Goal: Communication & Community: Participate in discussion

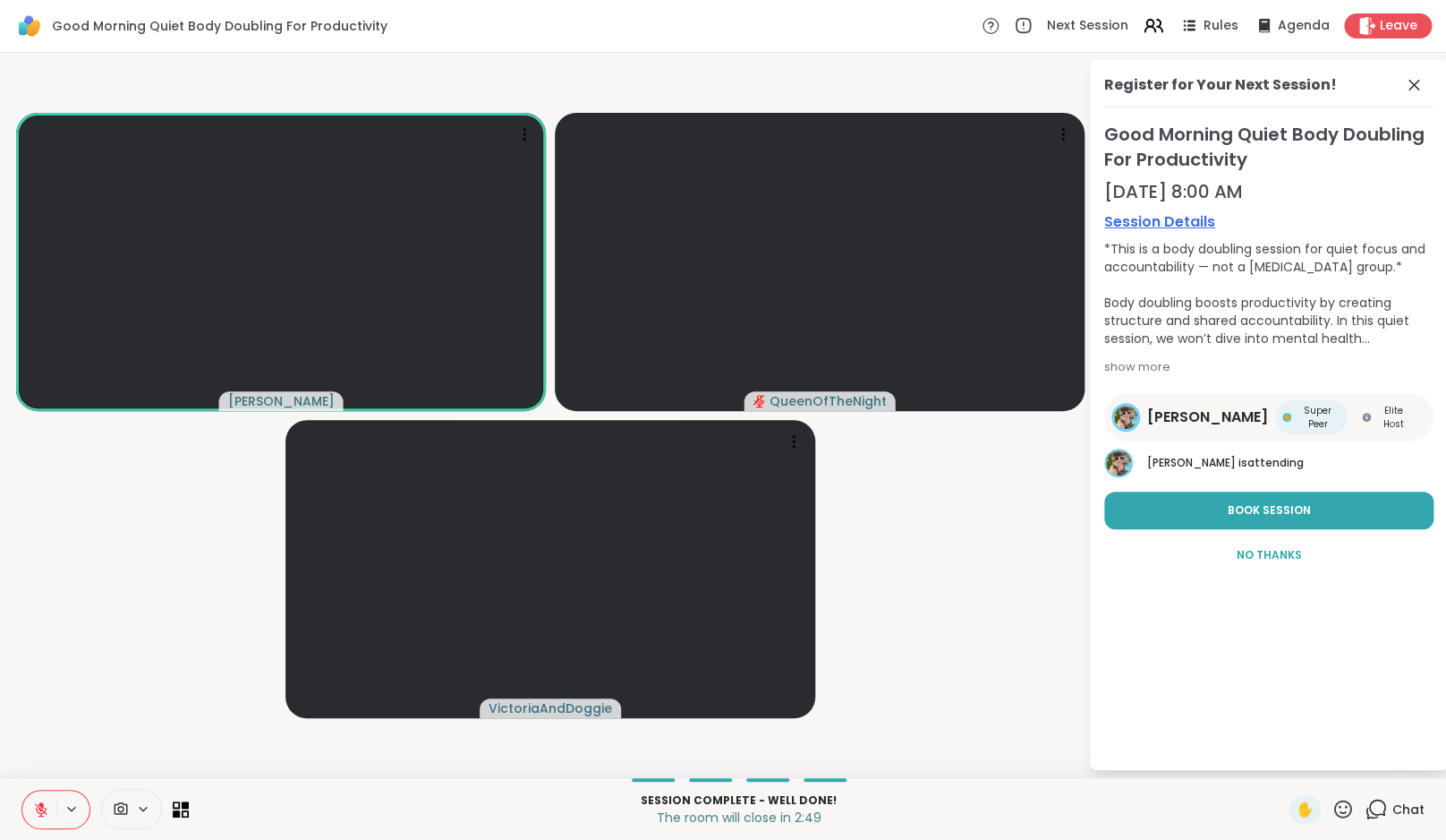
click at [1380, 803] on icon at bounding box center [1376, 808] width 22 height 22
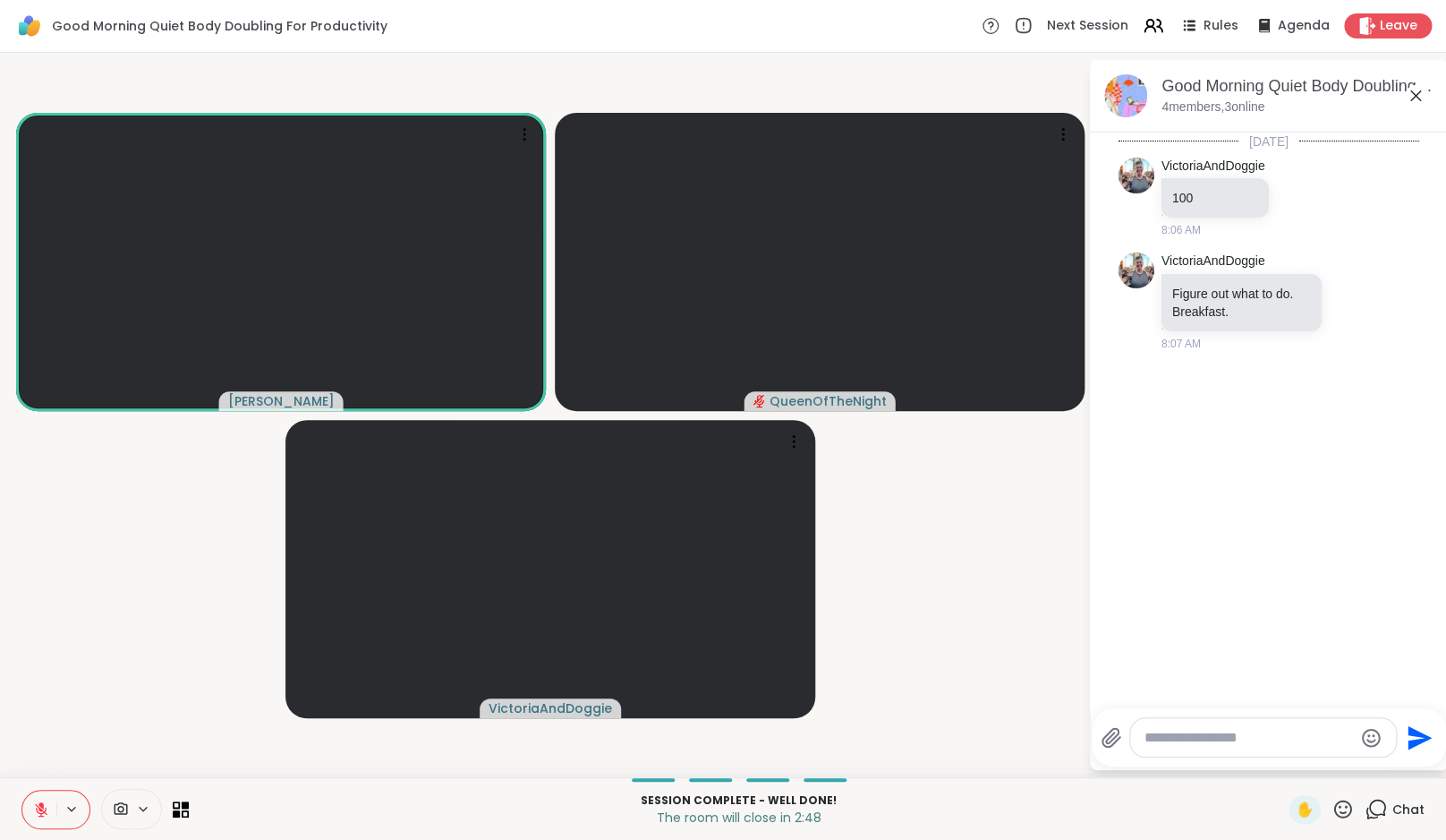
click at [1237, 744] on textarea "Type your message" at bounding box center [1249, 738] width 209 height 18
type textarea "**********"
click at [1394, 28] on span "Leave" at bounding box center [1399, 25] width 39 height 19
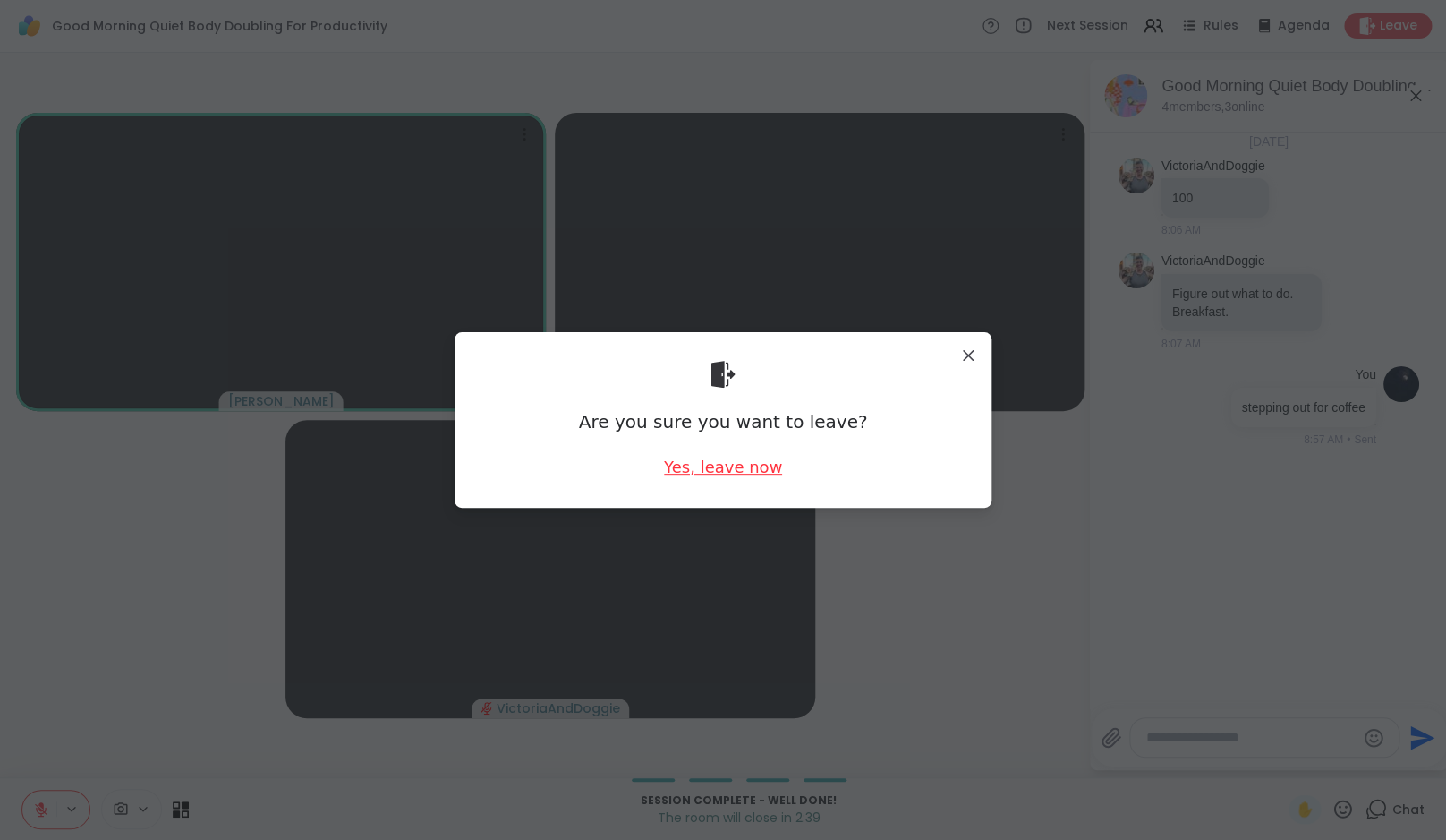
click at [714, 461] on div "Yes, leave now" at bounding box center [723, 467] width 118 height 22
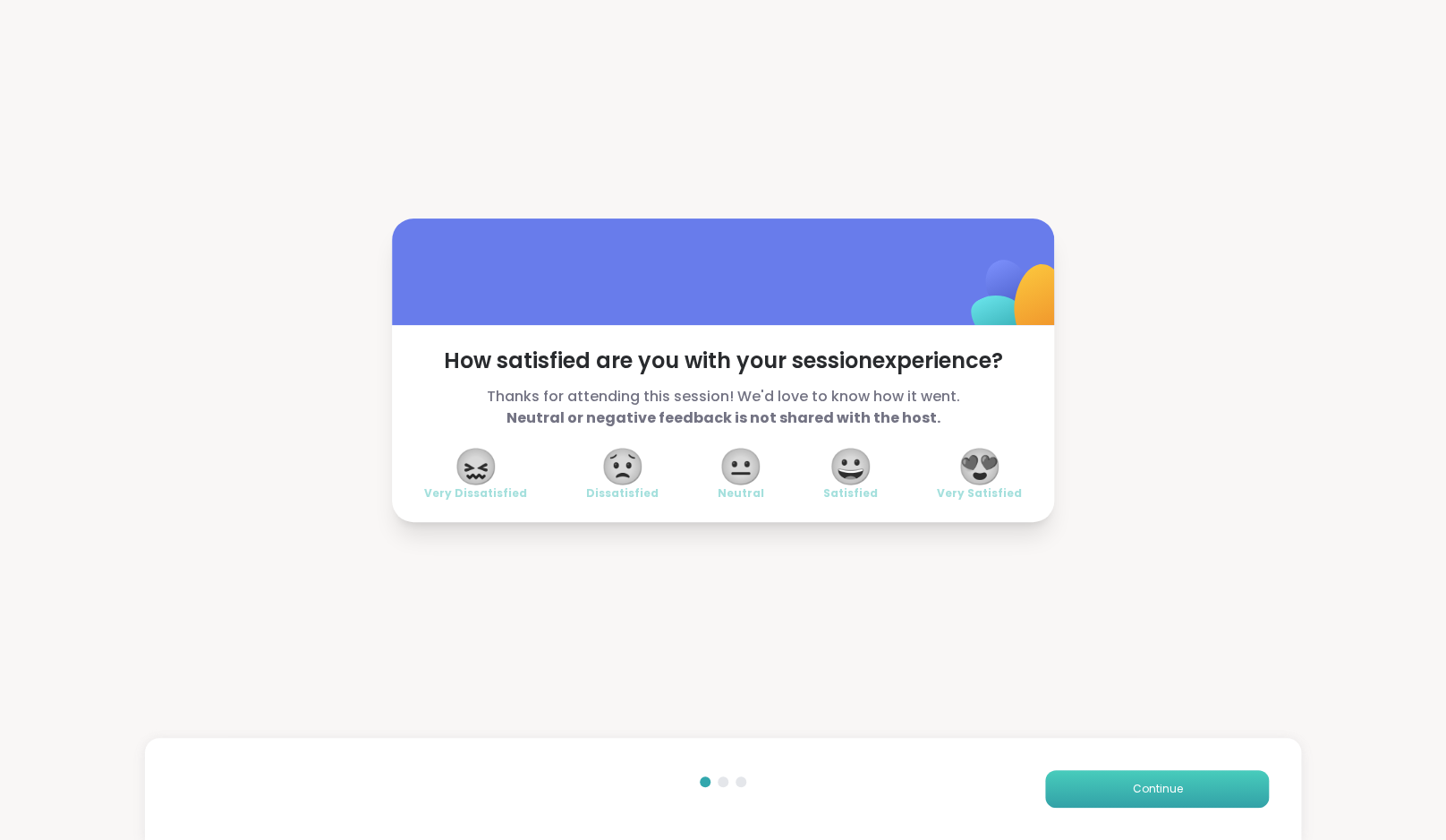
click at [1172, 803] on button "Continue" at bounding box center [1158, 788] width 224 height 38
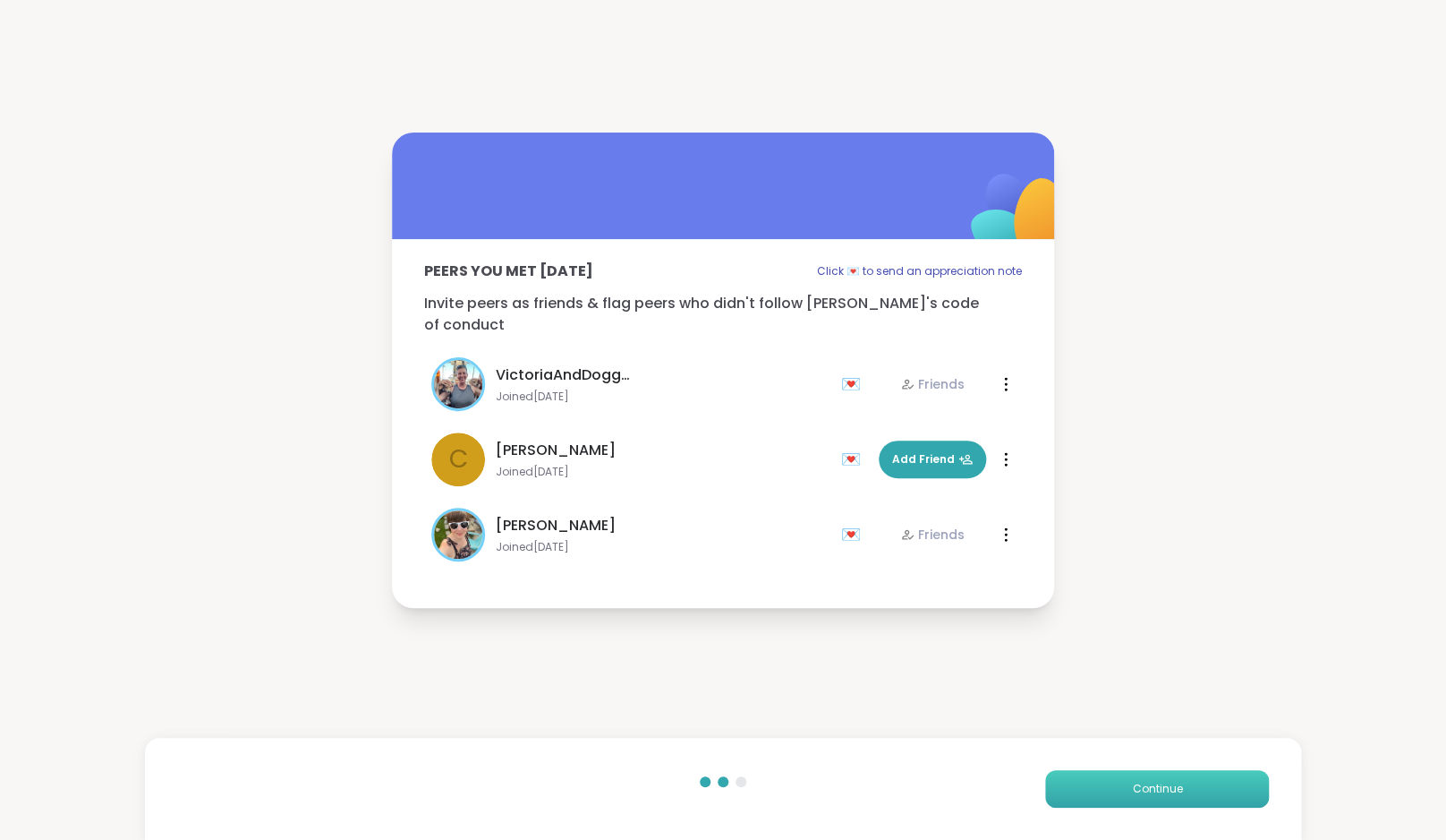
click at [1172, 803] on button "Continue" at bounding box center [1158, 788] width 224 height 38
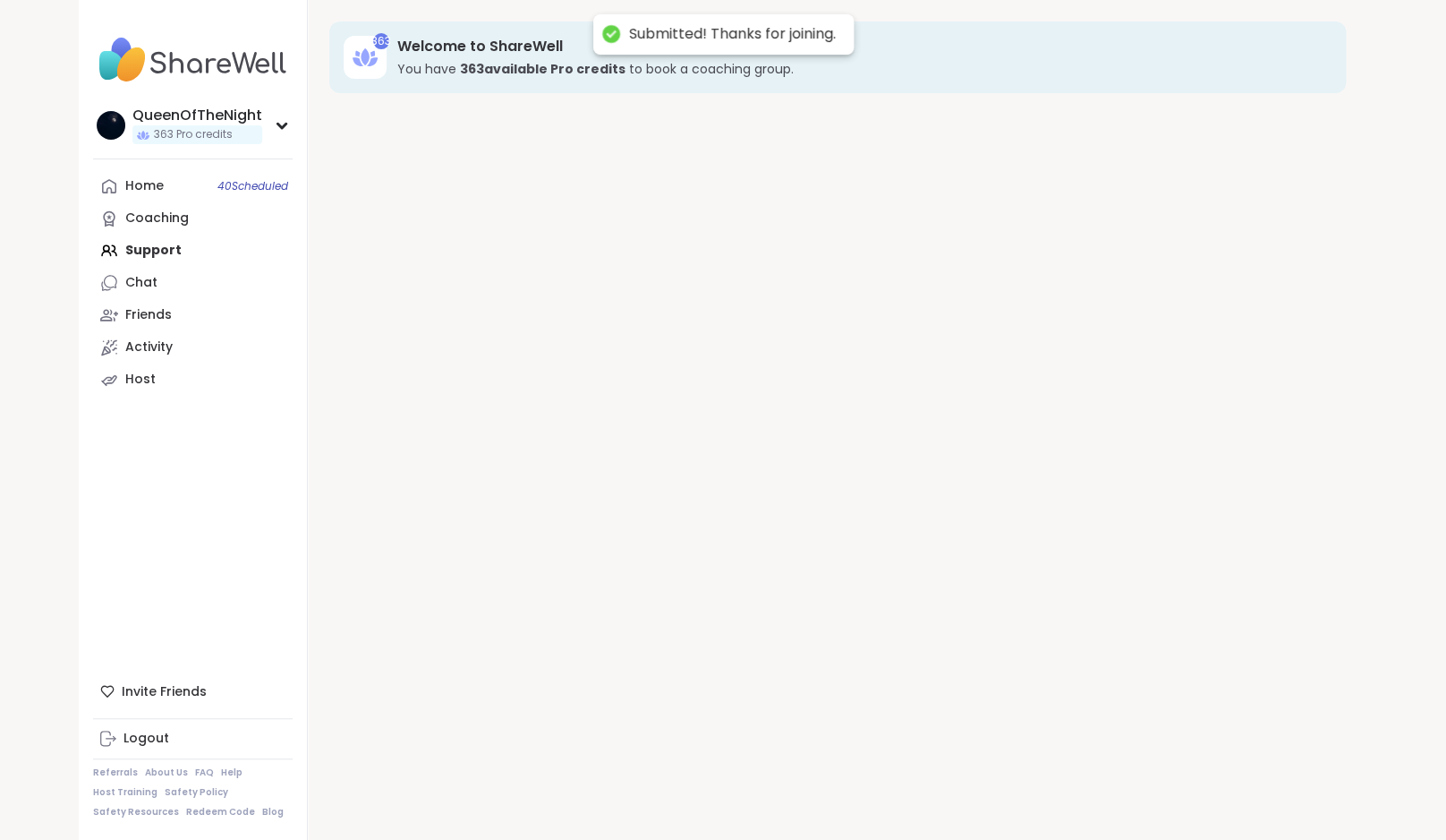
click at [1172, 803] on div "363 Welcome to ShareWell You have 363 available Pro credit s to book a coaching…" at bounding box center [838, 420] width 1060 height 840
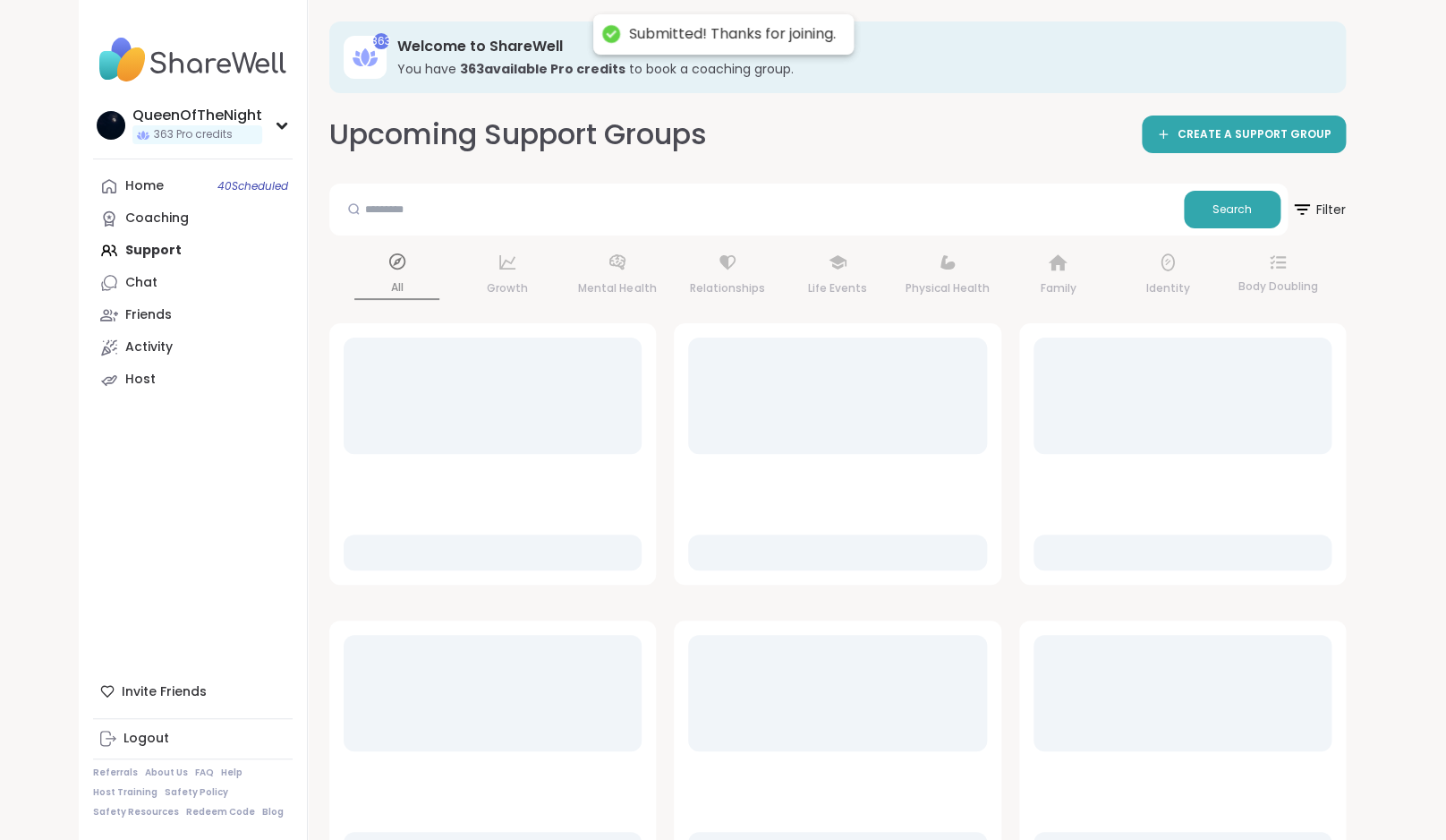
click at [1172, 803] on div at bounding box center [1183, 809] width 298 height 116
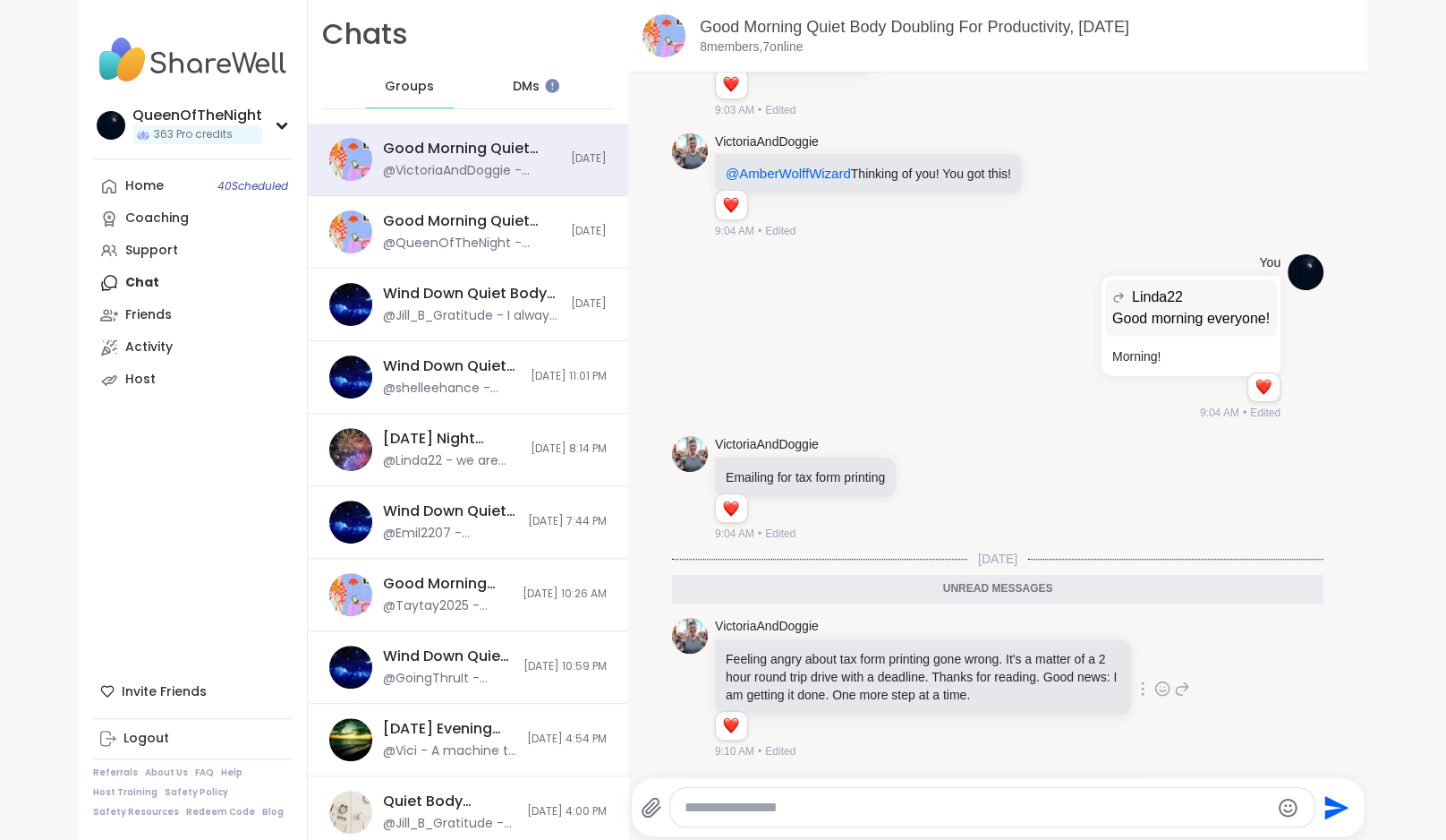
click at [1136, 687] on div at bounding box center [1162, 688] width 56 height 21
click at [1155, 686] on icon at bounding box center [1162, 688] width 17 height 18
click at [1012, 654] on div "Select Reaction: Heart" at bounding box center [1020, 660] width 17 height 17
click at [1173, 685] on div "VictoriaAndDoggie Feeling angry about tax form printing gone wrong. It's a matt…" at bounding box center [998, 688] width 652 height 157
click at [1174, 692] on icon at bounding box center [1182, 688] width 17 height 21
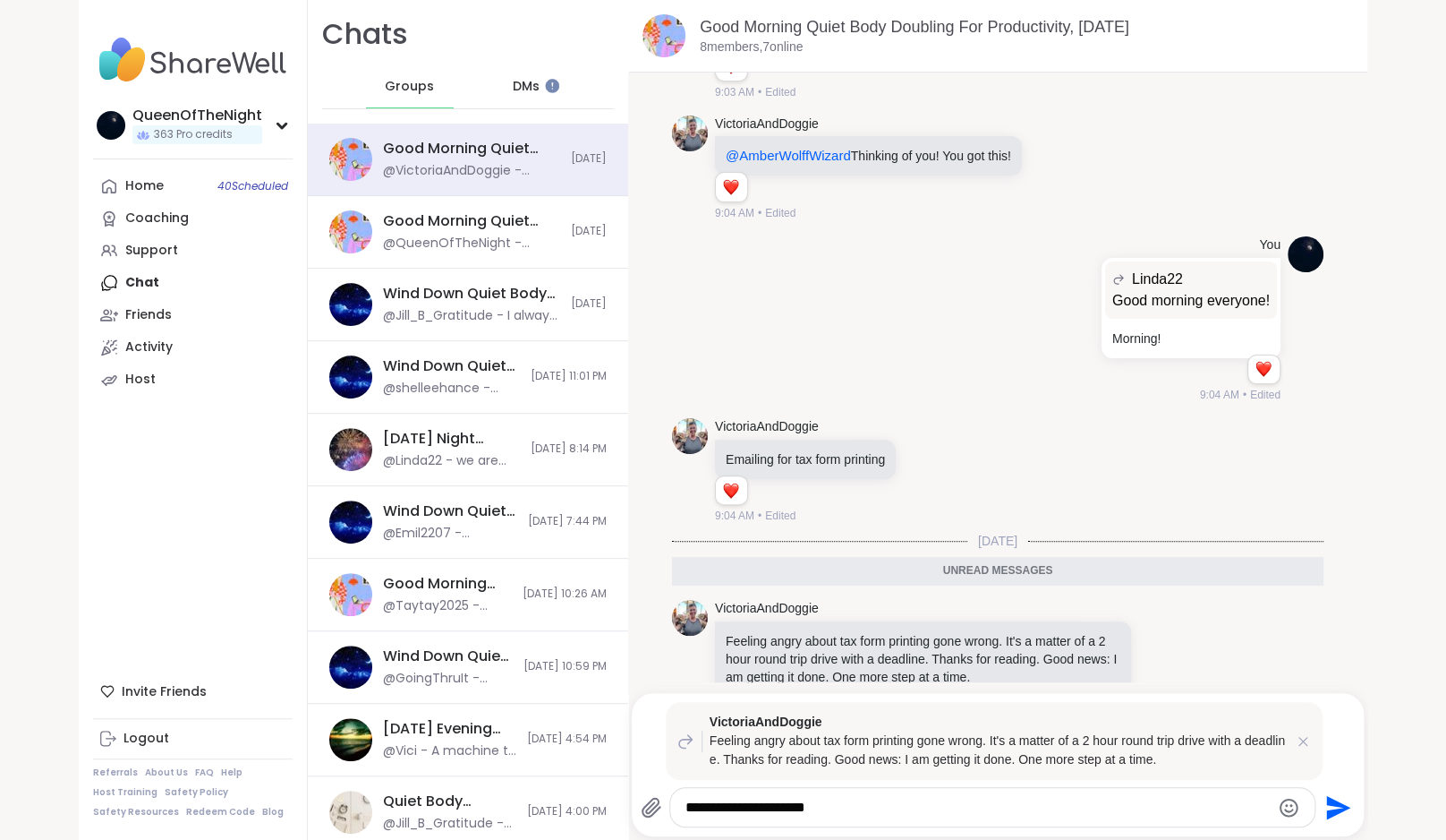
type textarea "**********"
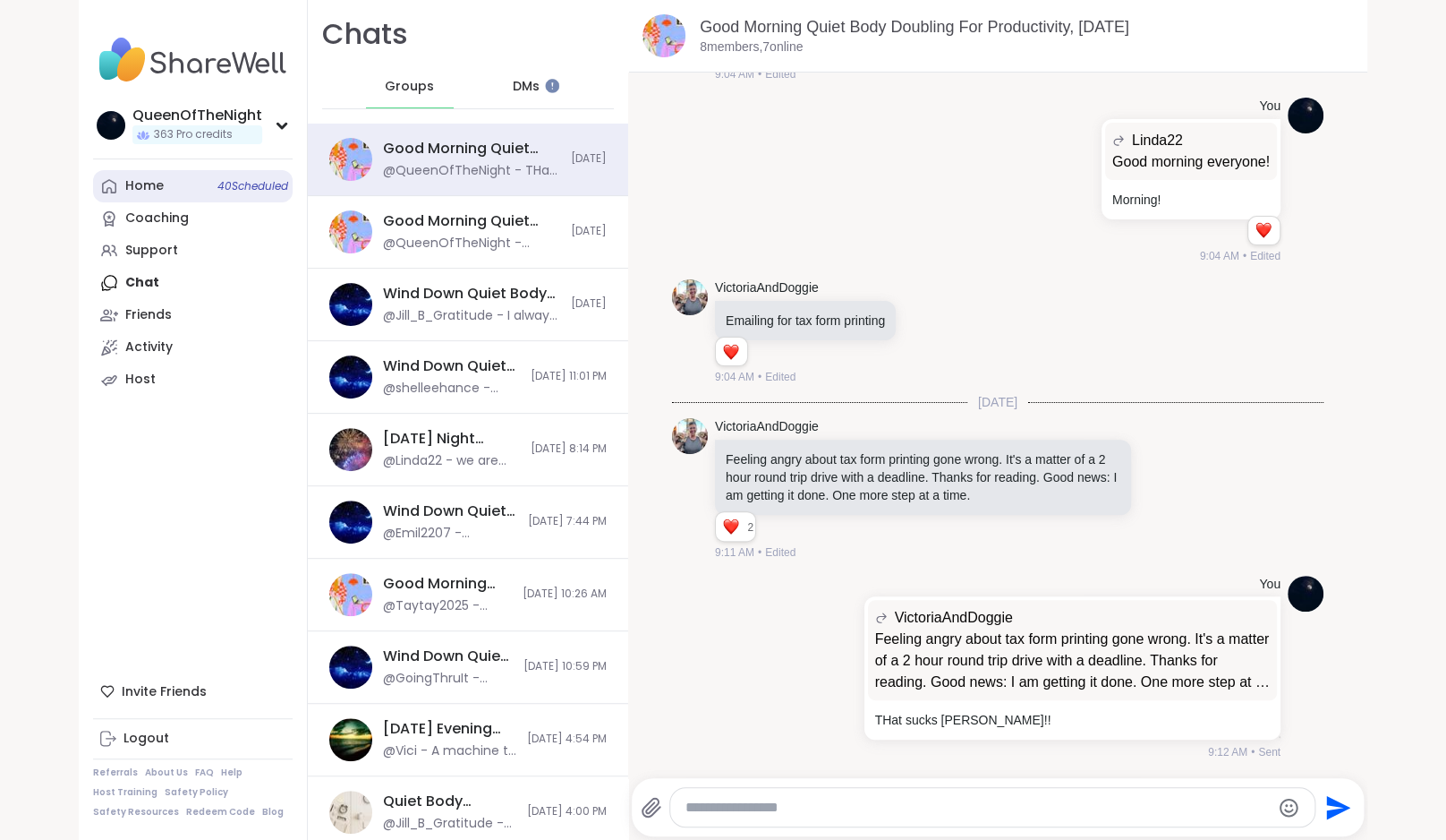
click at [141, 187] on div "Home 40 Scheduled" at bounding box center [144, 186] width 38 height 18
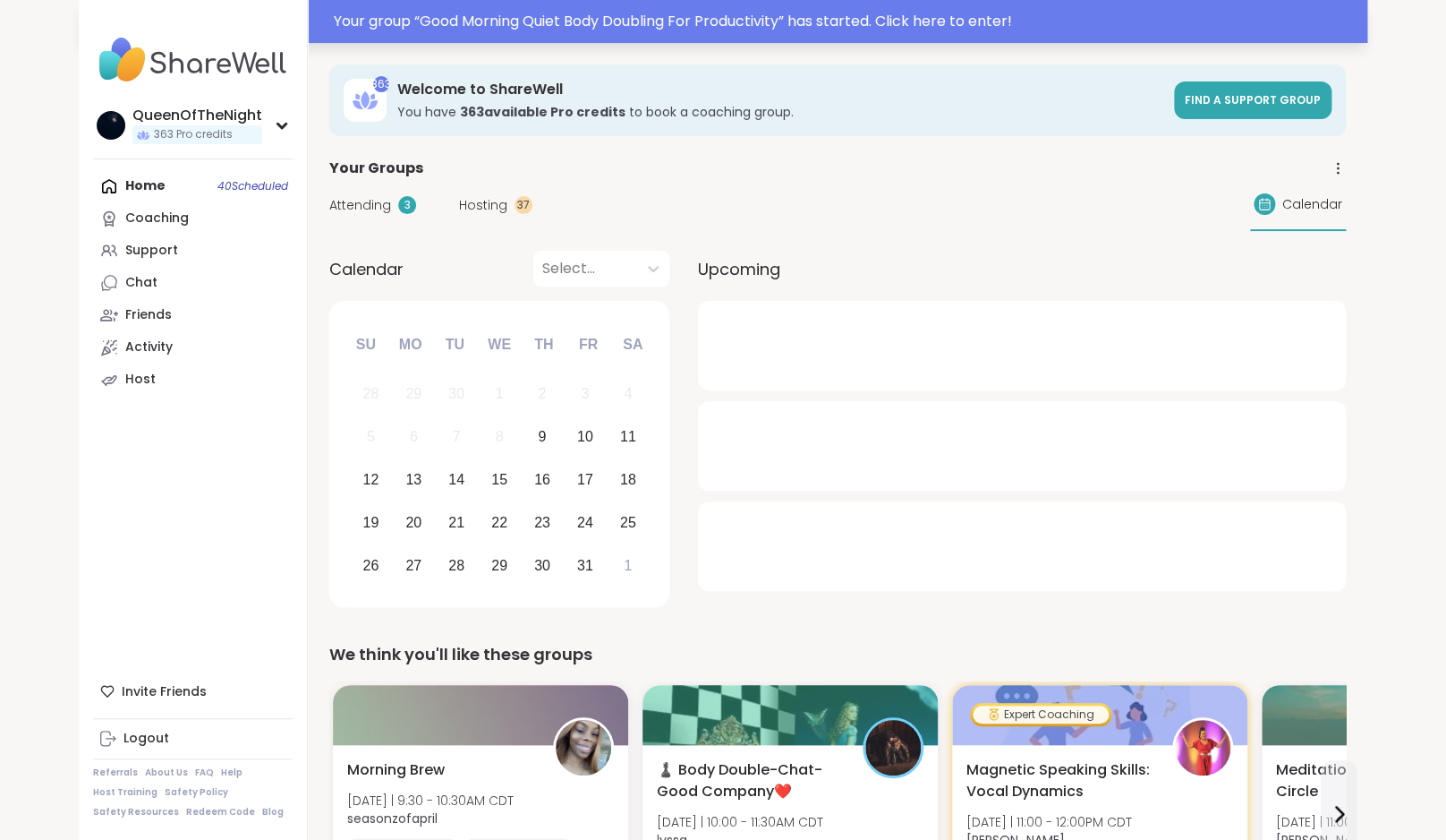
click at [819, 25] on div "Your group “ Good Morning Quiet Body Doubling For Productivity ” has started. C…" at bounding box center [846, 21] width 1023 height 21
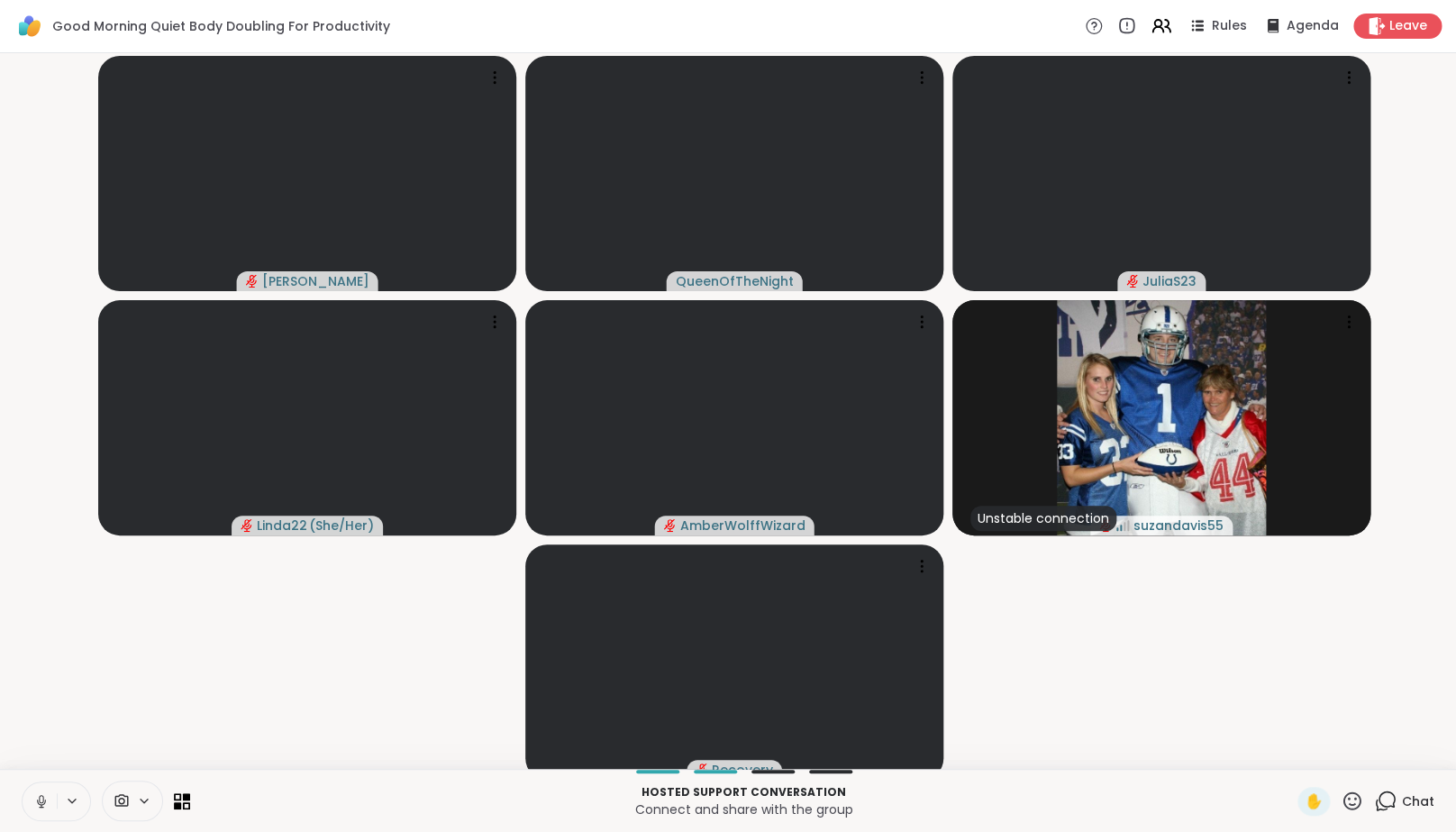
click at [44, 809] on icon at bounding box center [41, 801] width 17 height 17
click at [226, 736] on video-player-container "Adrienne_QueenOfTheDawn QueenOfTheNight JuliaS23 Linda22 ( She/Her ) AmberWolff…" at bounding box center [728, 411] width 1434 height 702
click at [1394, 807] on icon at bounding box center [1386, 800] width 17 height 17
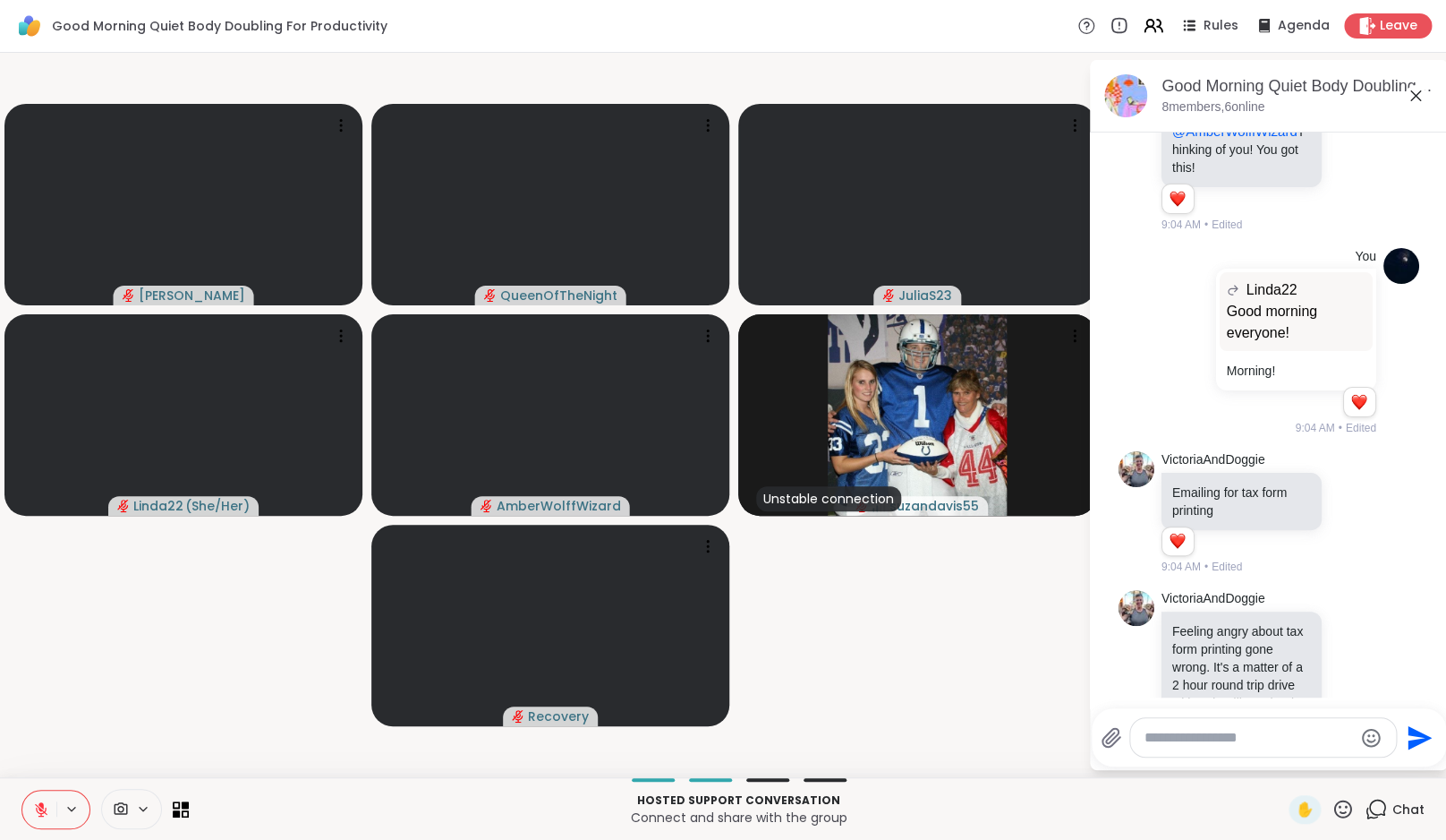
scroll to position [1505, 0]
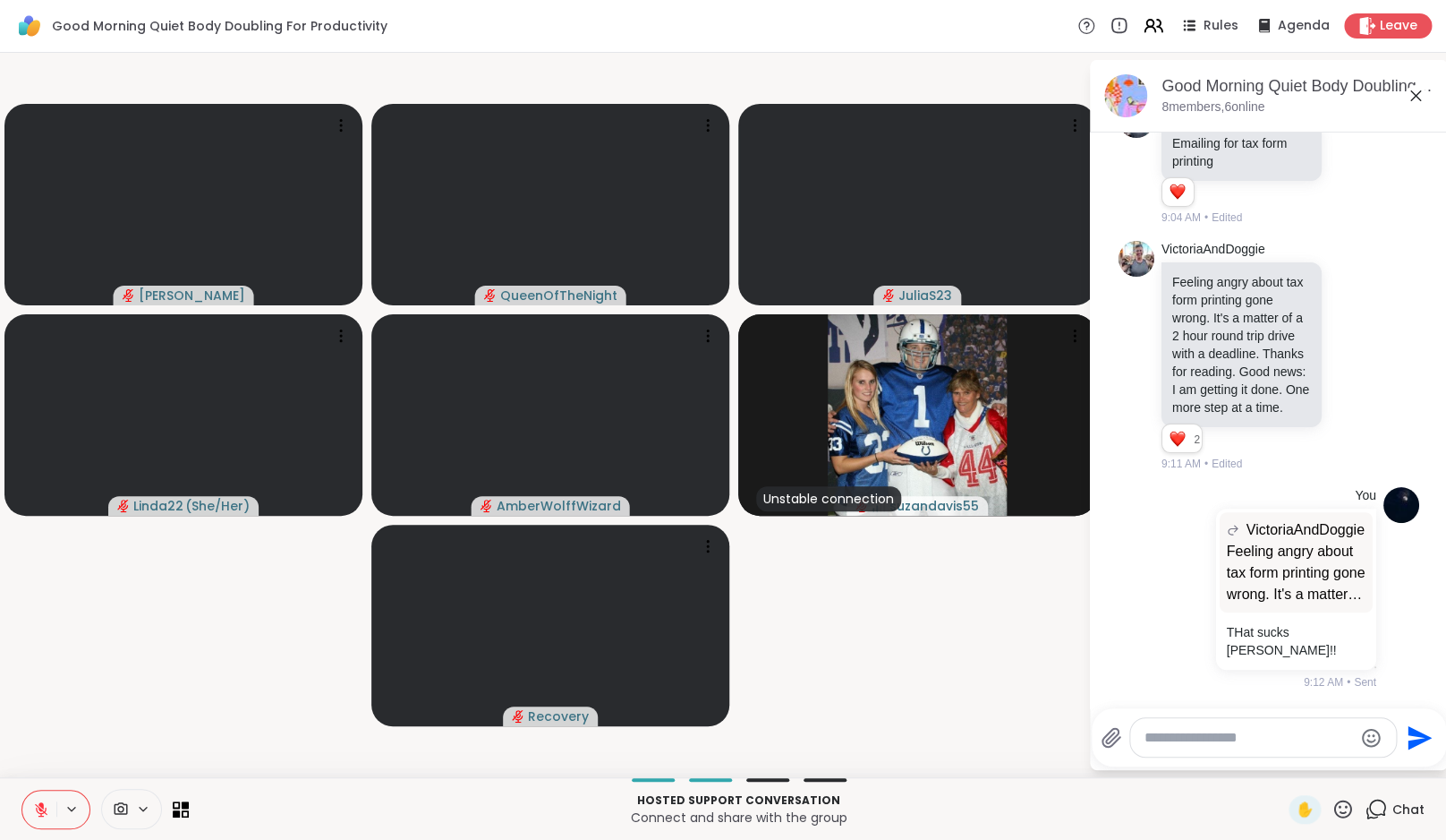
click at [1373, 809] on icon at bounding box center [1376, 808] width 22 height 22
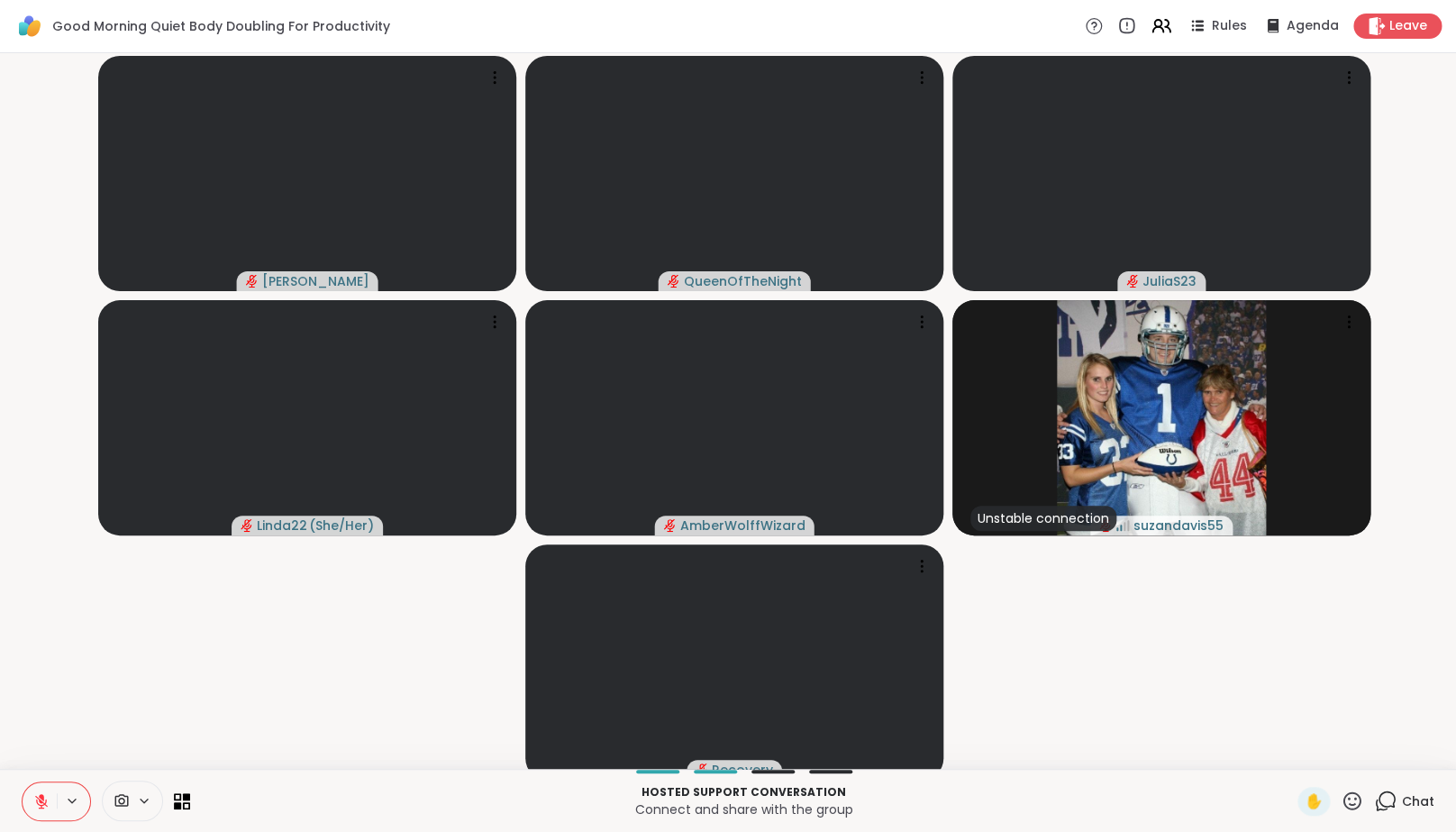
click at [1268, 736] on video-player-container "Adrienne_QueenOfTheDawn QueenOfTheNight JuliaS23 Linda22 ( She/Her ) AmberWolff…" at bounding box center [728, 411] width 1434 height 702
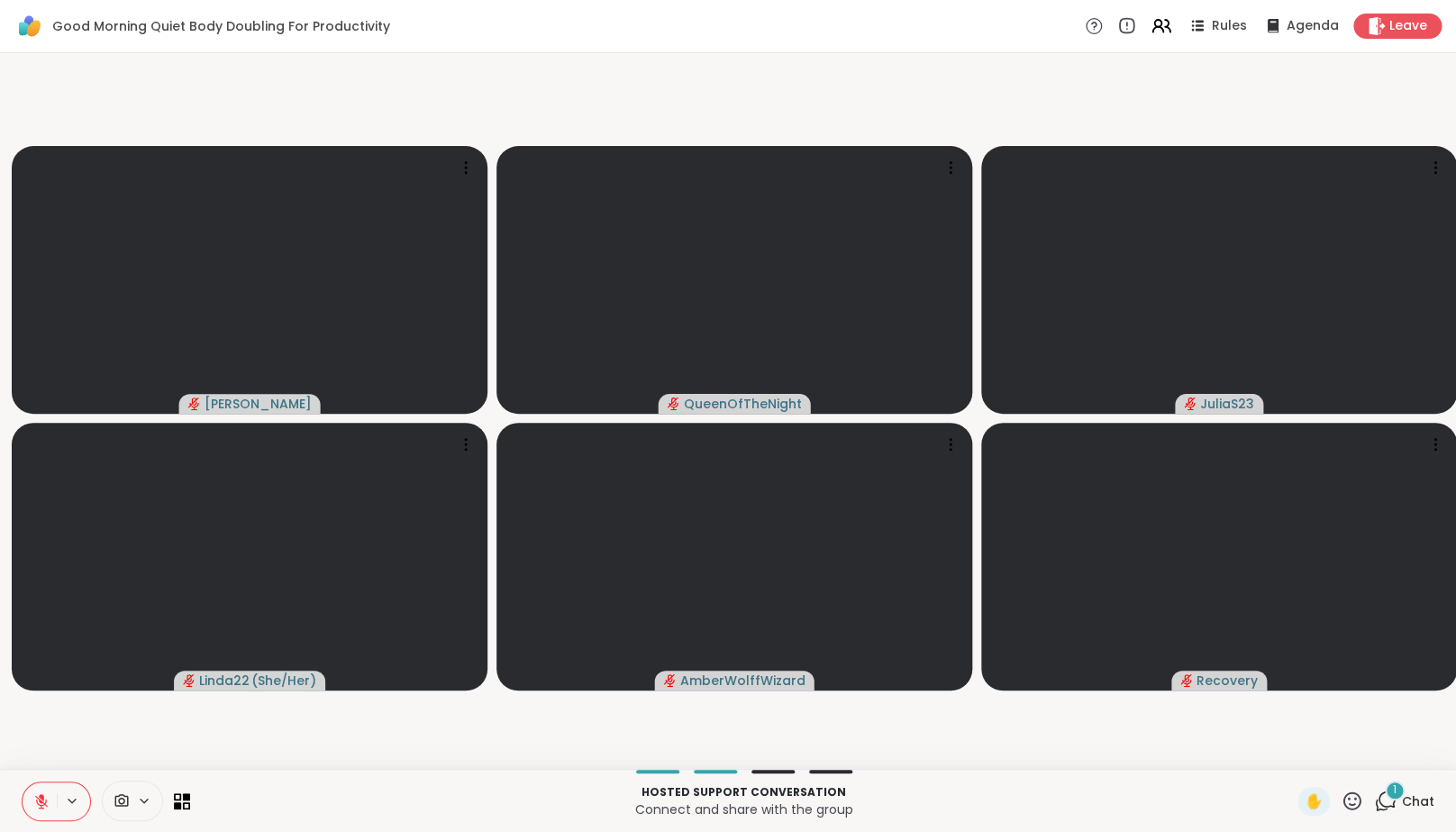
click at [1396, 812] on icon at bounding box center [1385, 801] width 23 height 23
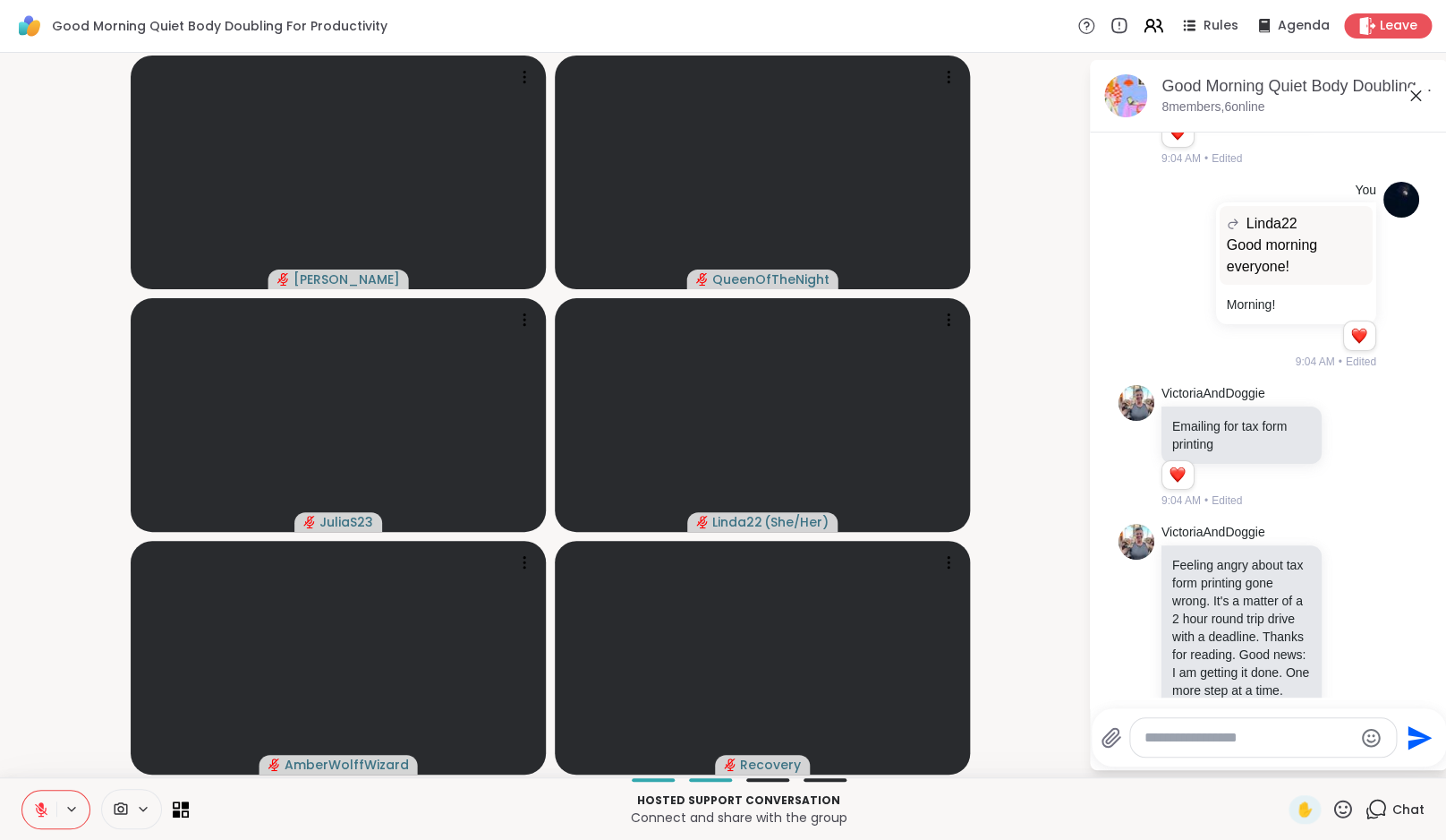
scroll to position [2007, 0]
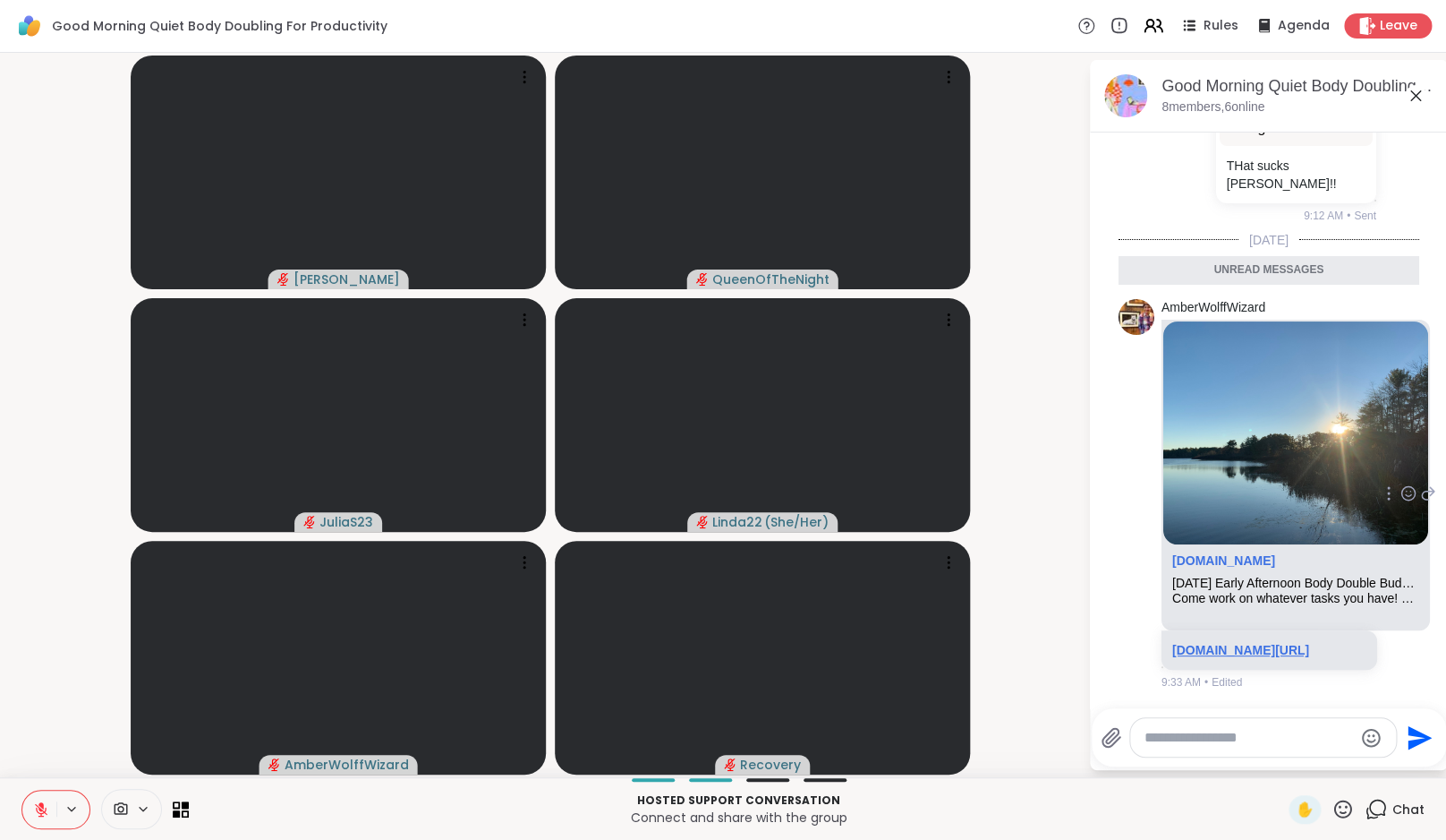
click at [1281, 643] on link "sharewellnow.com/session/87638373-652a-47bd-9949-71cb2e3c55d2" at bounding box center [1240, 650] width 137 height 15
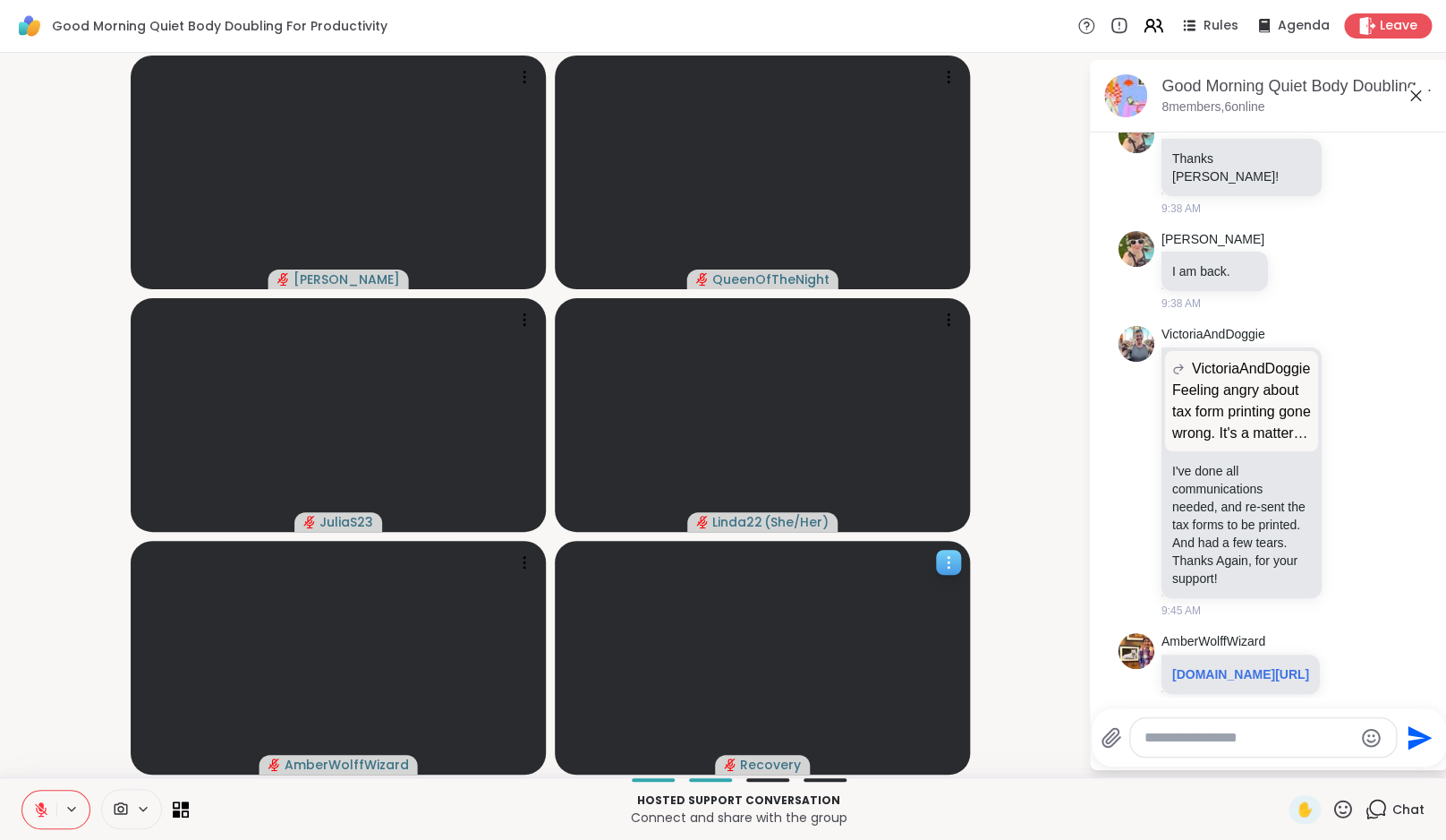
scroll to position [2629, 0]
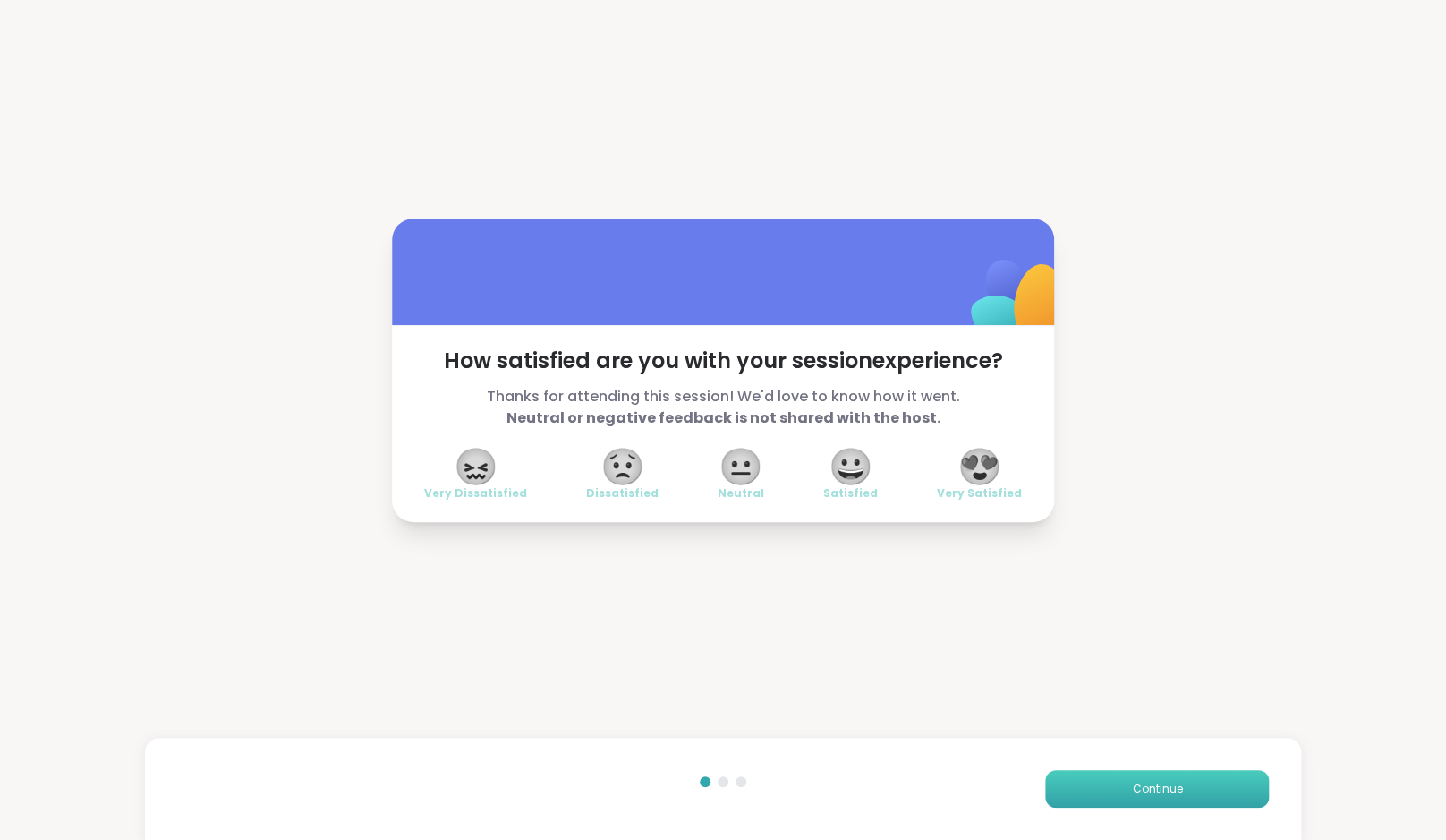
click at [1189, 778] on button "Continue" at bounding box center [1158, 788] width 224 height 38
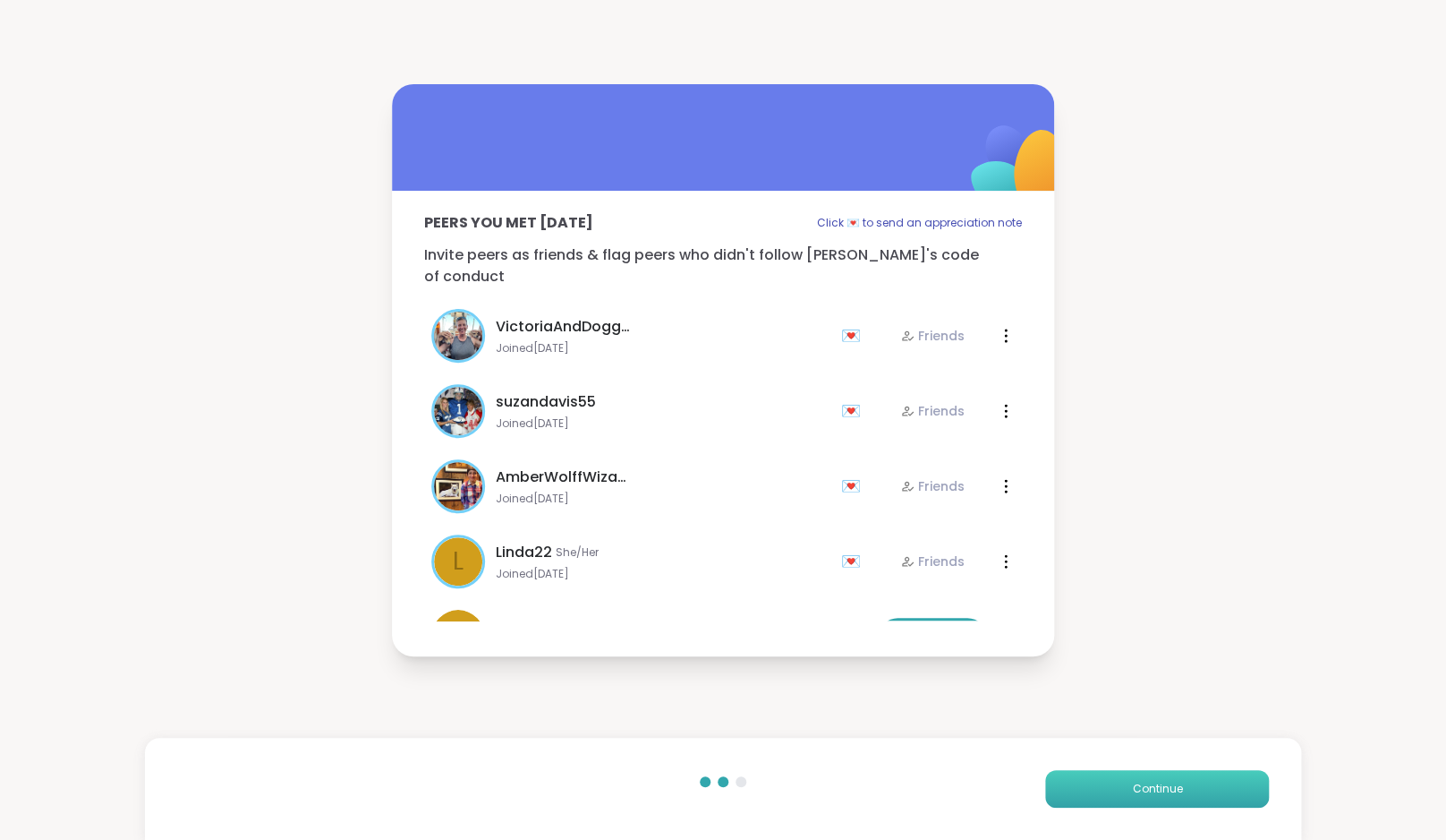
click at [1189, 778] on button "Continue" at bounding box center [1158, 788] width 224 height 38
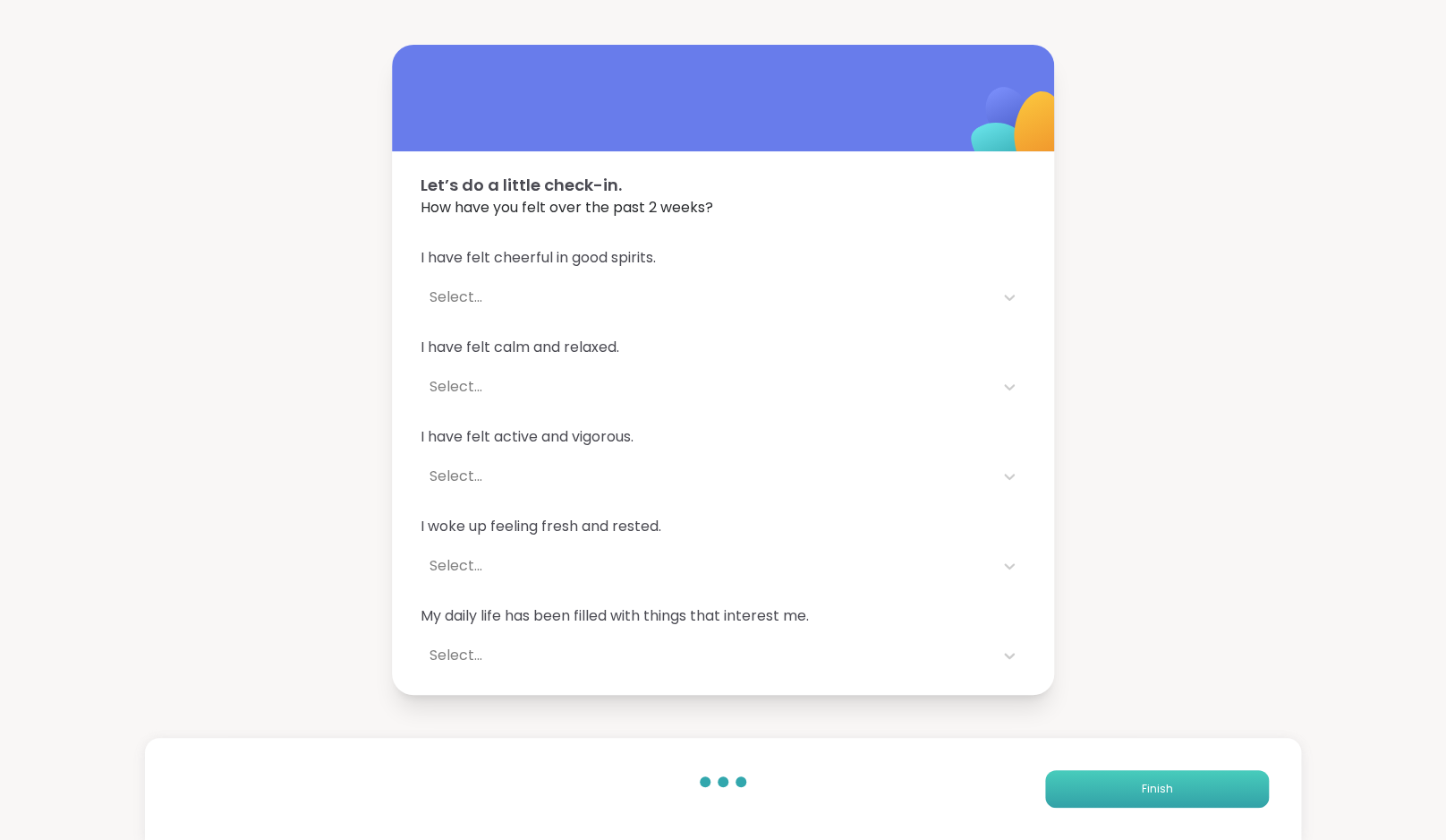
click at [1189, 778] on button "Finish" at bounding box center [1158, 788] width 224 height 38
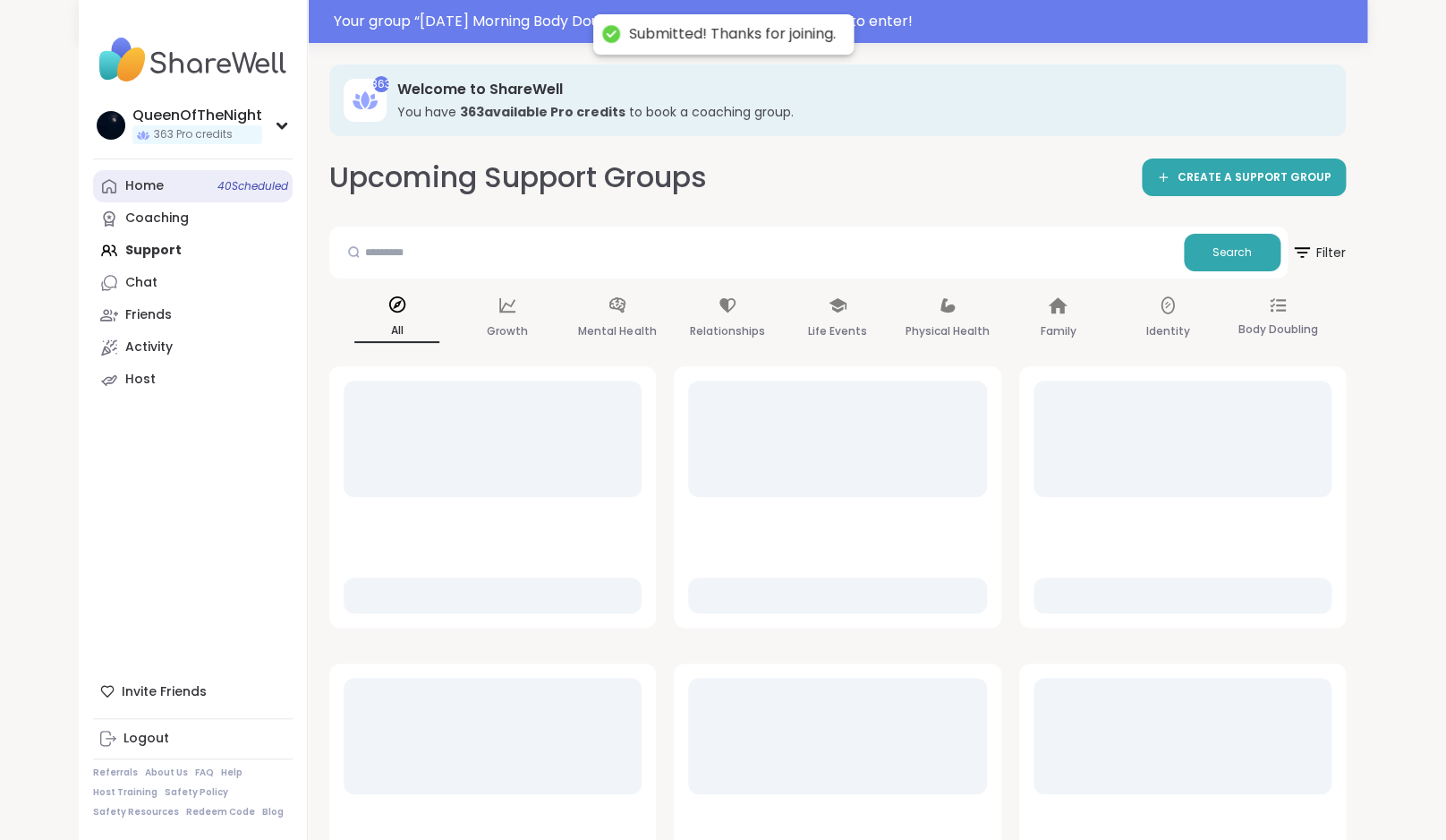
click at [197, 186] on link "Home 40 Scheduled" at bounding box center [193, 186] width 200 height 32
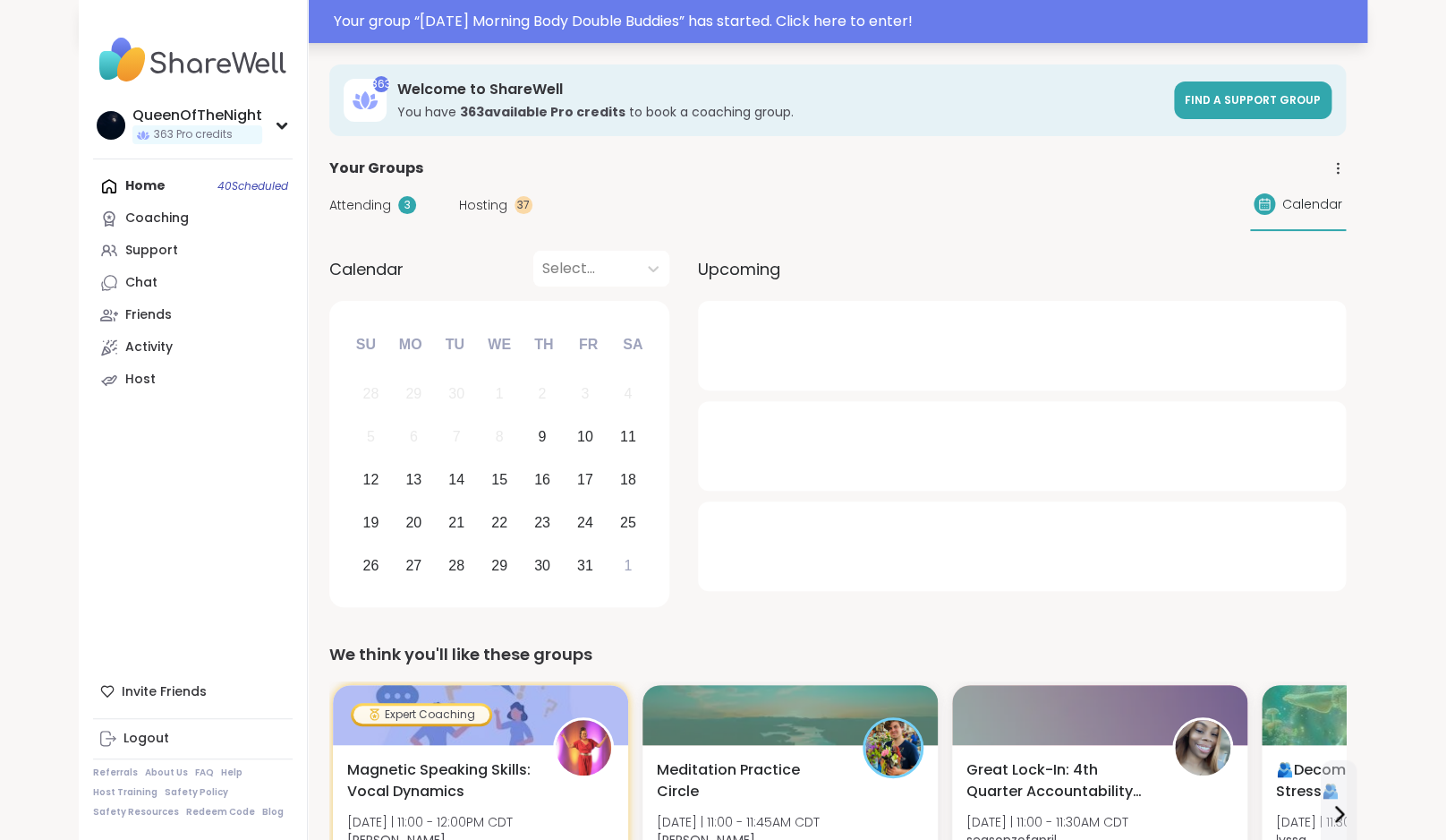
click at [522, 23] on div "Your group “ Thursday Morning Body Double Buddies ” has started. Click here to …" at bounding box center [846, 21] width 1023 height 21
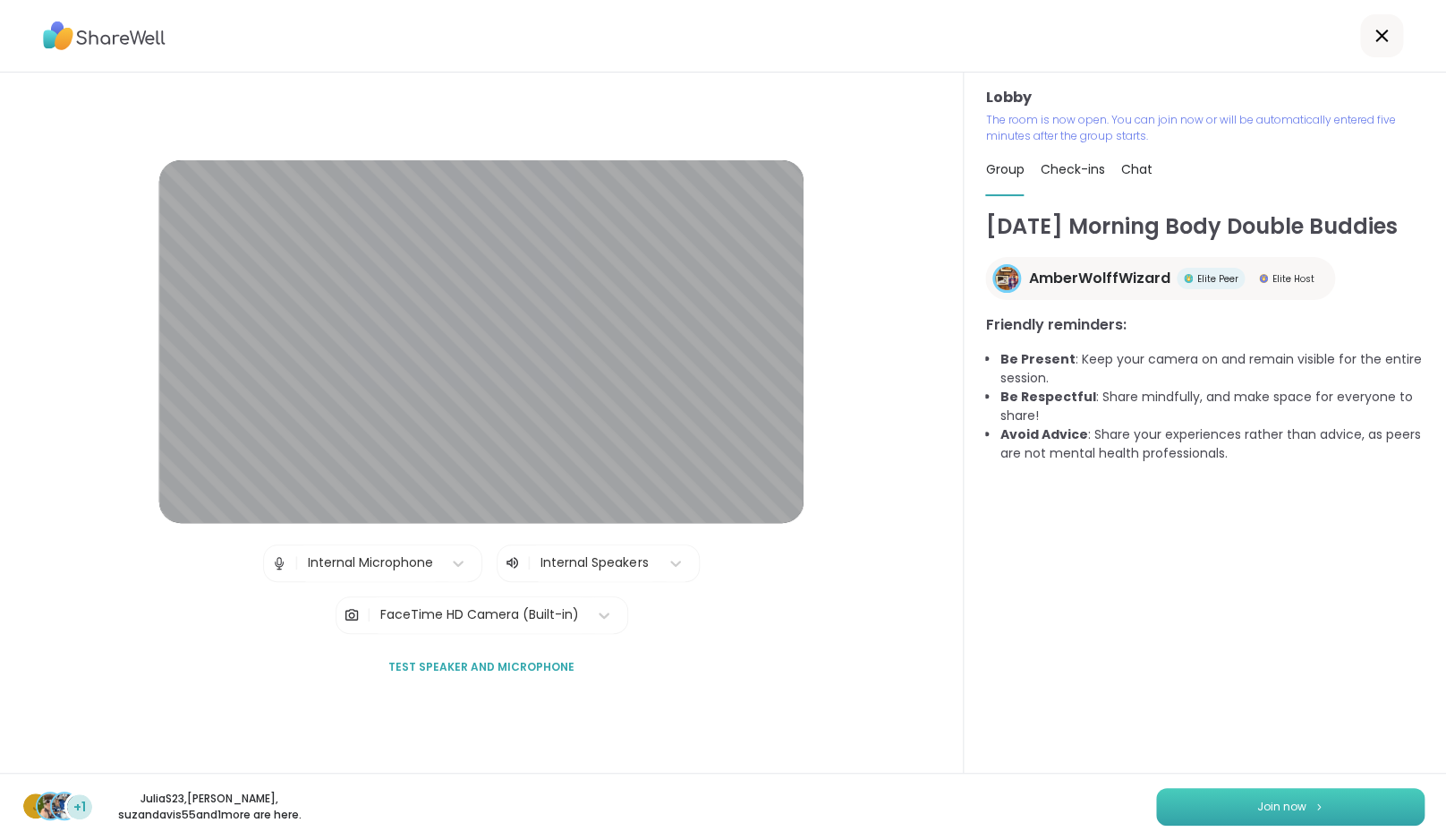
click at [1277, 798] on span "Join now" at bounding box center [1282, 806] width 50 height 17
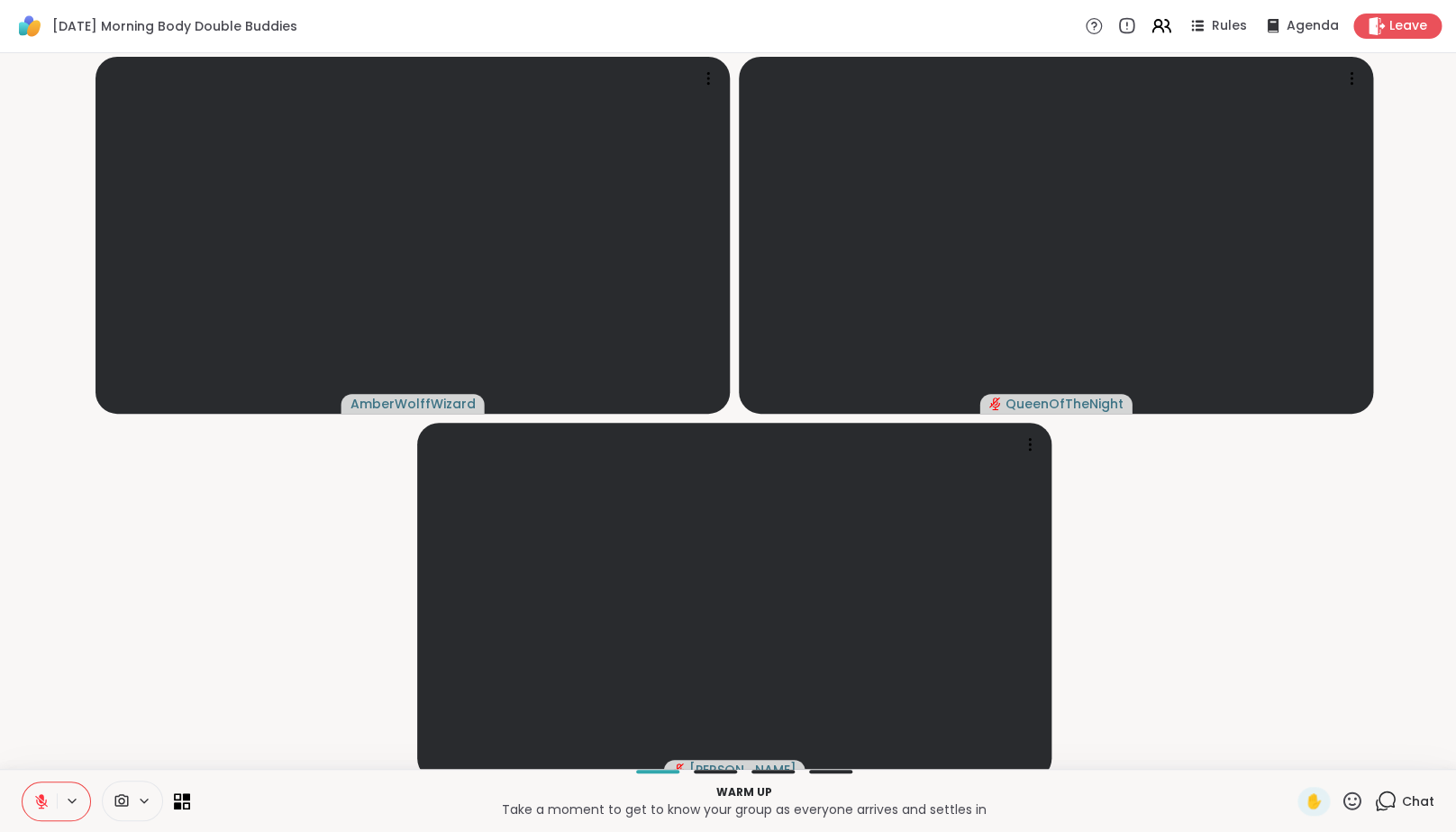
click at [1389, 811] on icon at bounding box center [1385, 801] width 23 height 23
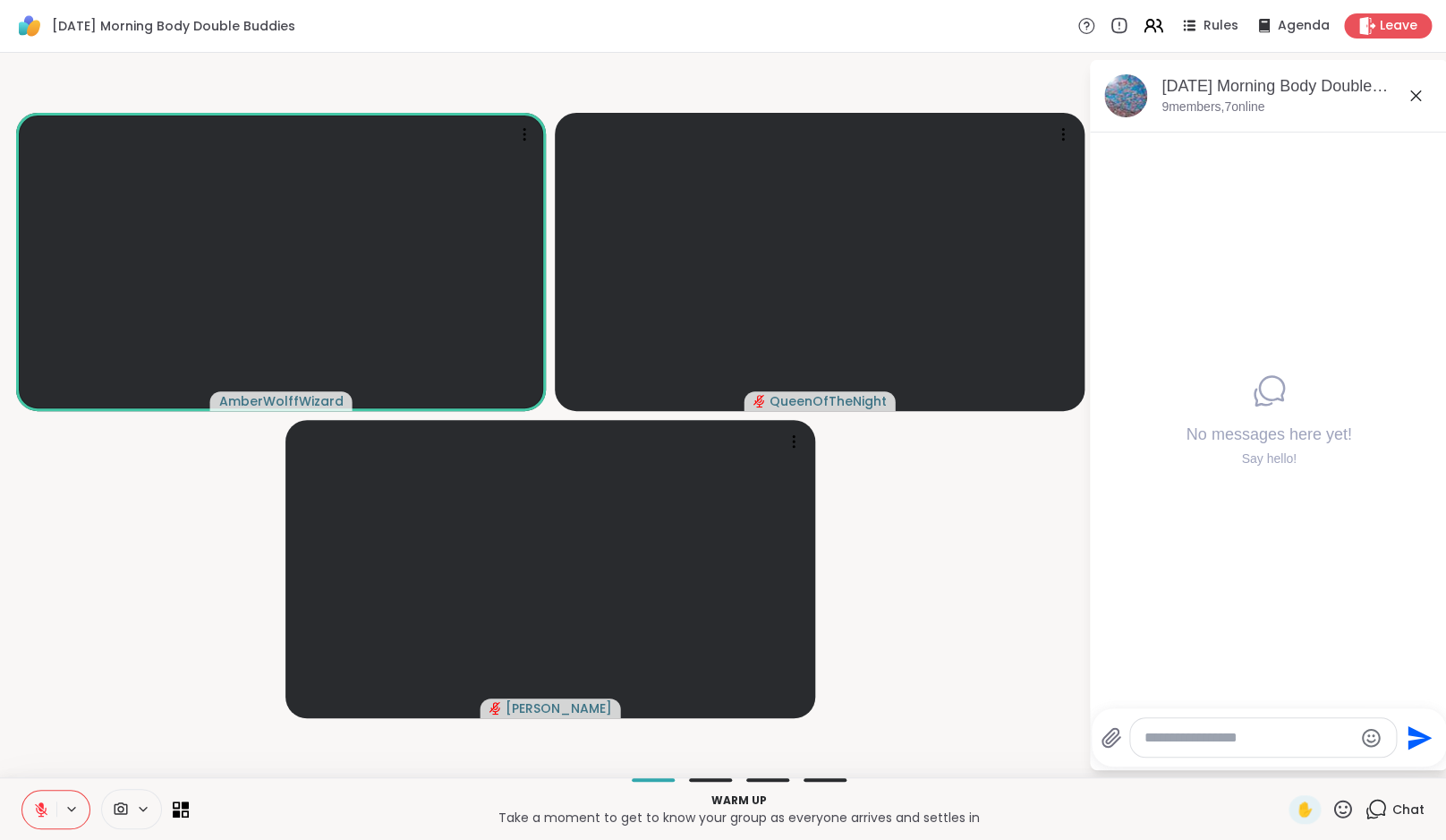
click at [1264, 740] on textarea "Type your message" at bounding box center [1249, 738] width 209 height 18
type textarea "**********"
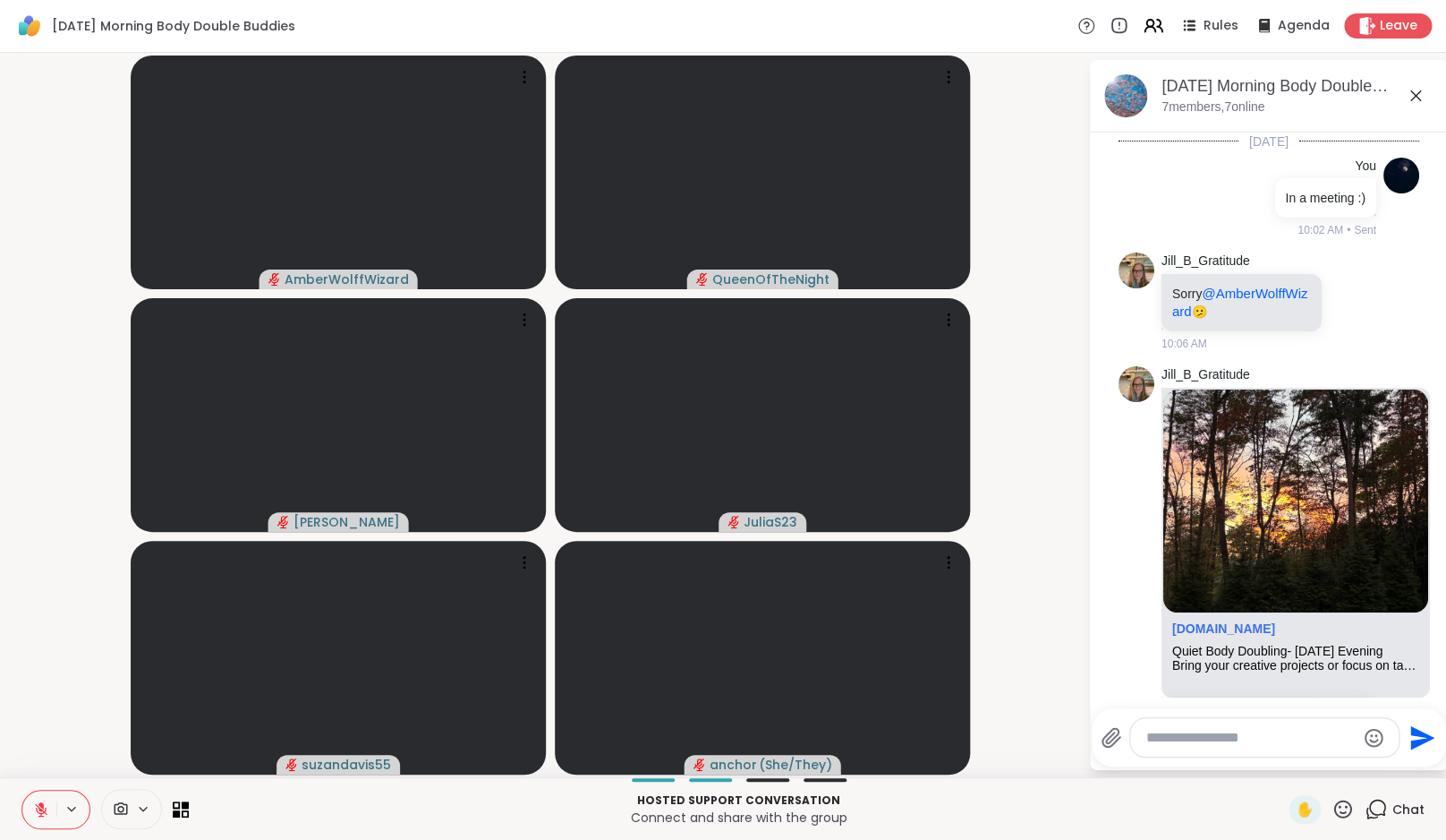
scroll to position [270, 0]
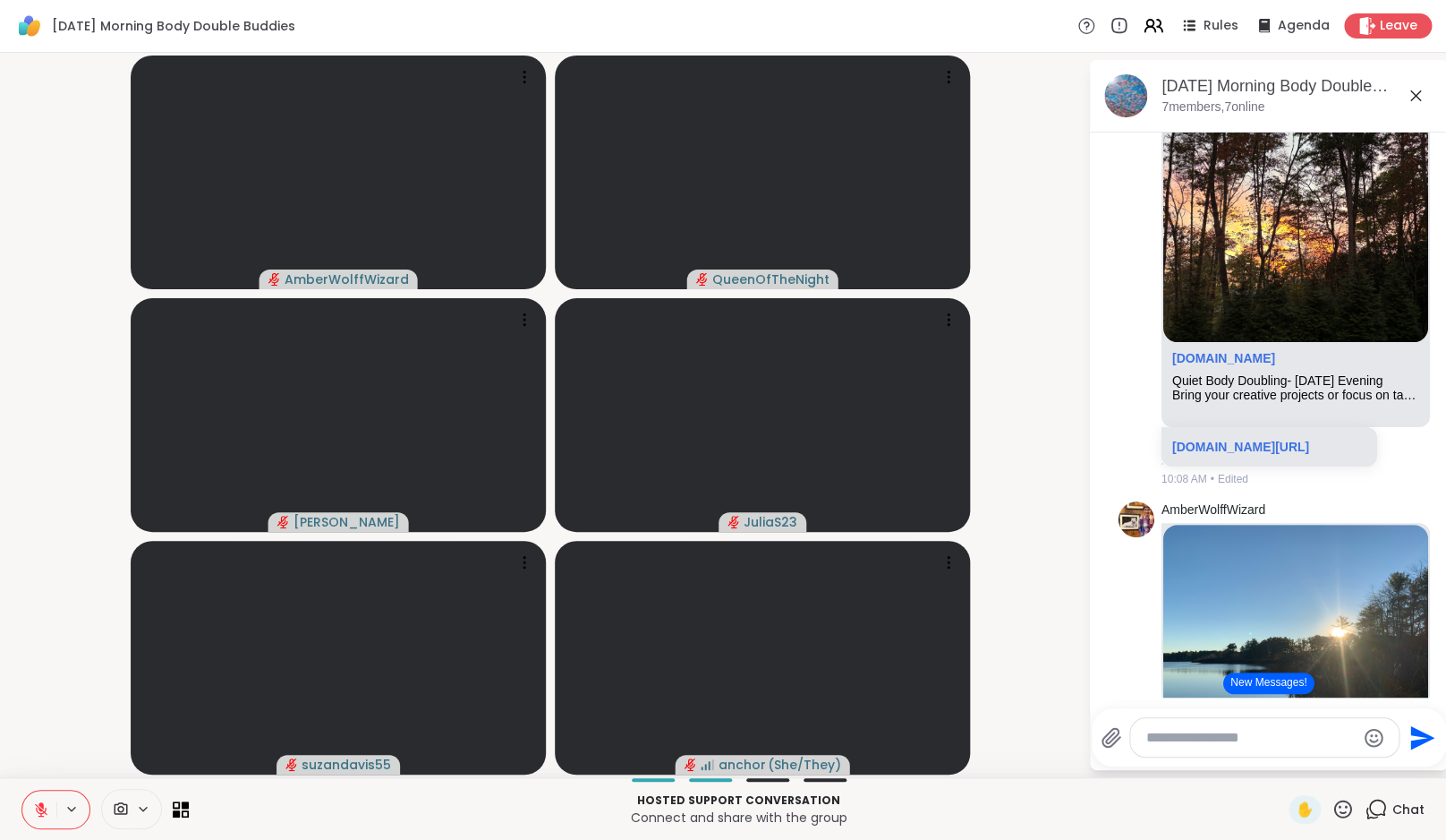
click at [1304, 690] on button "New Messages!" at bounding box center [1269, 683] width 91 height 21
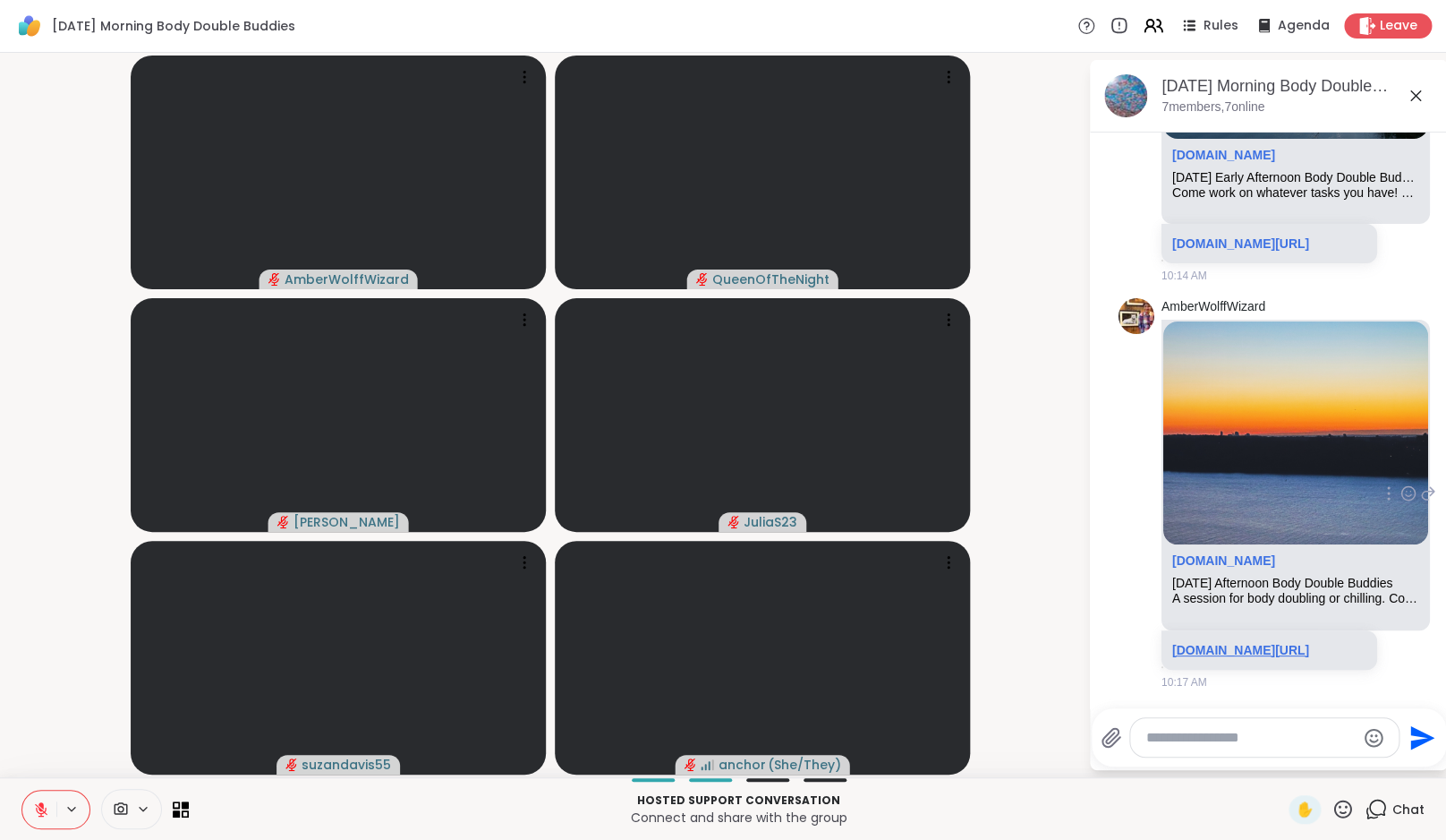
click at [1256, 643] on link "sharewellnow.com/session/cdad12df-a101-4703-b355-1b06497c358e" at bounding box center [1240, 650] width 137 height 15
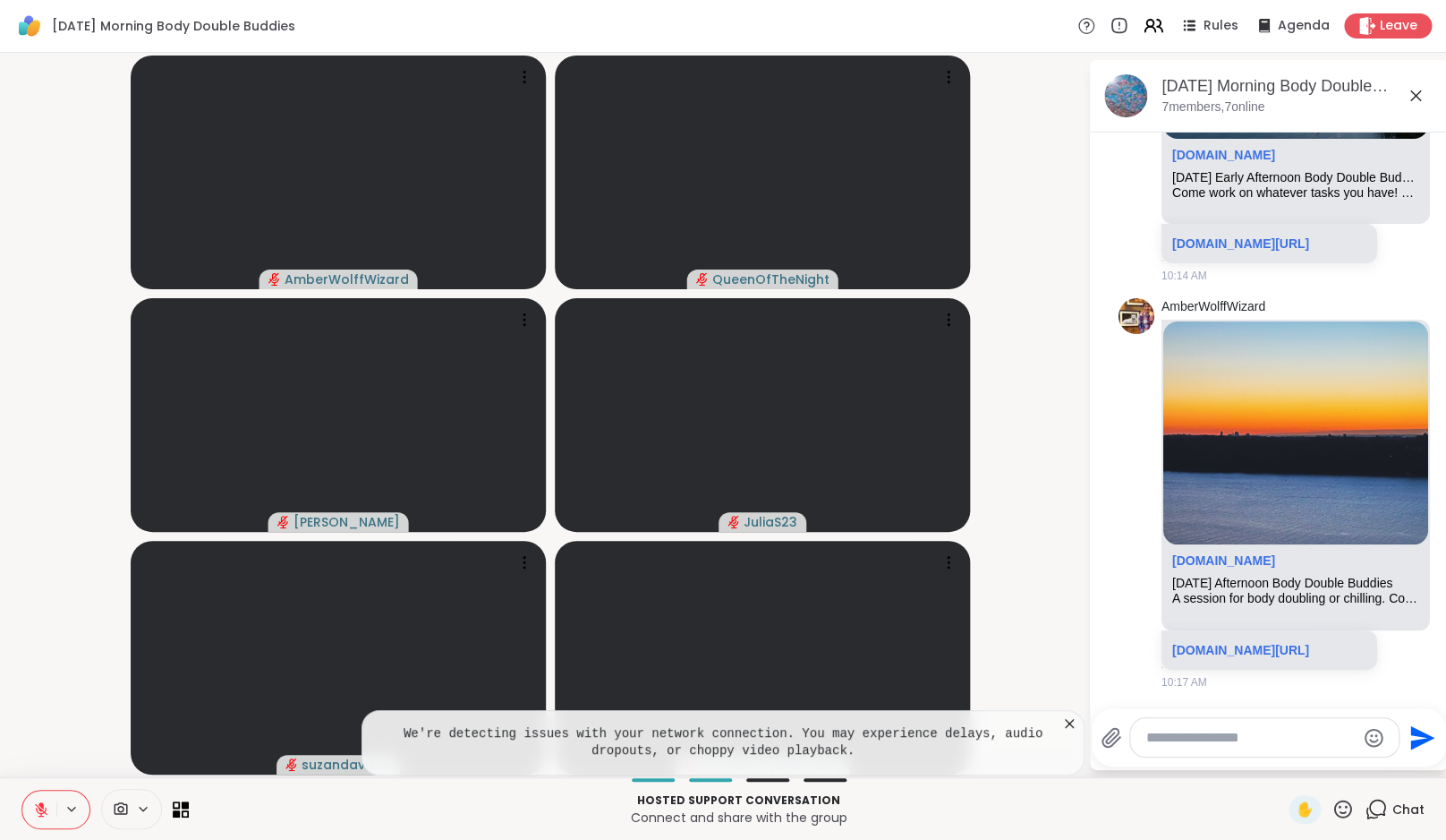
click at [1313, 745] on textarea "Type your message" at bounding box center [1251, 738] width 209 height 18
type textarea "**********"
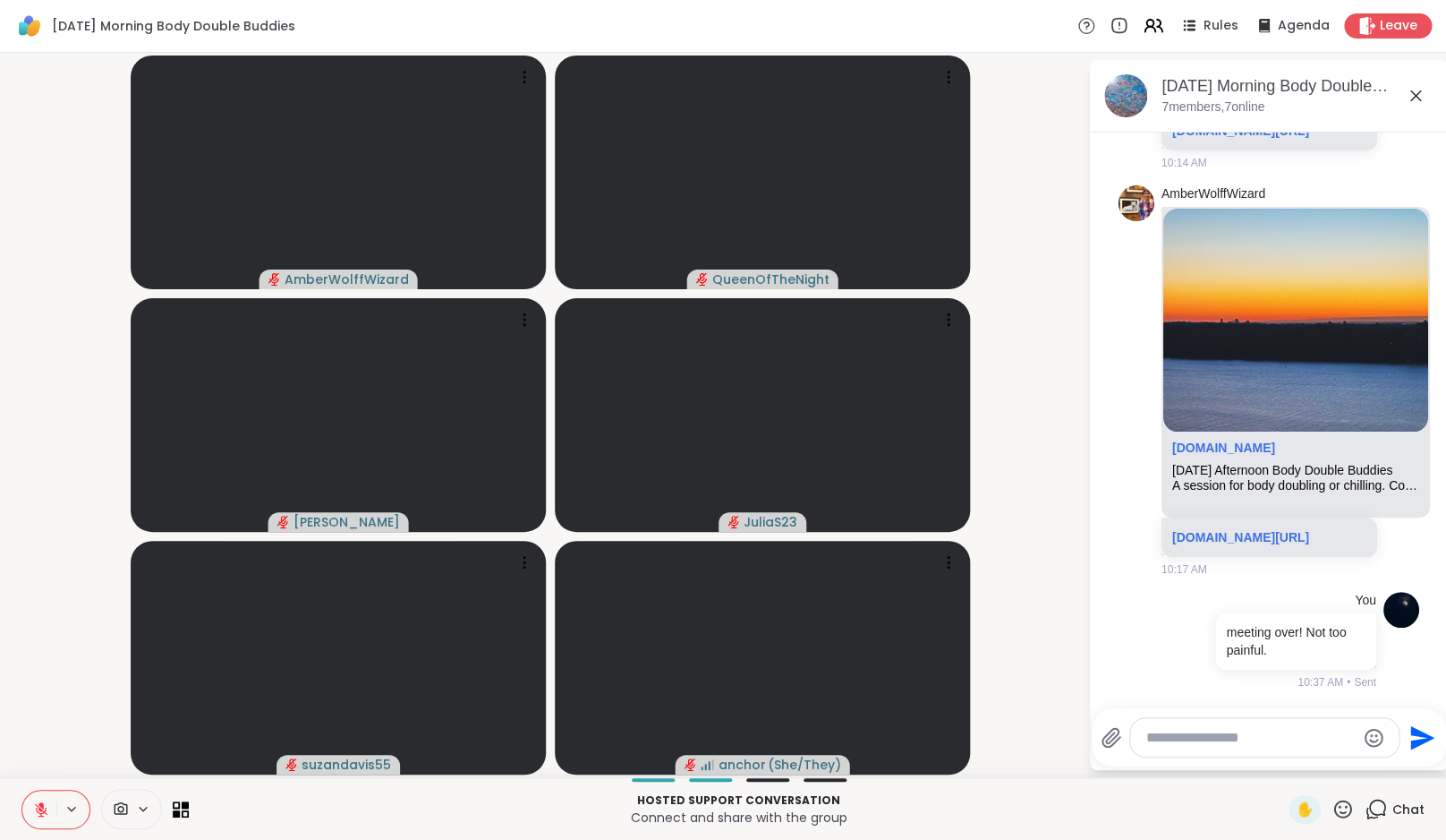
scroll to position [1118, 0]
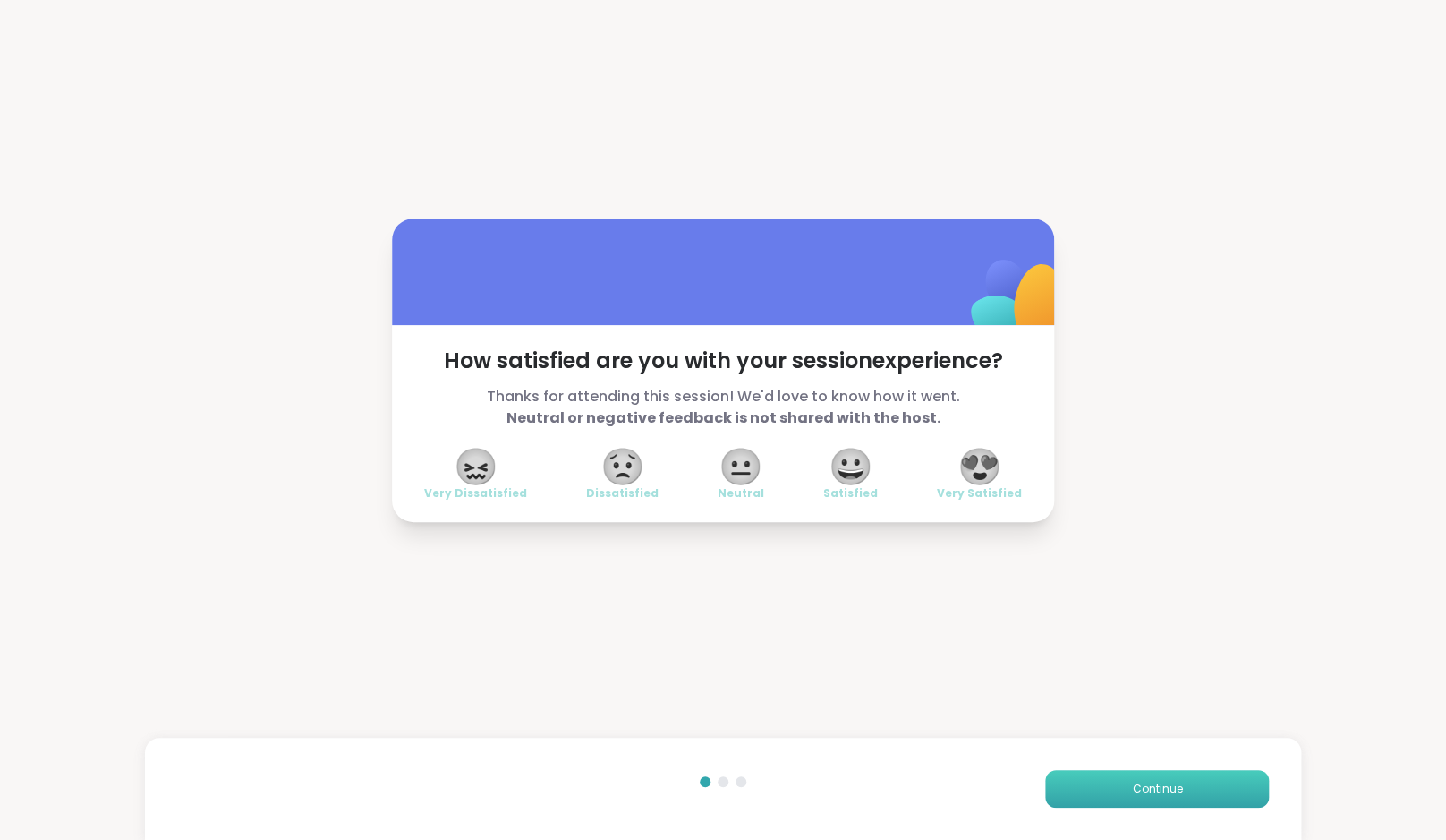
click at [1162, 785] on span "Continue" at bounding box center [1157, 788] width 50 height 17
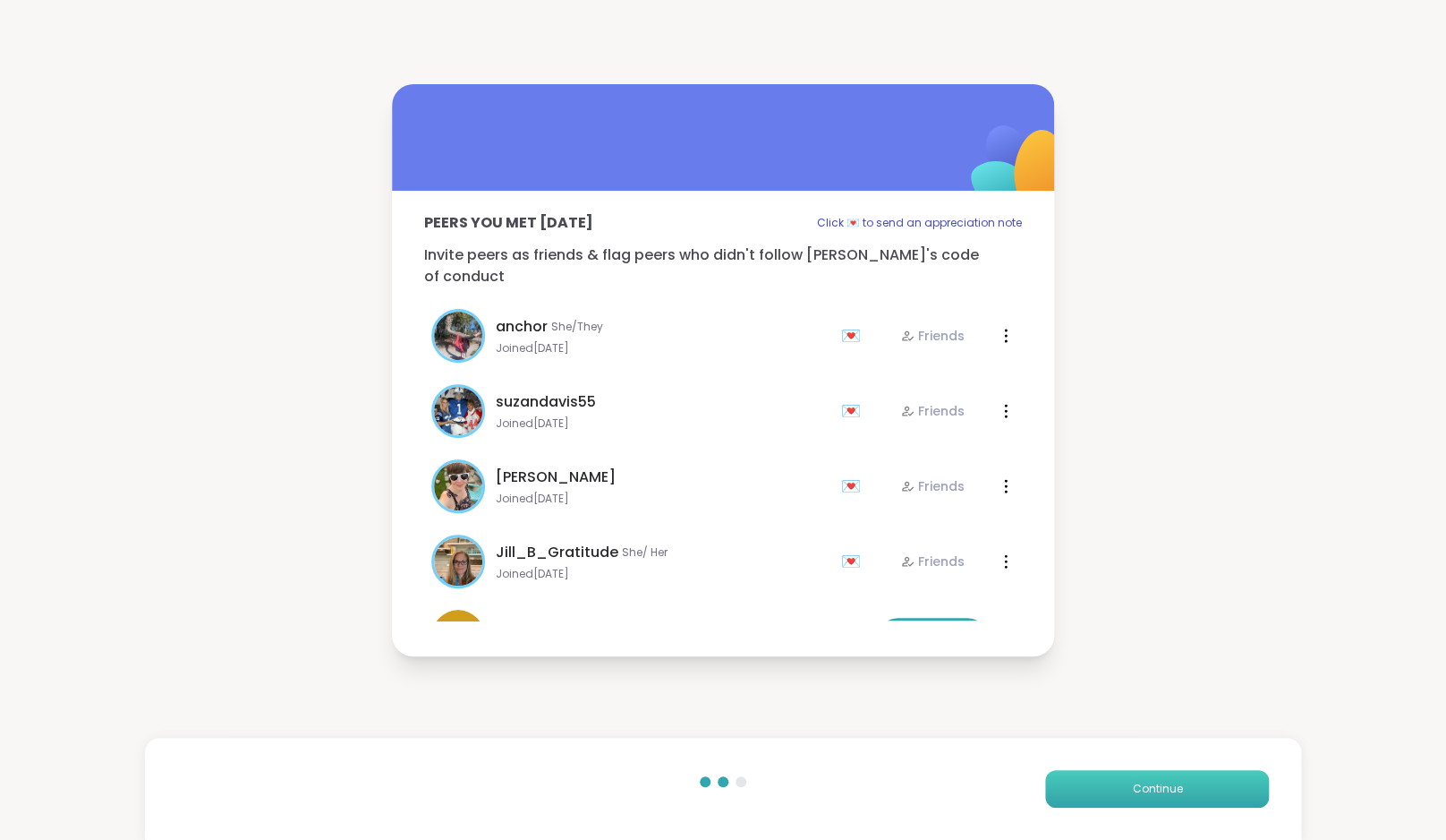
click at [1162, 785] on span "Continue" at bounding box center [1157, 788] width 50 height 17
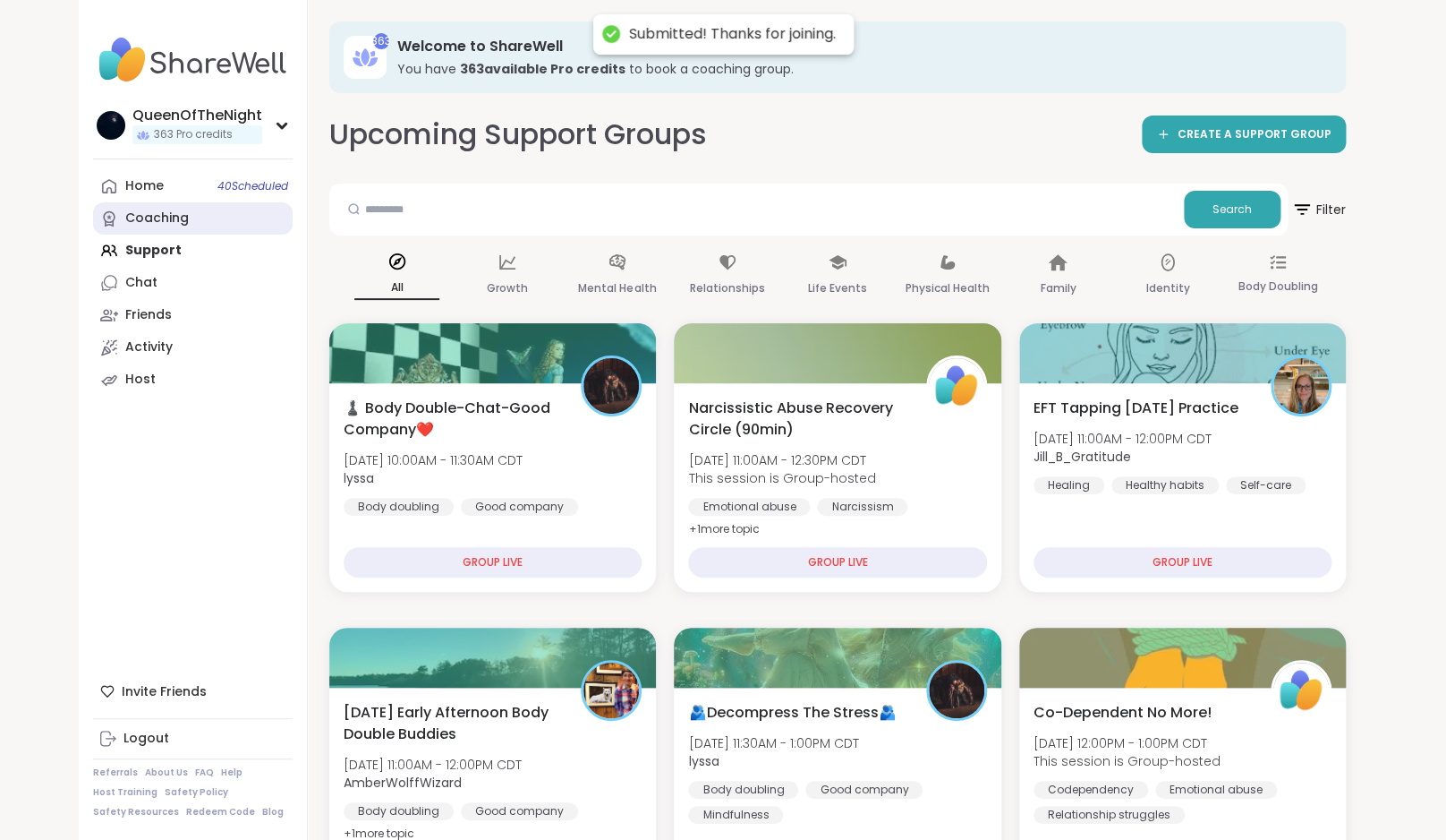
click at [177, 215] on div "Coaching" at bounding box center [157, 218] width 63 height 18
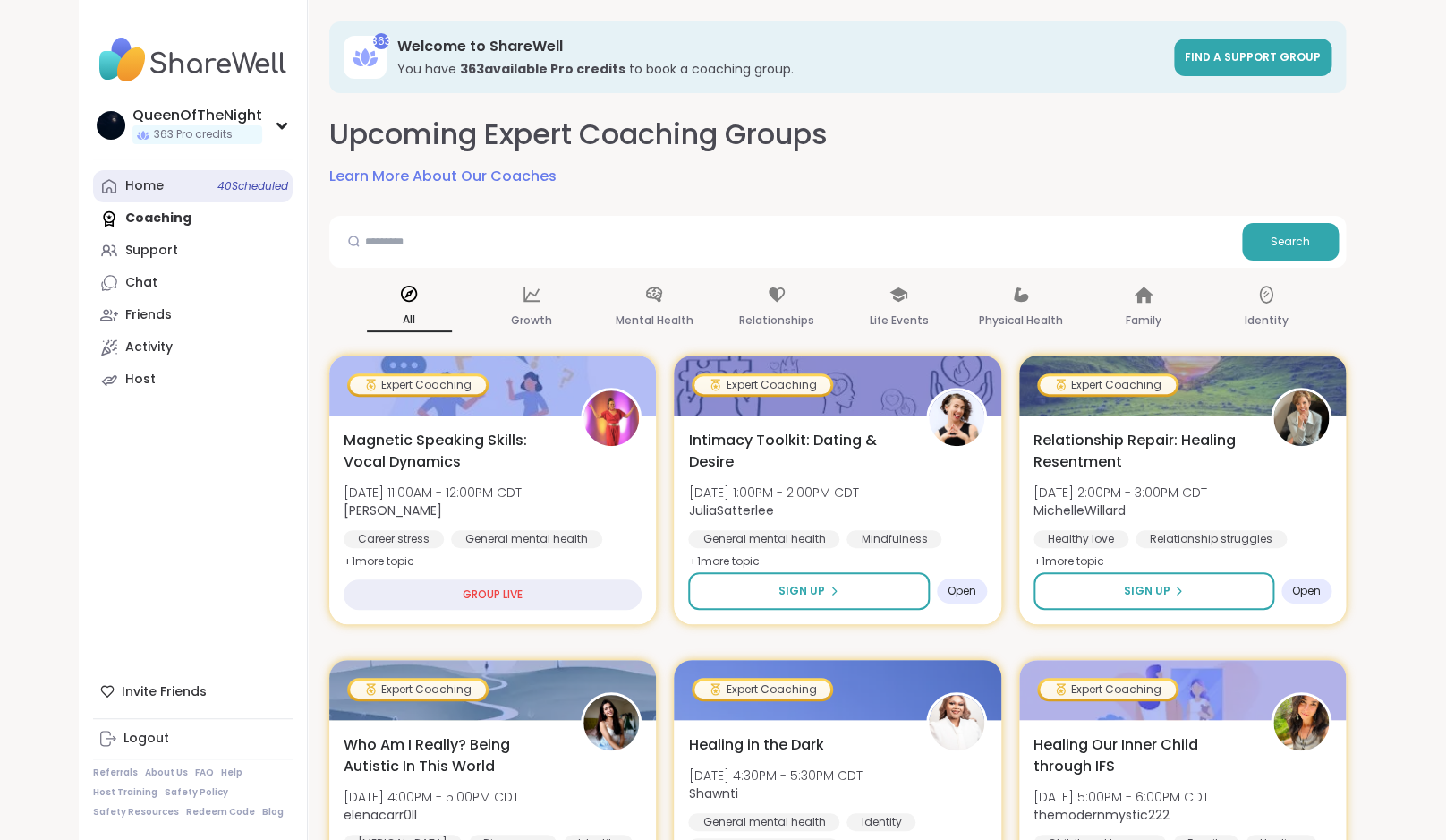
click at [150, 182] on div "Home 40 Scheduled" at bounding box center [144, 186] width 38 height 18
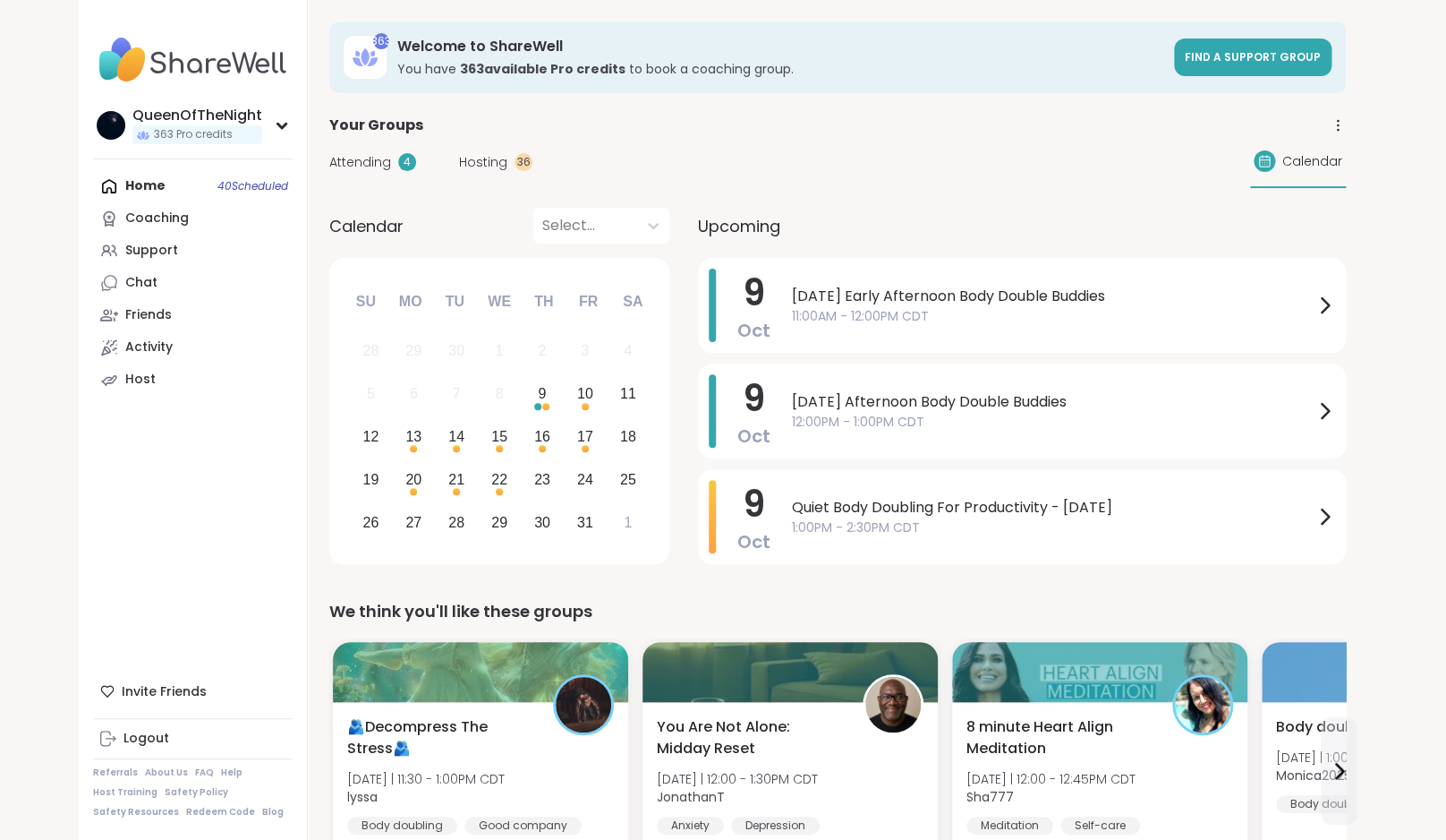
click at [483, 157] on span "Hosting" at bounding box center [483, 162] width 49 height 19
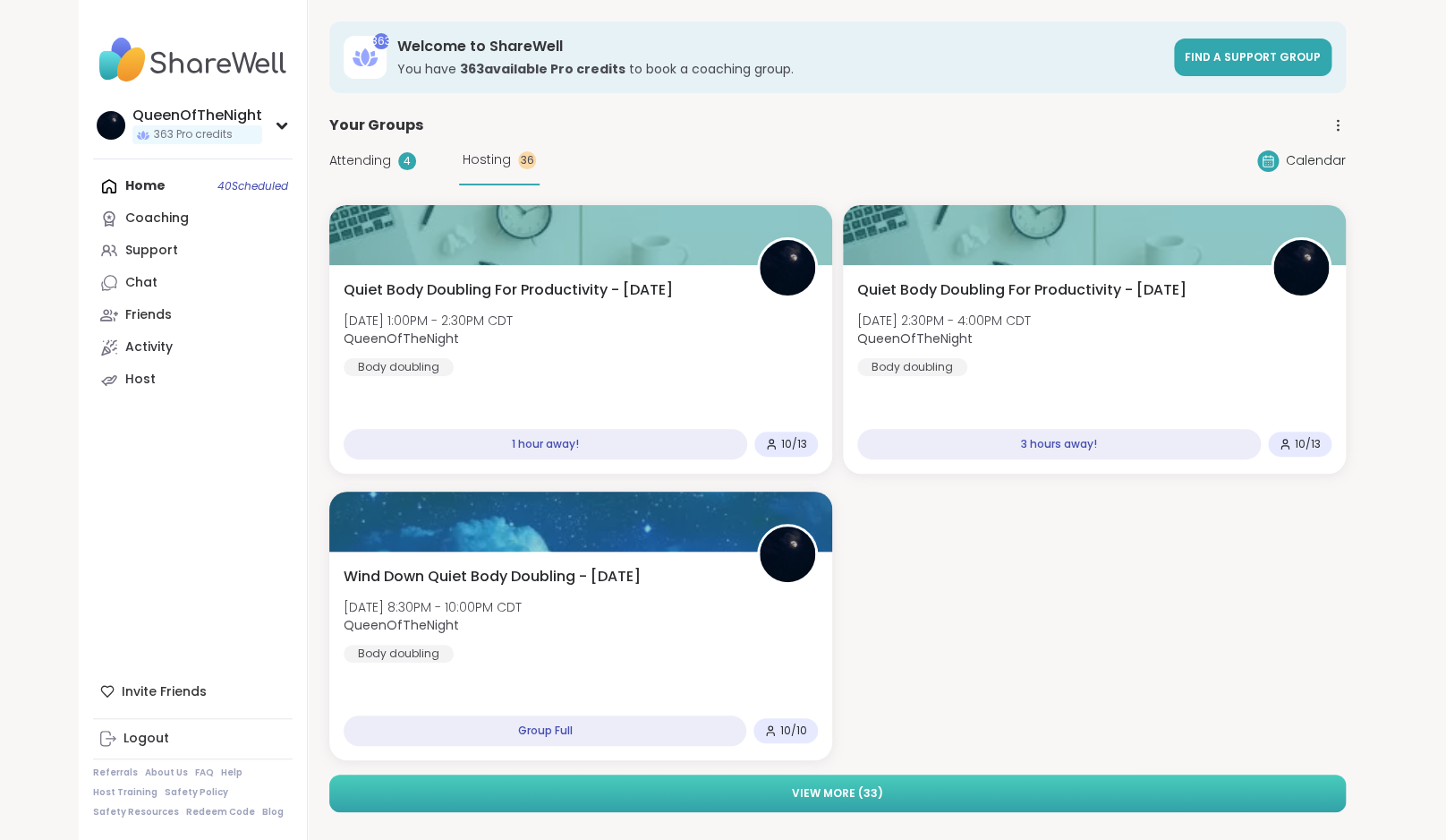
click at [959, 793] on button "View More ( 33 )" at bounding box center [838, 793] width 1017 height 38
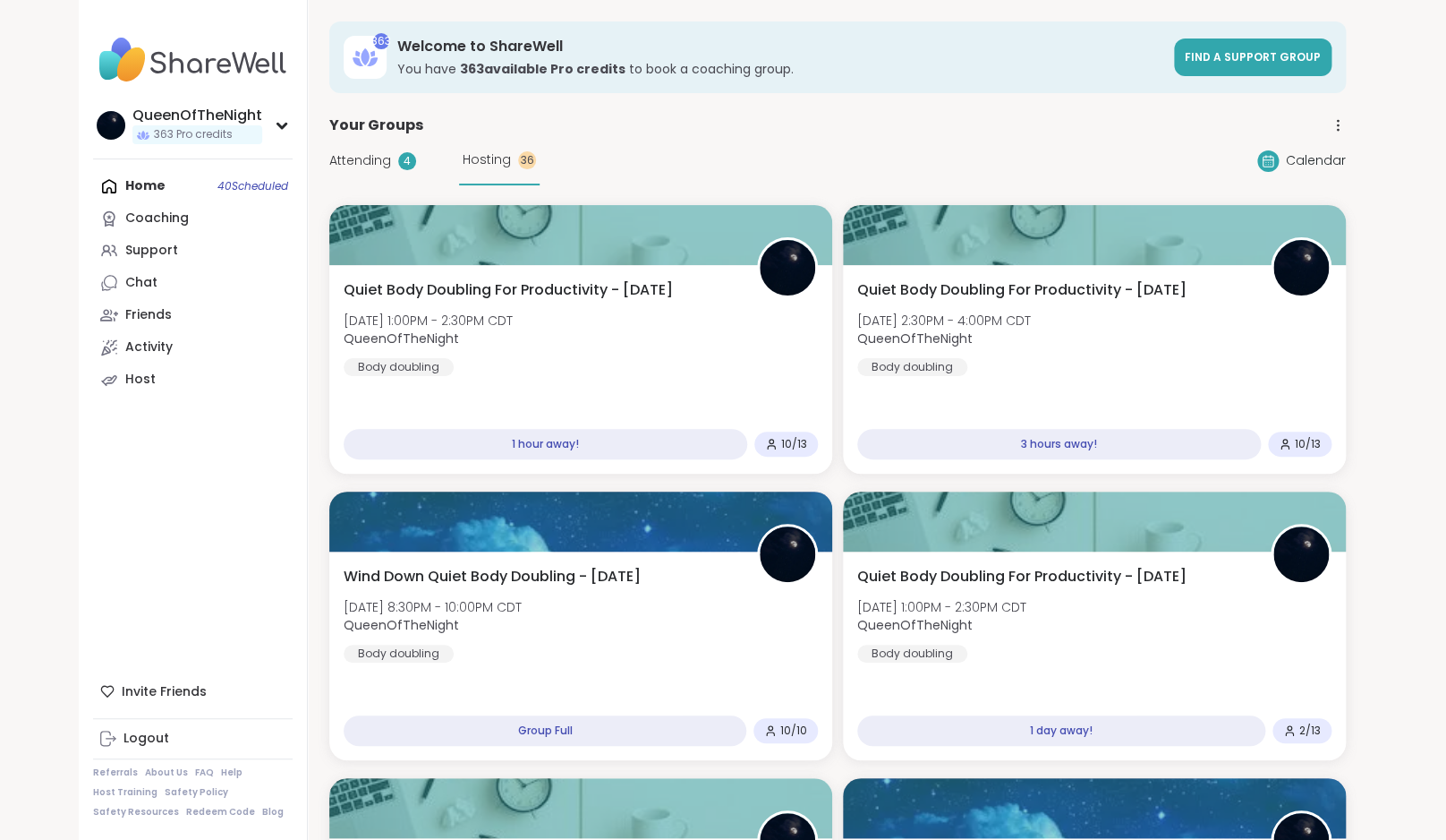
click at [365, 156] on span "Attending" at bounding box center [360, 160] width 61 height 19
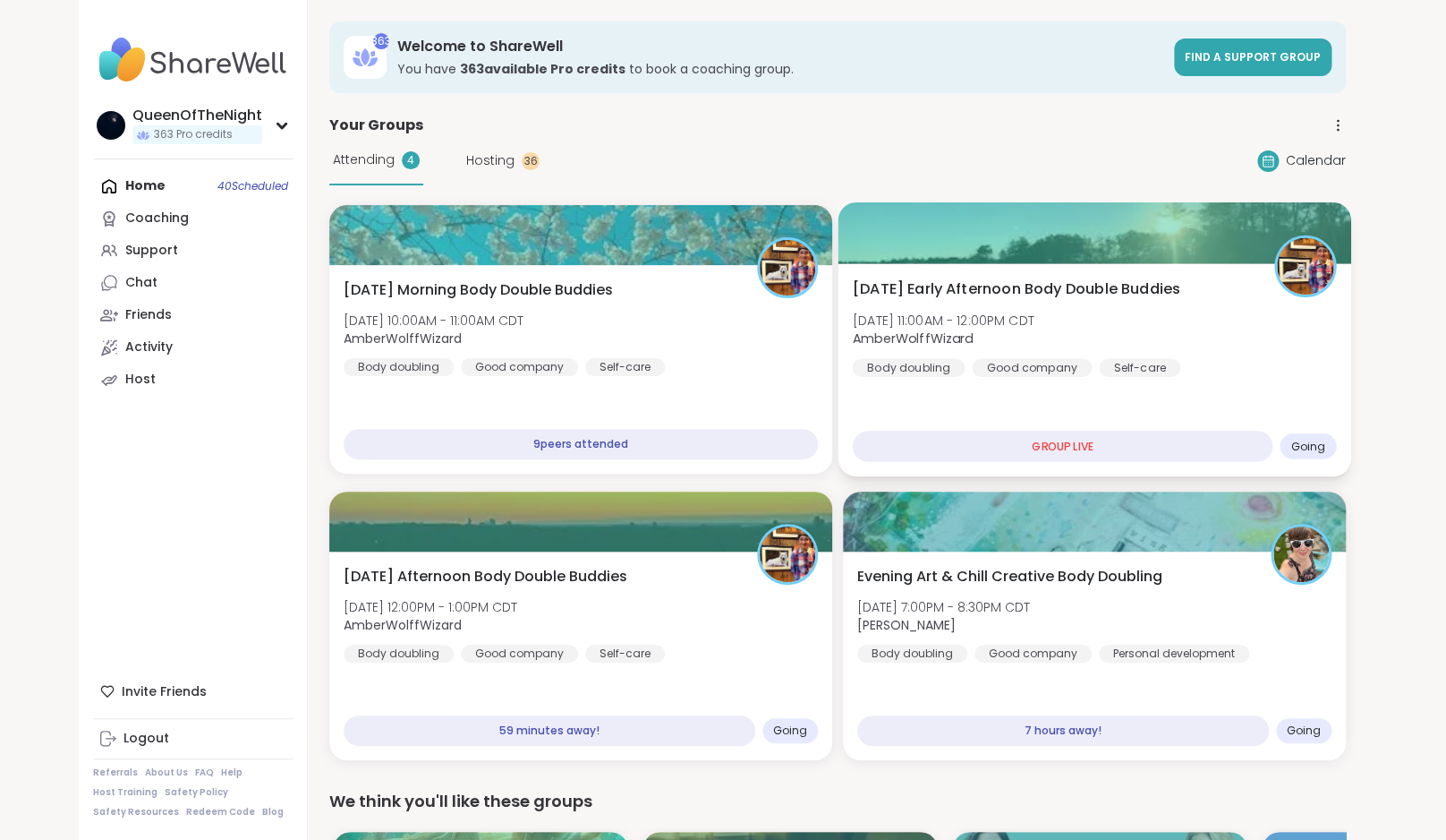
click at [1108, 368] on div "Self-care" at bounding box center [1140, 366] width 82 height 18
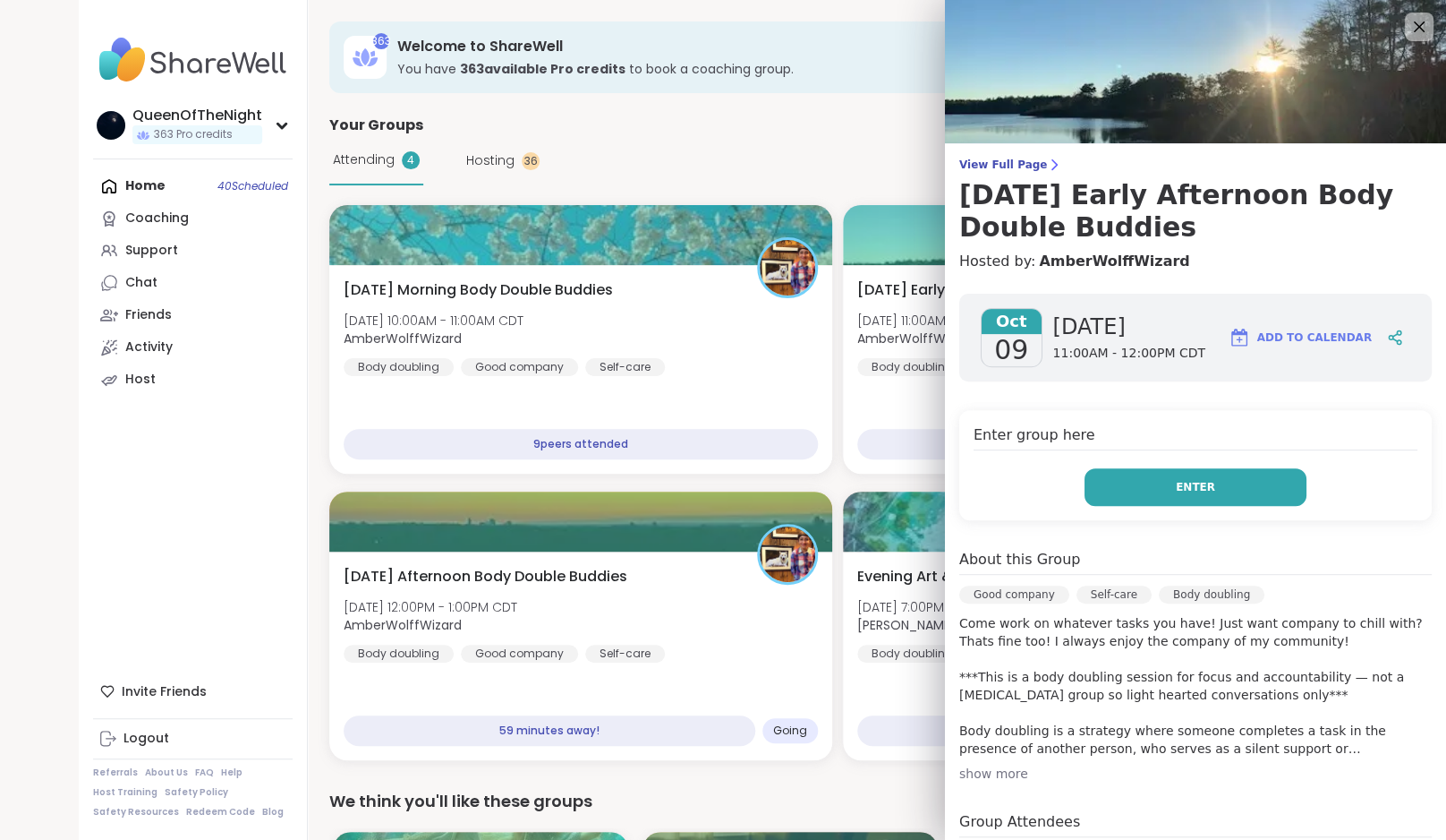
click at [1123, 500] on button "Enter" at bounding box center [1196, 486] width 222 height 38
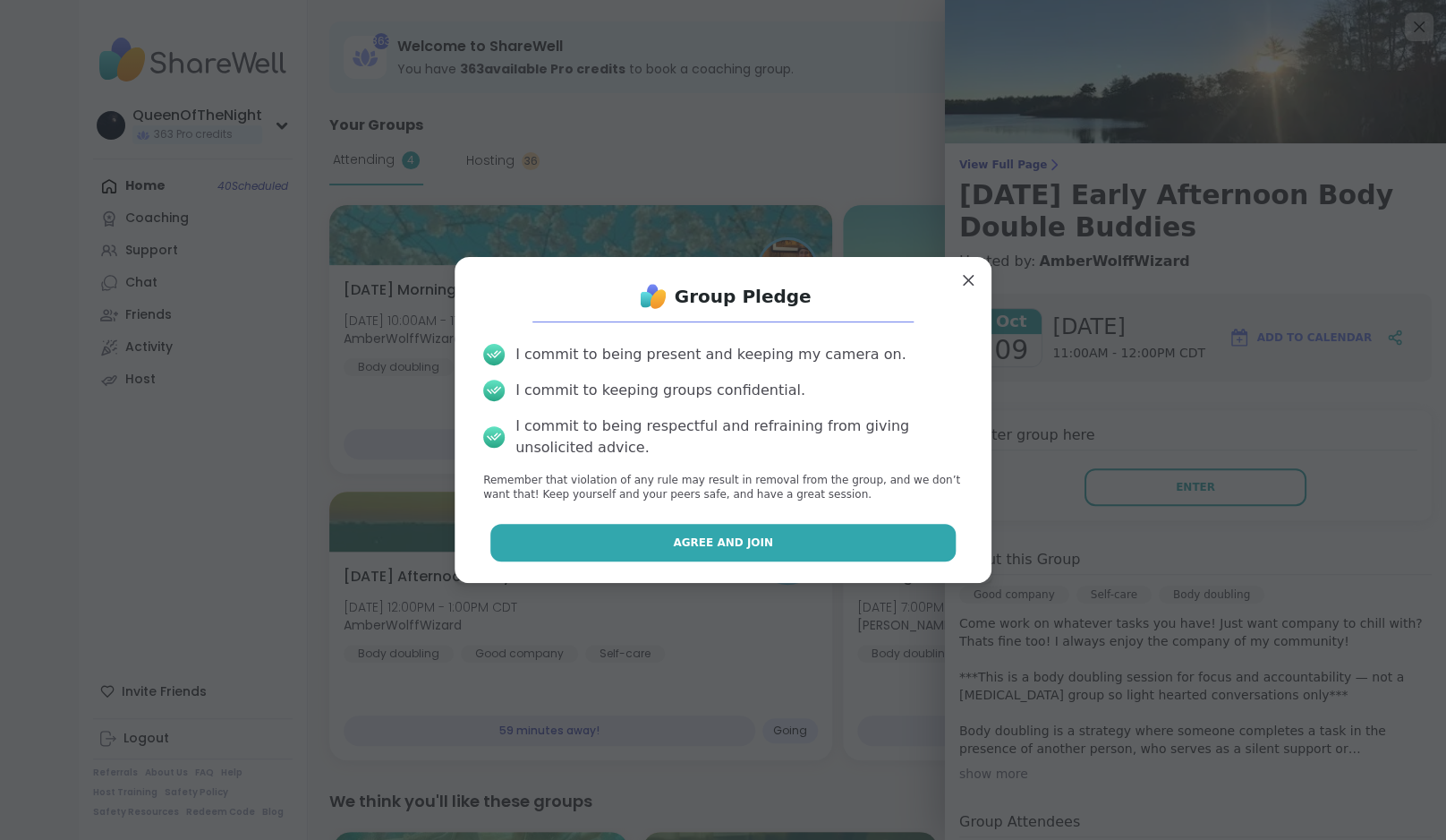
click at [699, 539] on span "Agree and Join" at bounding box center [723, 542] width 100 height 17
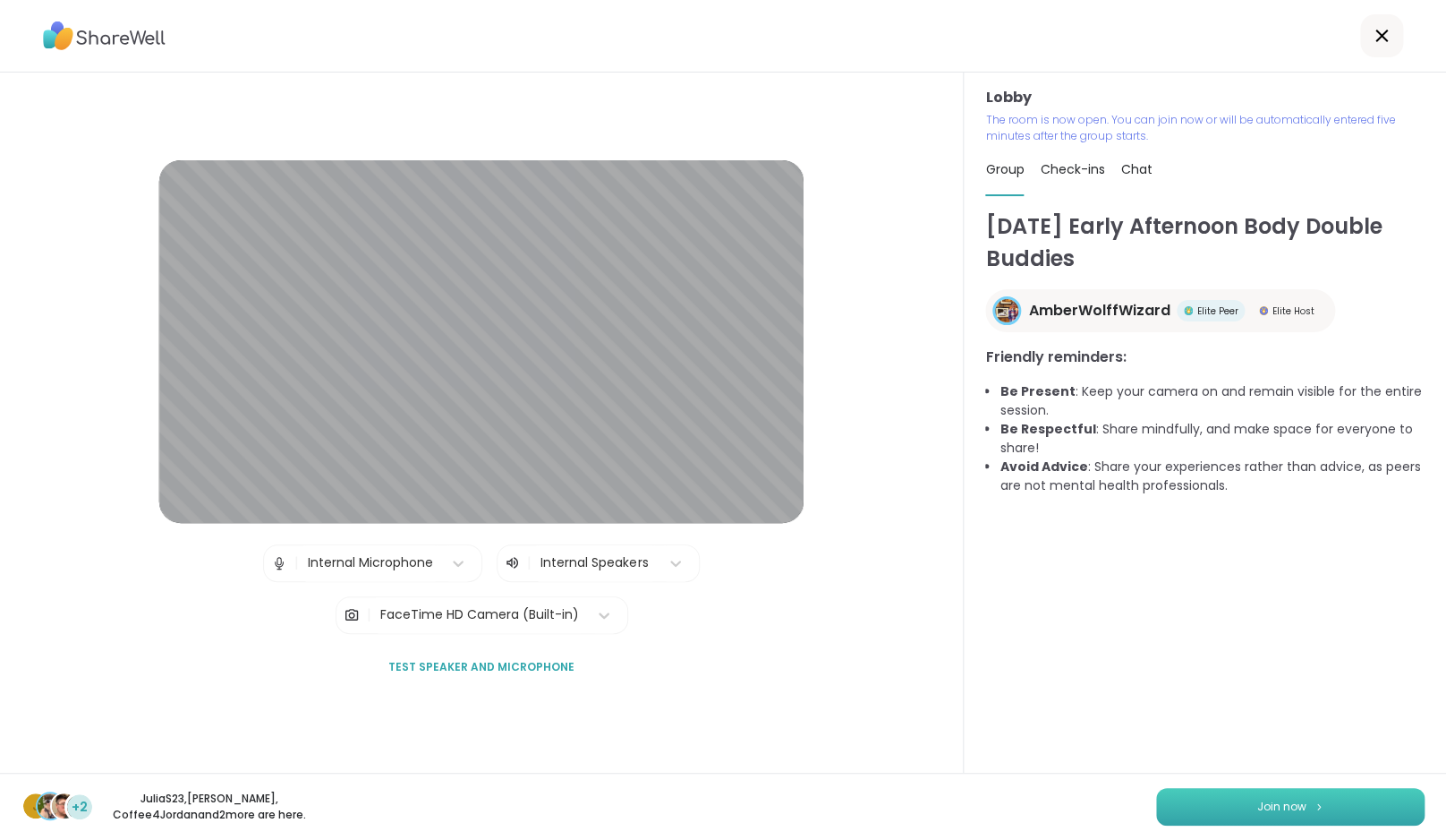
click at [1218, 808] on button "Join now" at bounding box center [1291, 806] width 269 height 38
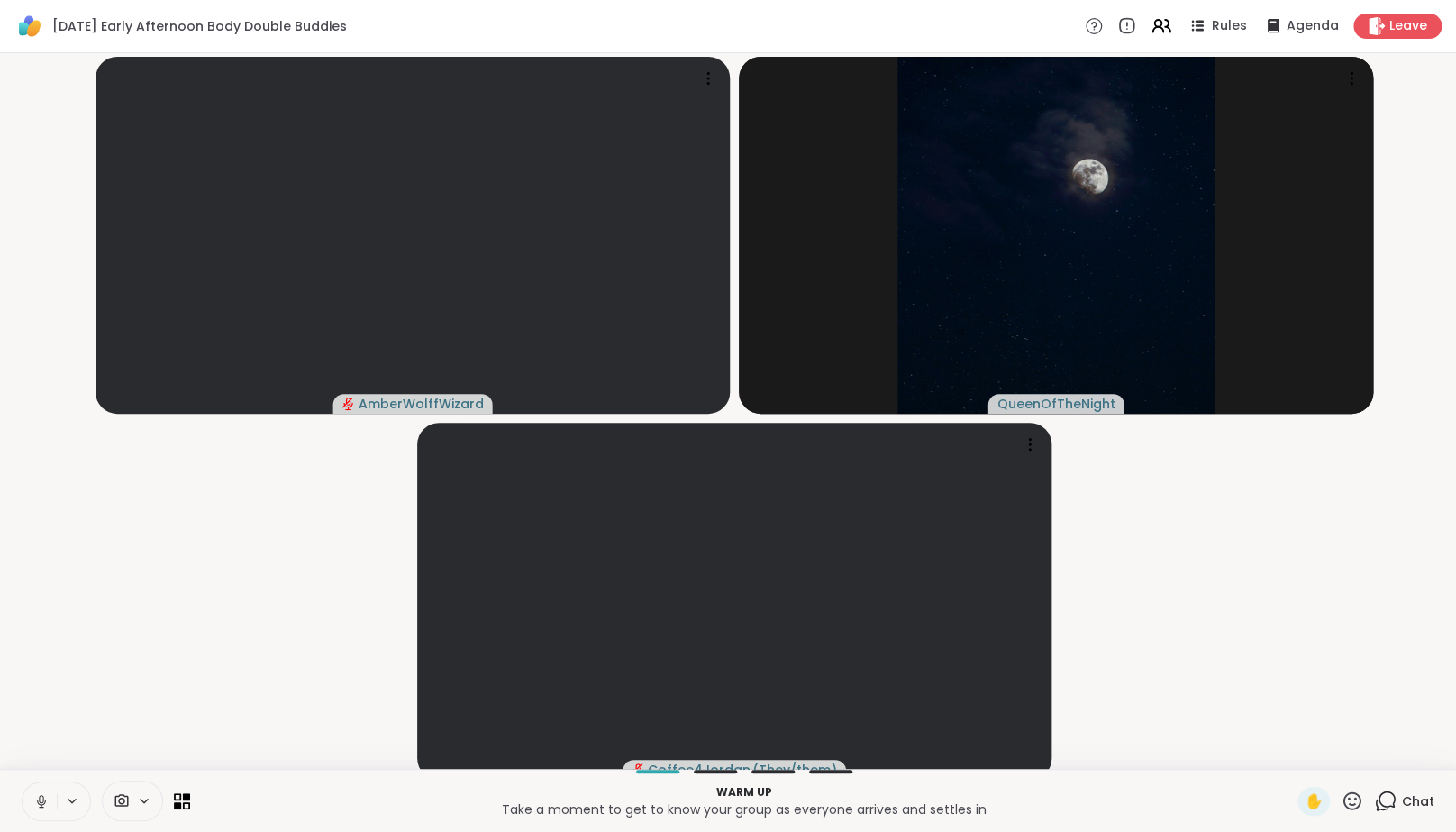
click at [41, 807] on icon at bounding box center [40, 806] width 1 height 4
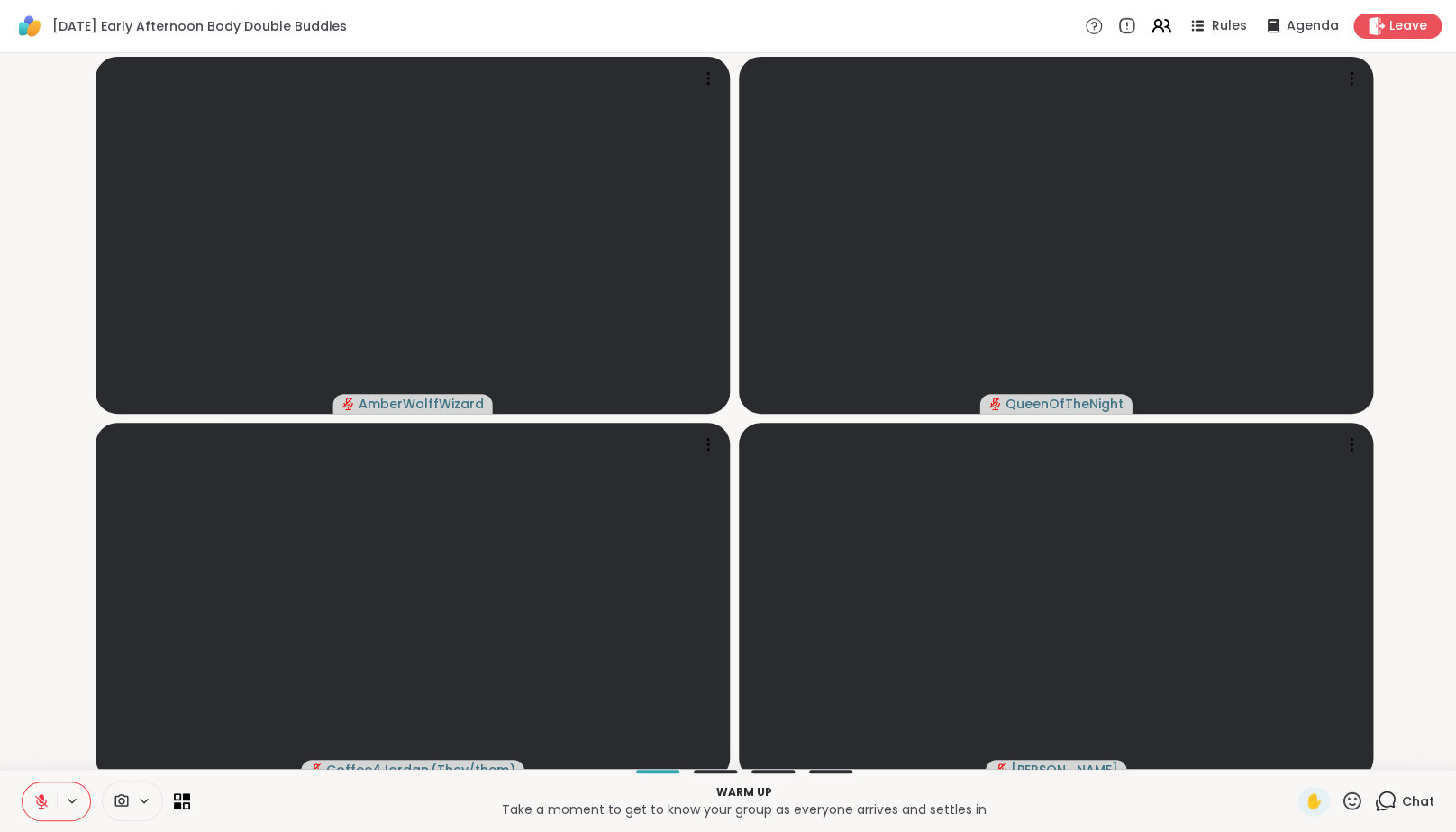
click at [1378, 811] on icon at bounding box center [1382, 806] width 12 height 12
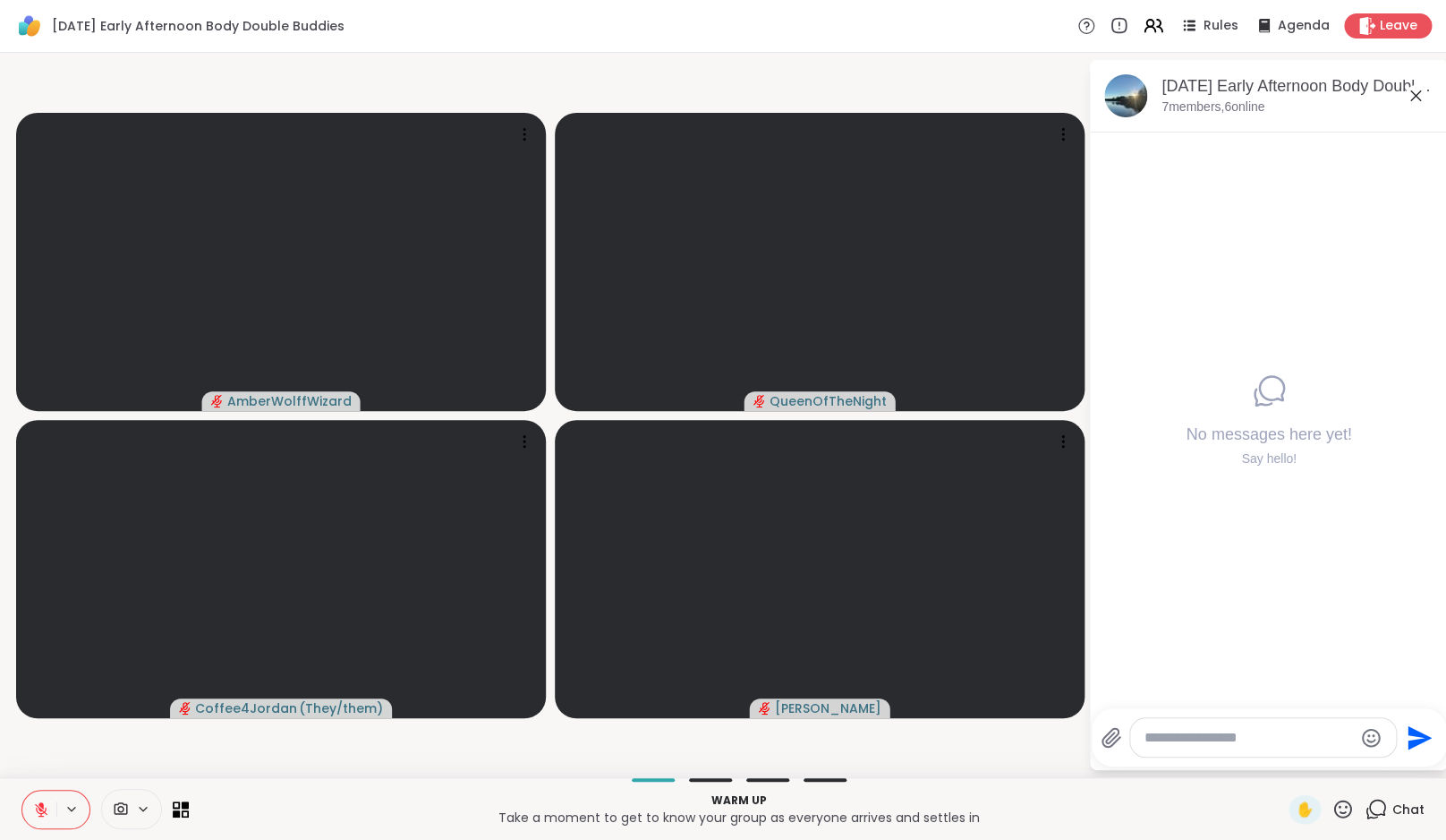
click at [1195, 732] on textarea "Type your message" at bounding box center [1249, 738] width 209 height 18
type textarea "**********"
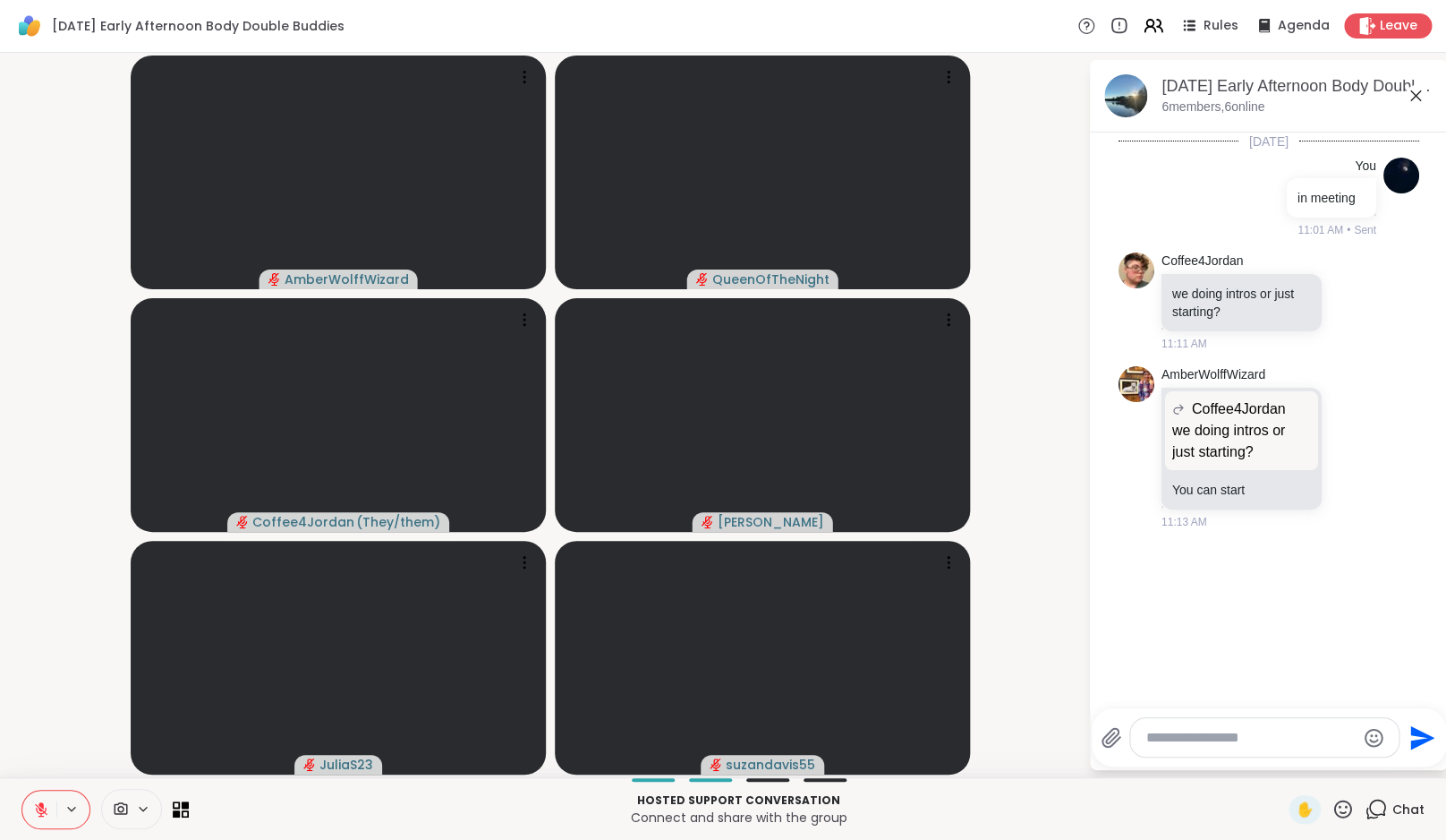
click at [1221, 743] on textarea "Type your message" at bounding box center [1251, 738] width 209 height 18
type textarea "**********"
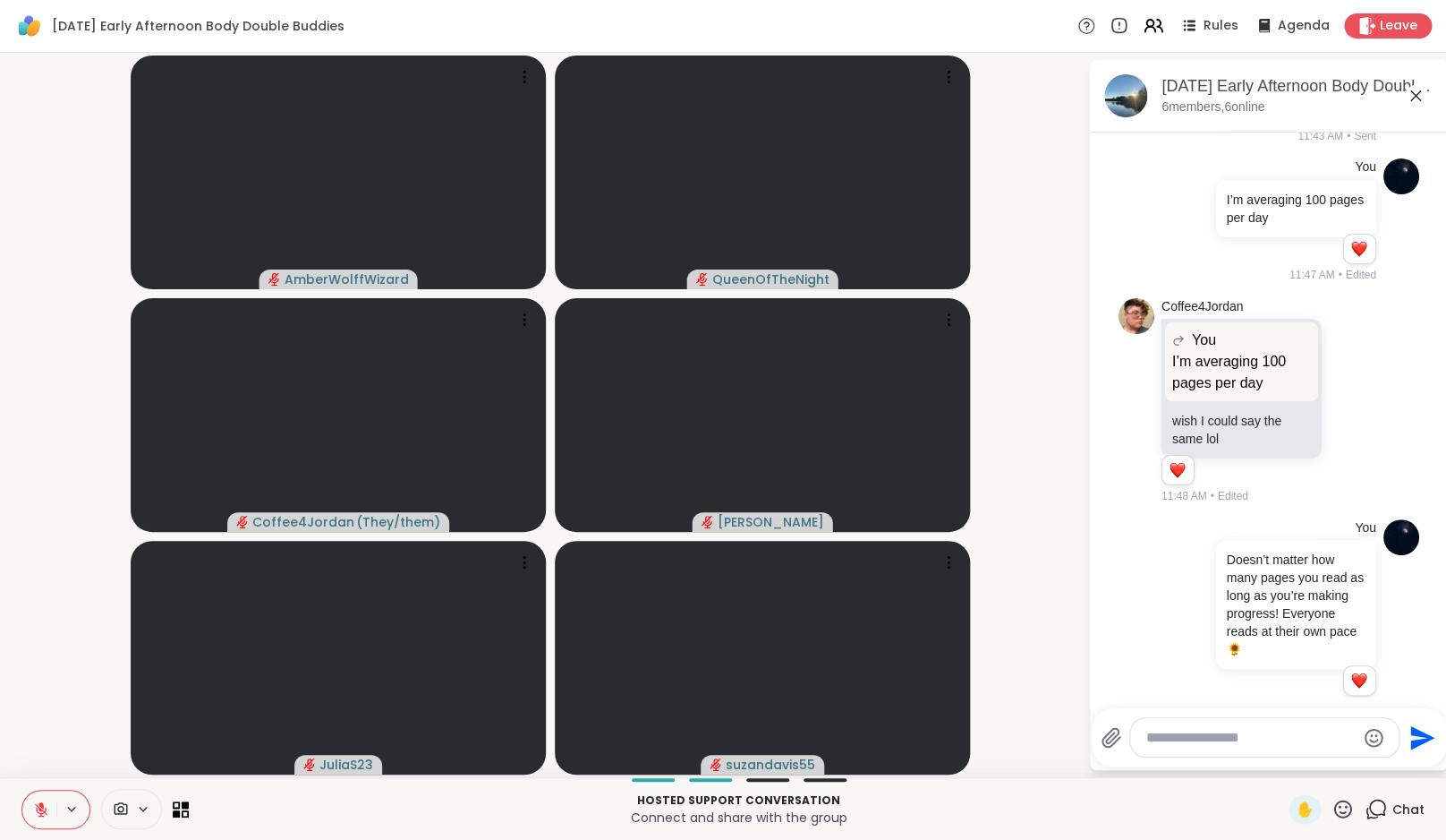
scroll to position [663, 0]
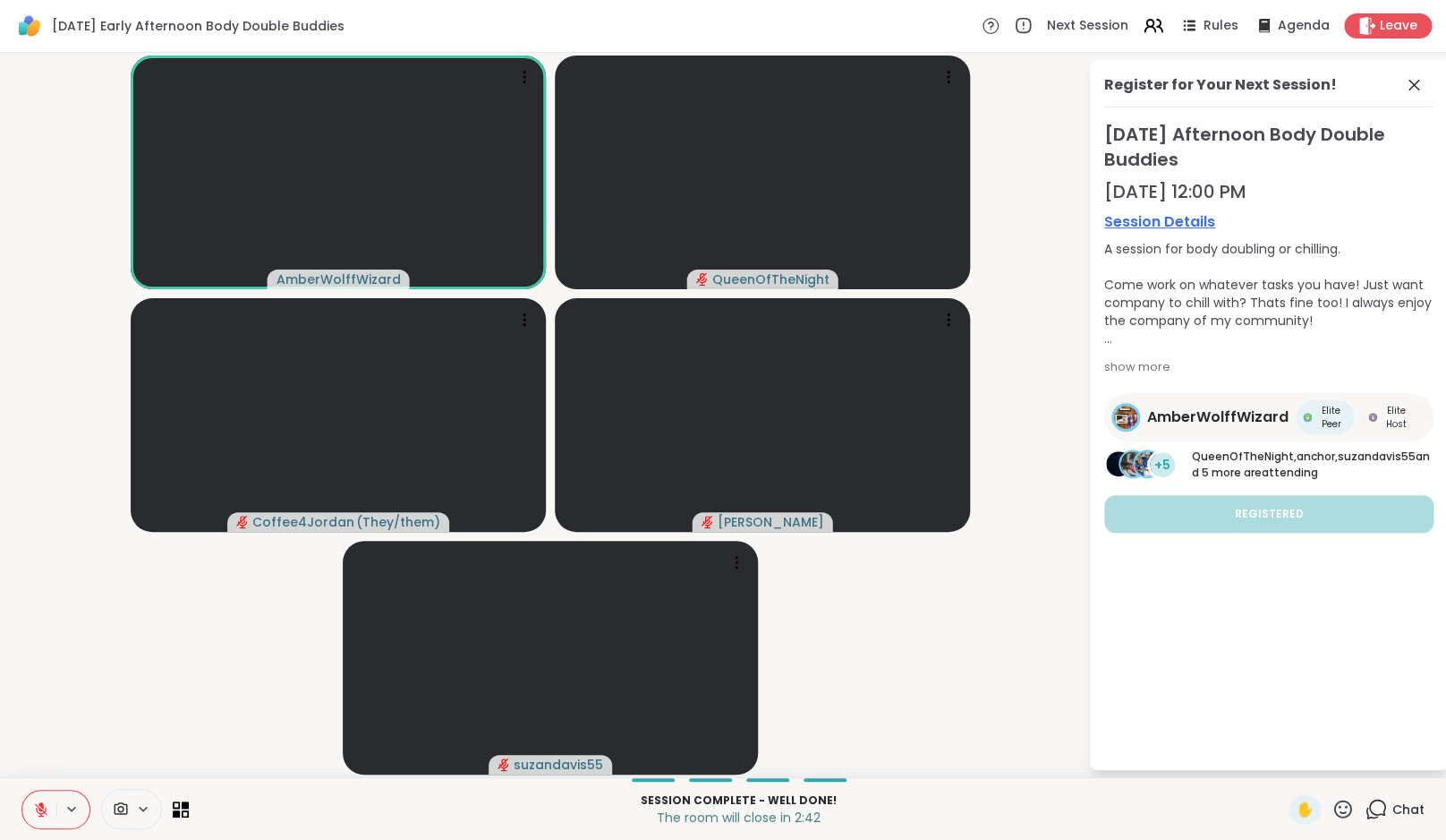
click at [49, 806] on icon at bounding box center [41, 809] width 17 height 17
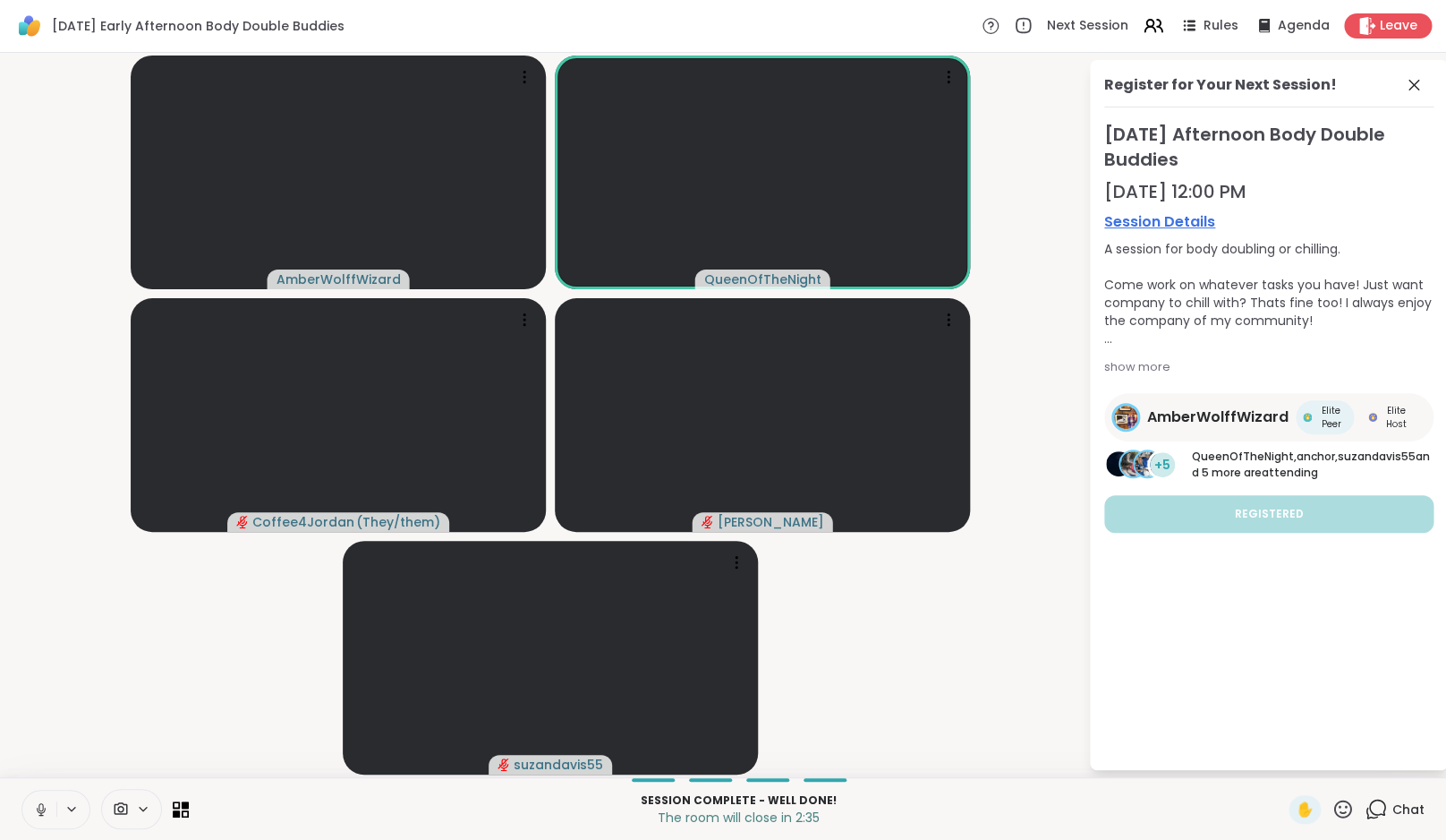
click at [49, 806] on icon at bounding box center [41, 809] width 17 height 17
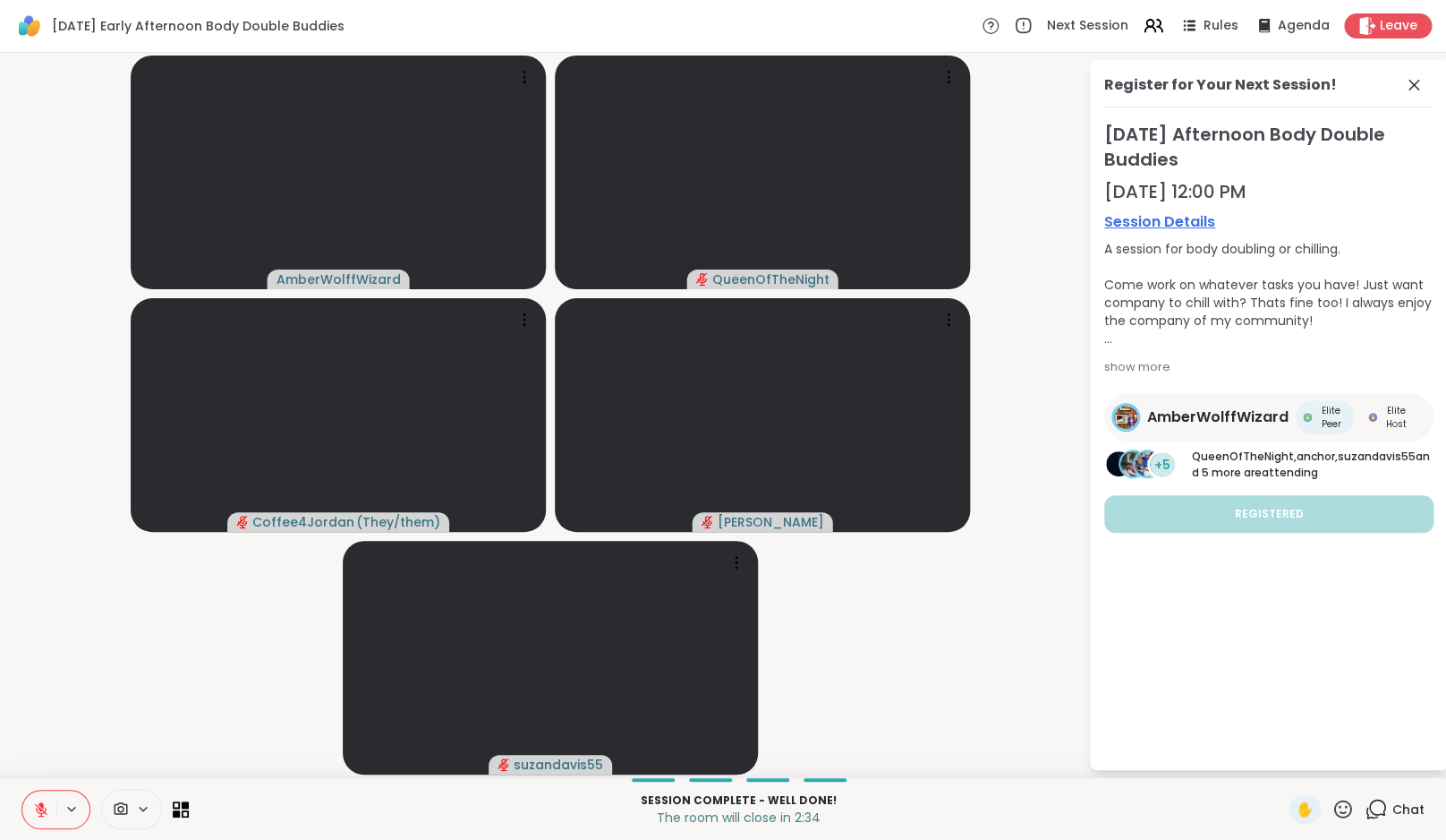
click at [104, 714] on video-player-container "AmberWolffWizard QueenOfTheNight Coffee4Jordan ( They/them ) Adrienne_QueenOfTh…" at bounding box center [544, 415] width 1067 height 709
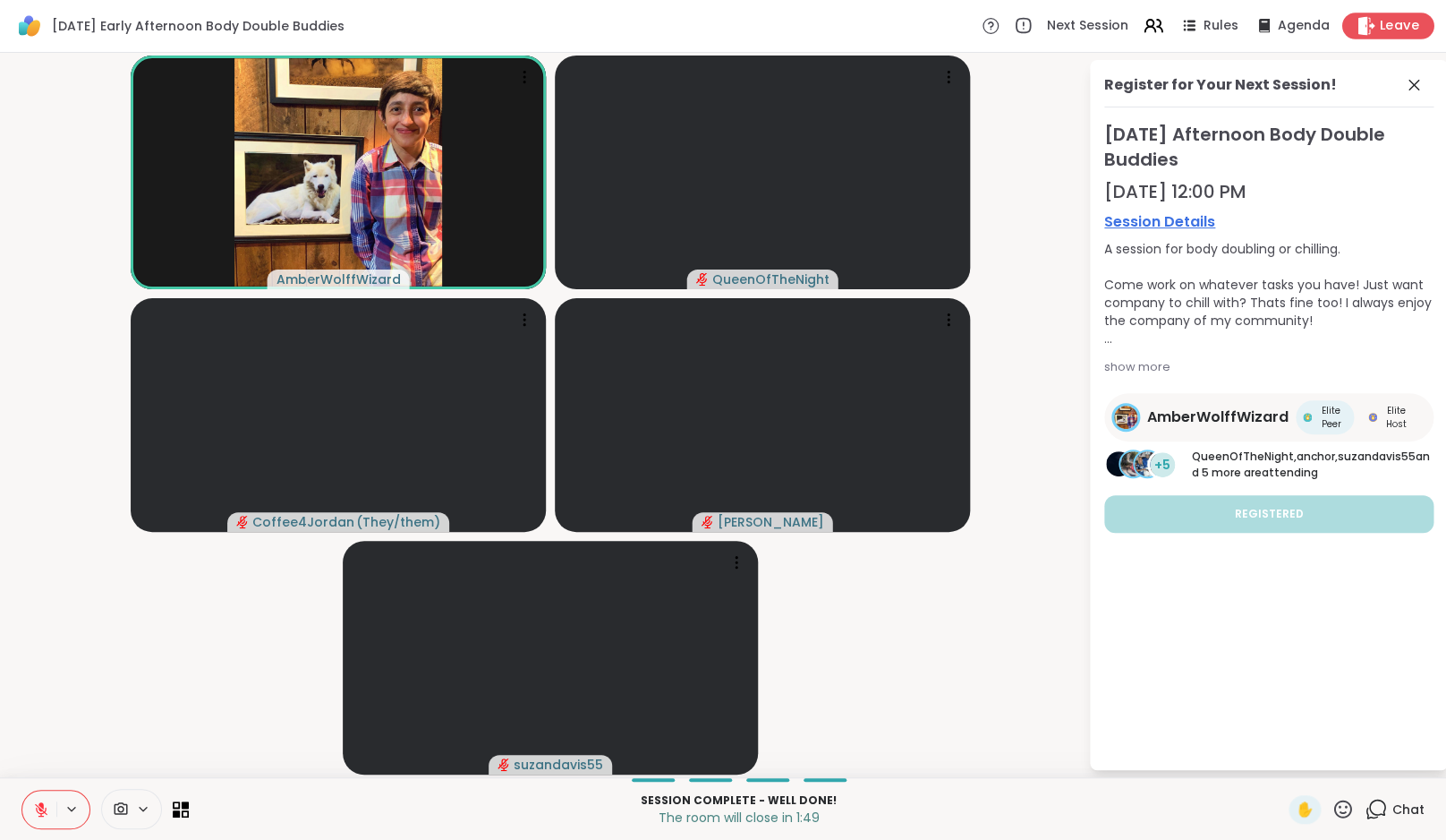
click at [1388, 36] on div "Leave" at bounding box center [1389, 25] width 93 height 26
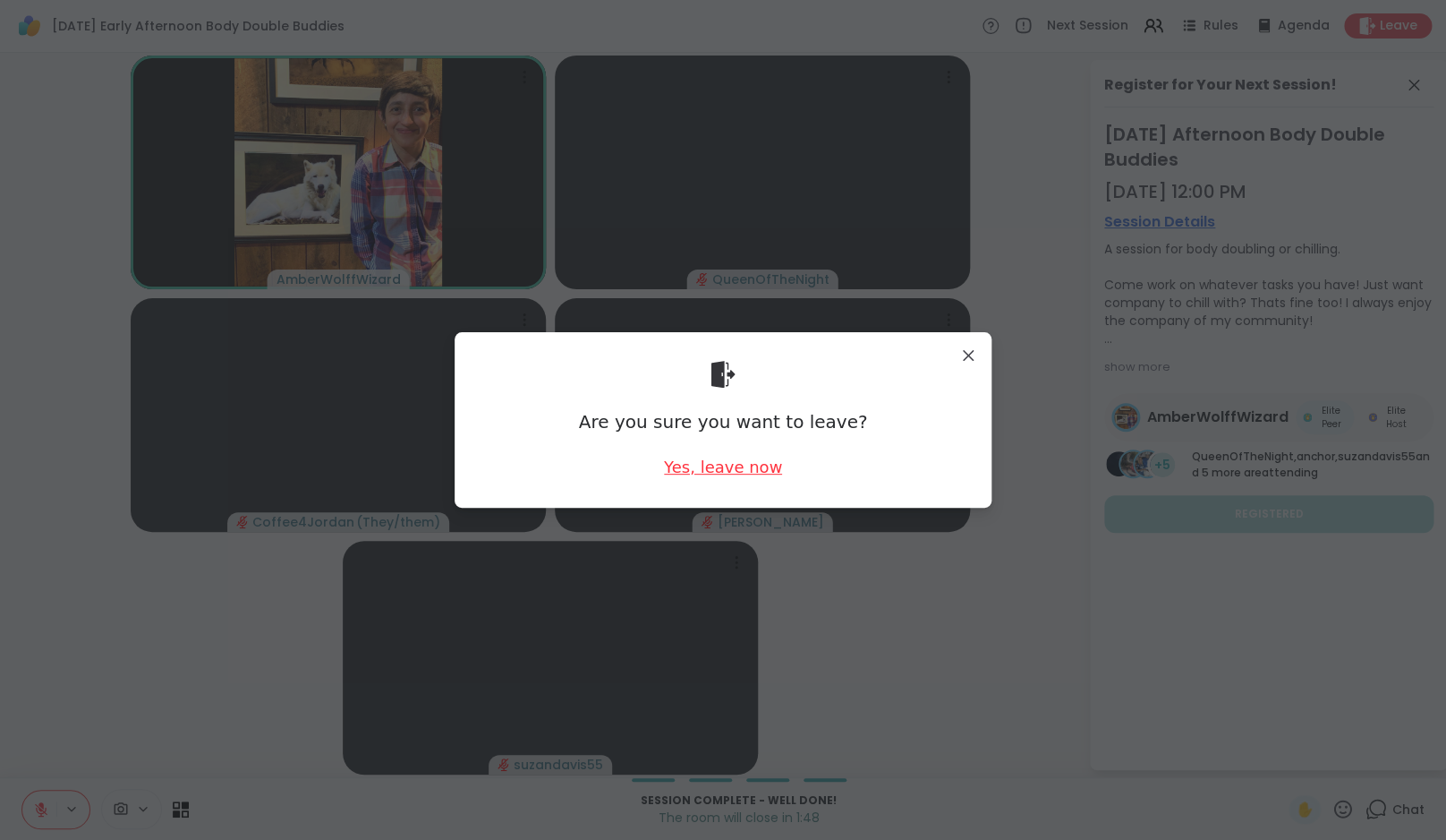
click at [718, 469] on div "Yes, leave now" at bounding box center [723, 467] width 118 height 22
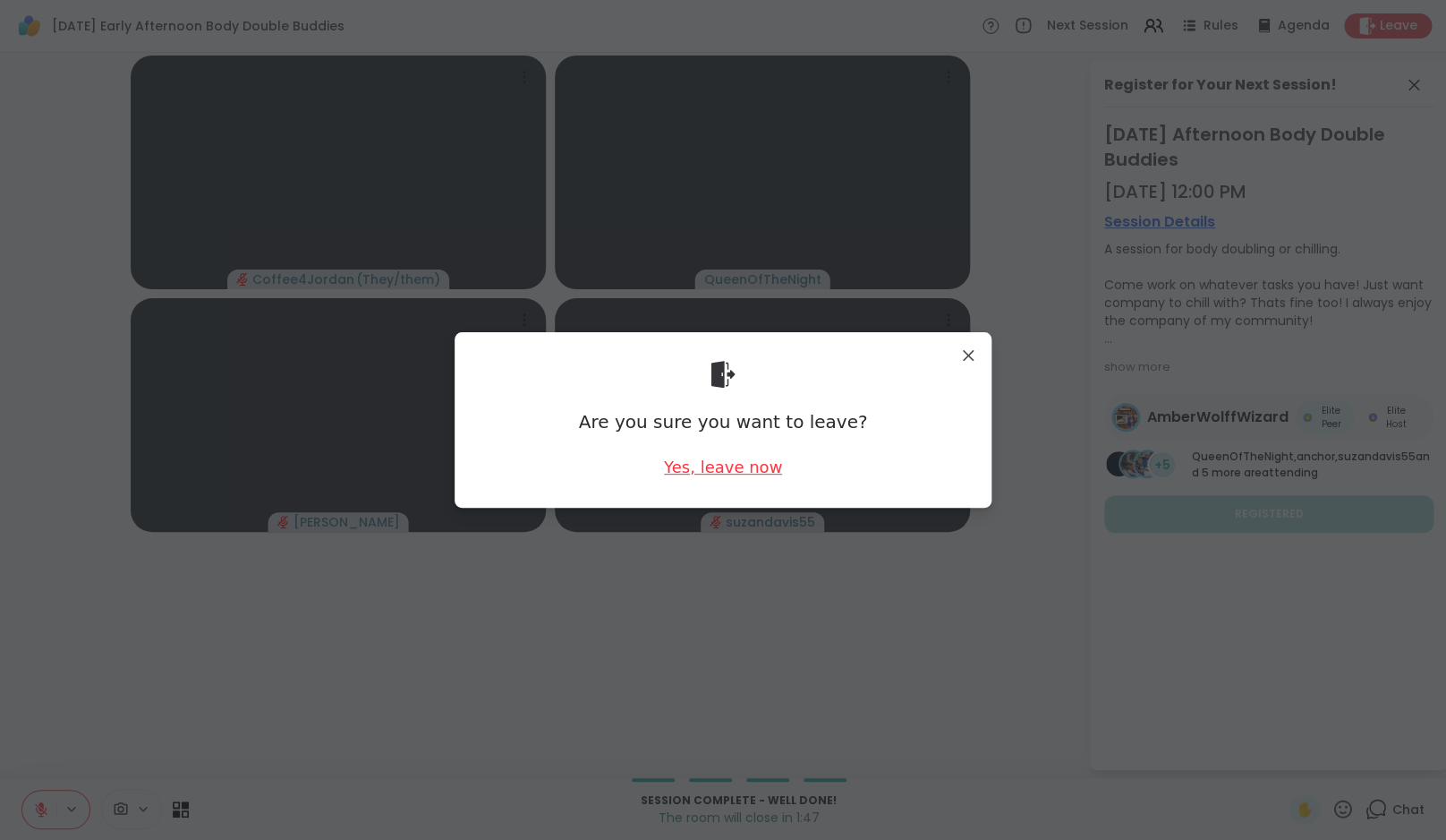
click at [718, 469] on div "Yes, leave now" at bounding box center [723, 467] width 118 height 22
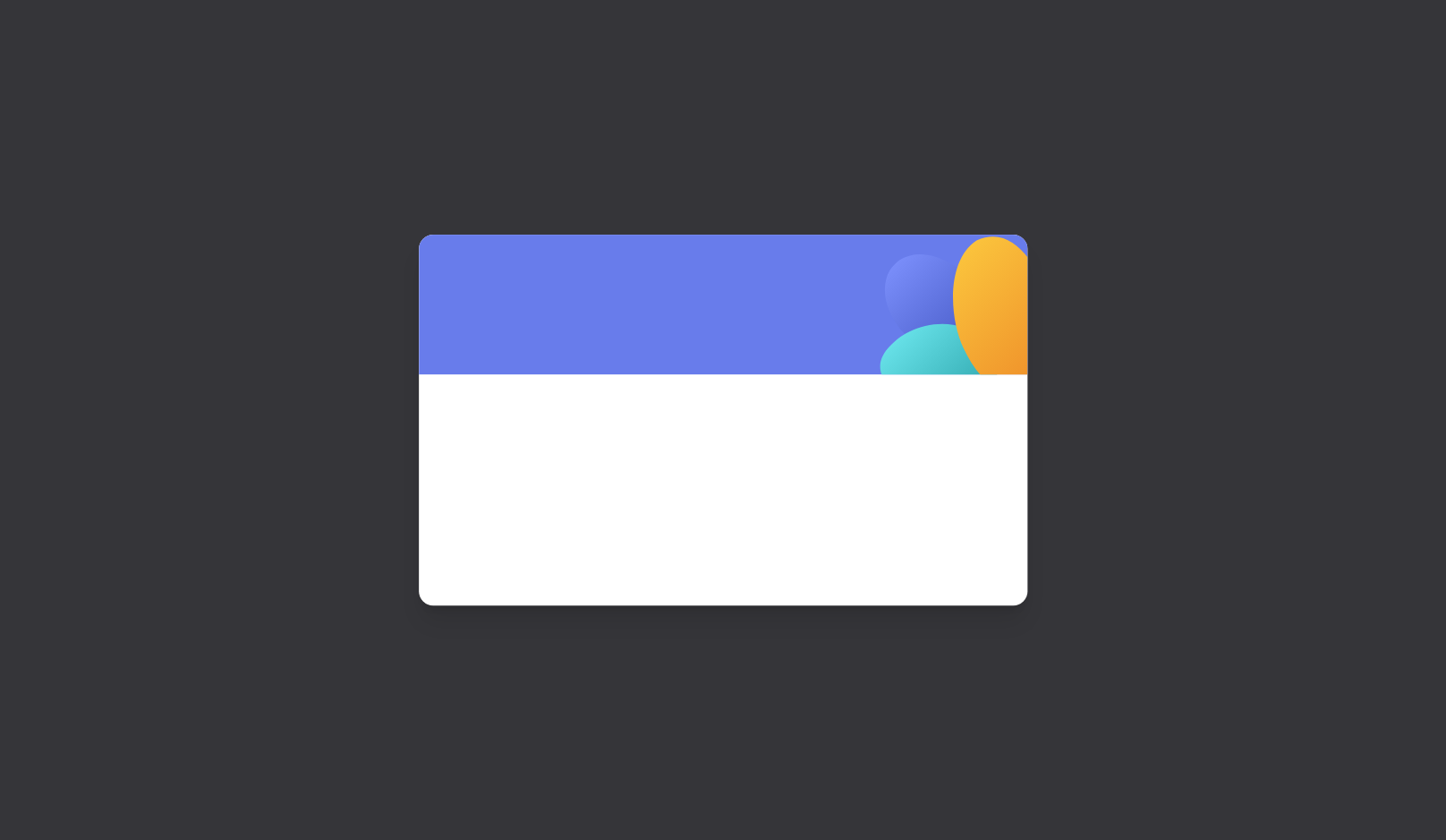
click at [718, 469] on span at bounding box center [723, 465] width 522 height 96
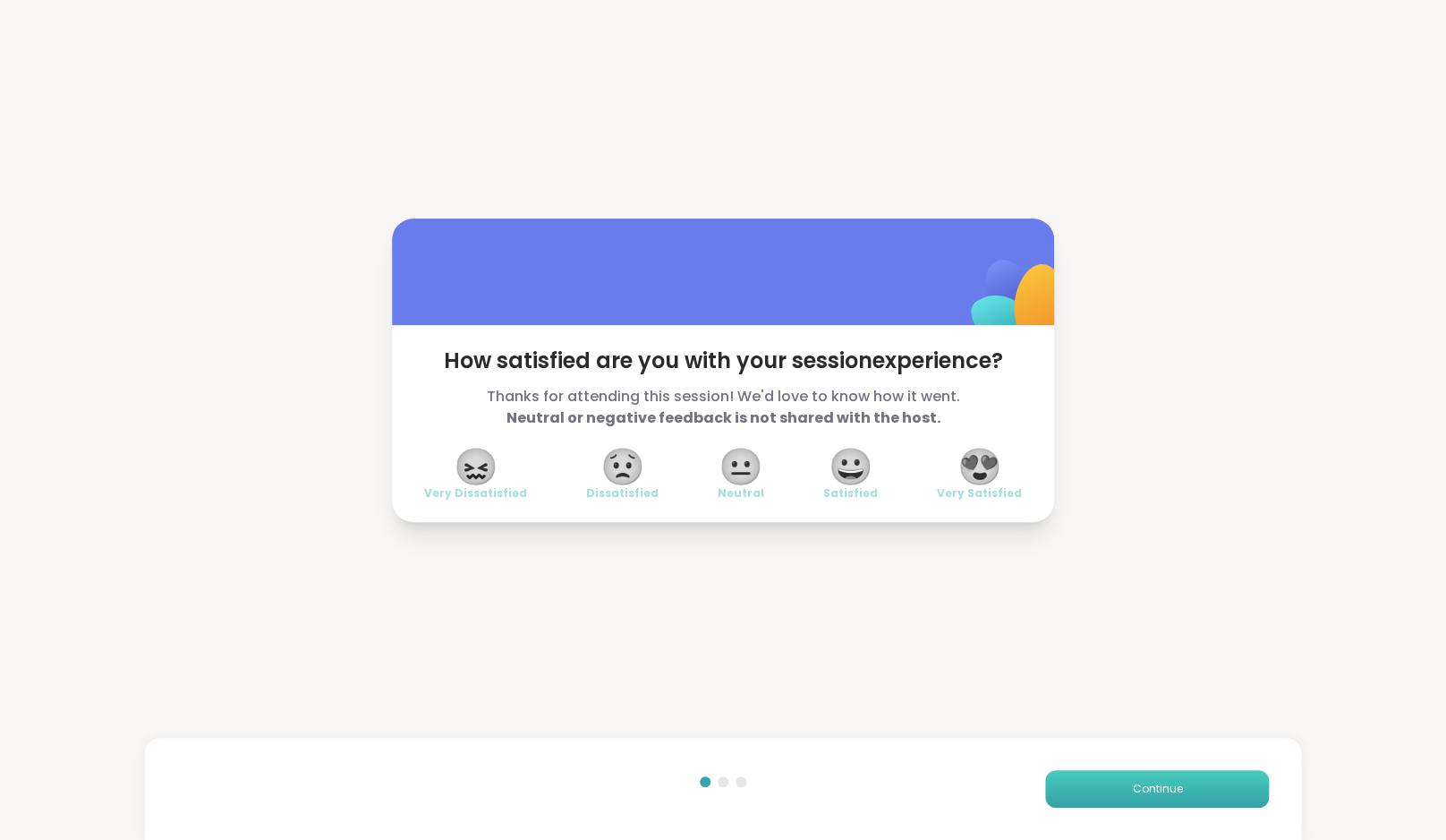
click at [1178, 803] on button "Continue" at bounding box center [1158, 788] width 224 height 38
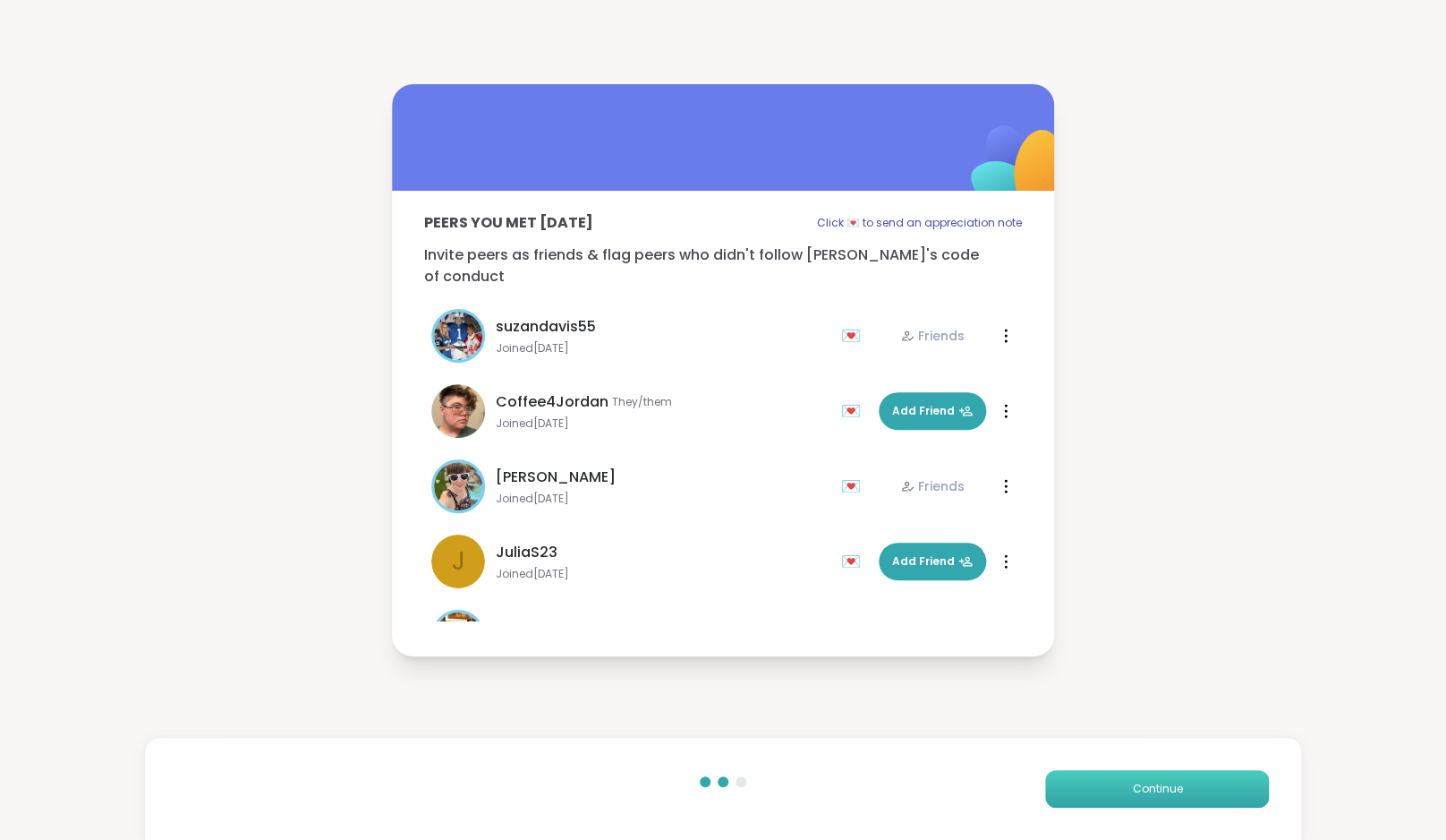
click at [1178, 803] on button "Continue" at bounding box center [1158, 788] width 224 height 38
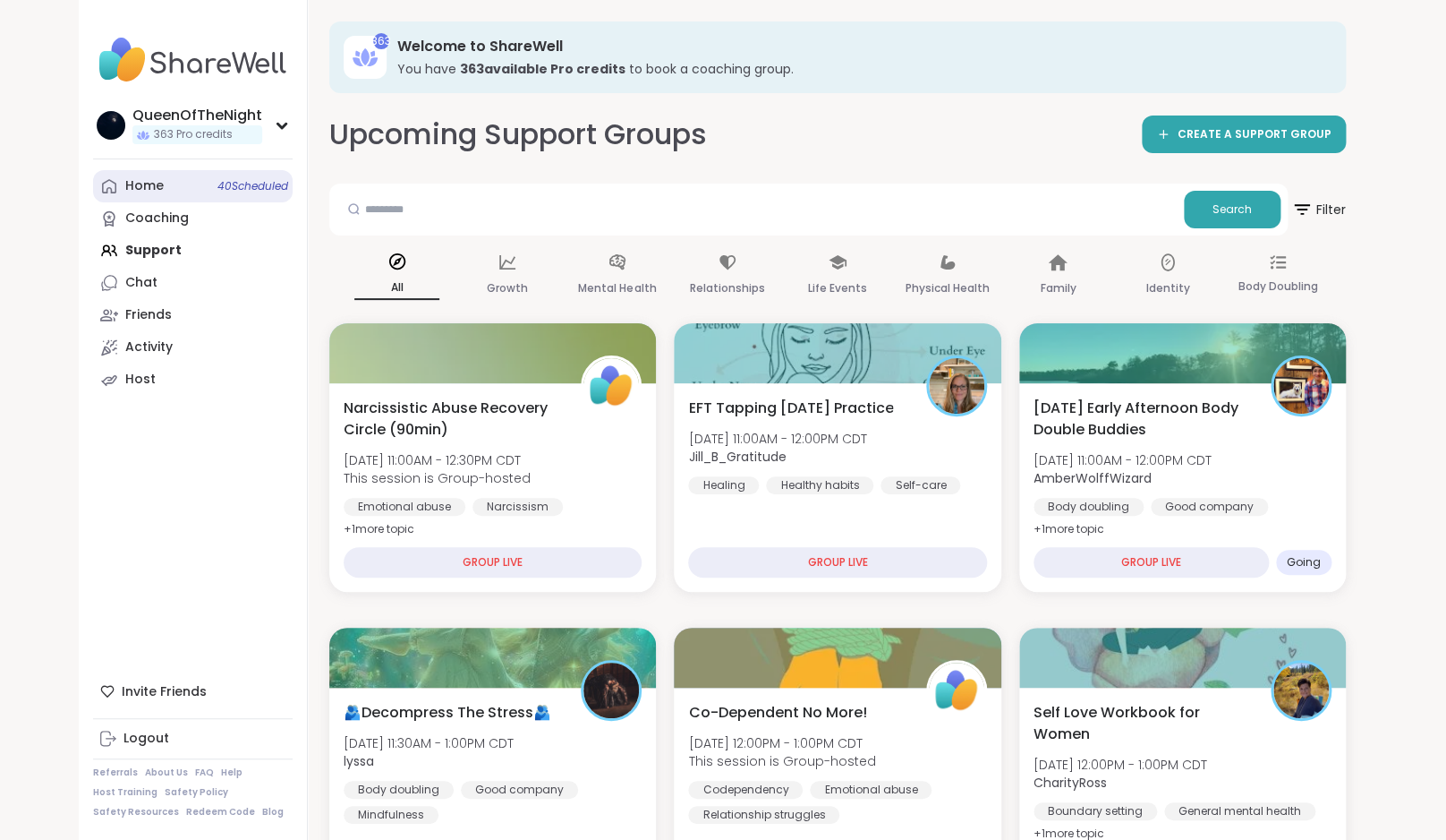
click at [137, 190] on div "Home 40 Scheduled" at bounding box center [144, 186] width 38 height 18
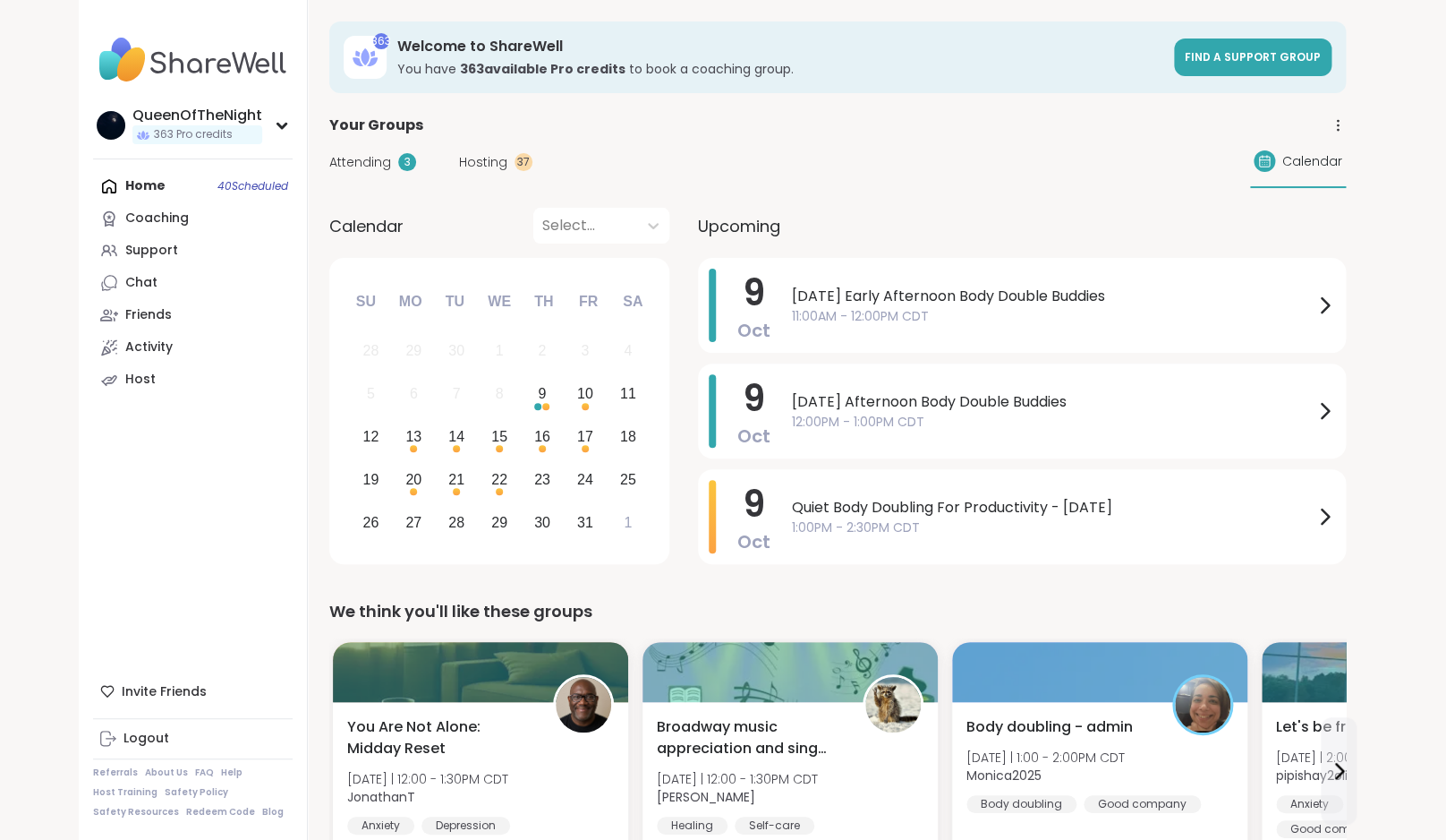
click at [479, 169] on span "Hosting" at bounding box center [483, 162] width 49 height 19
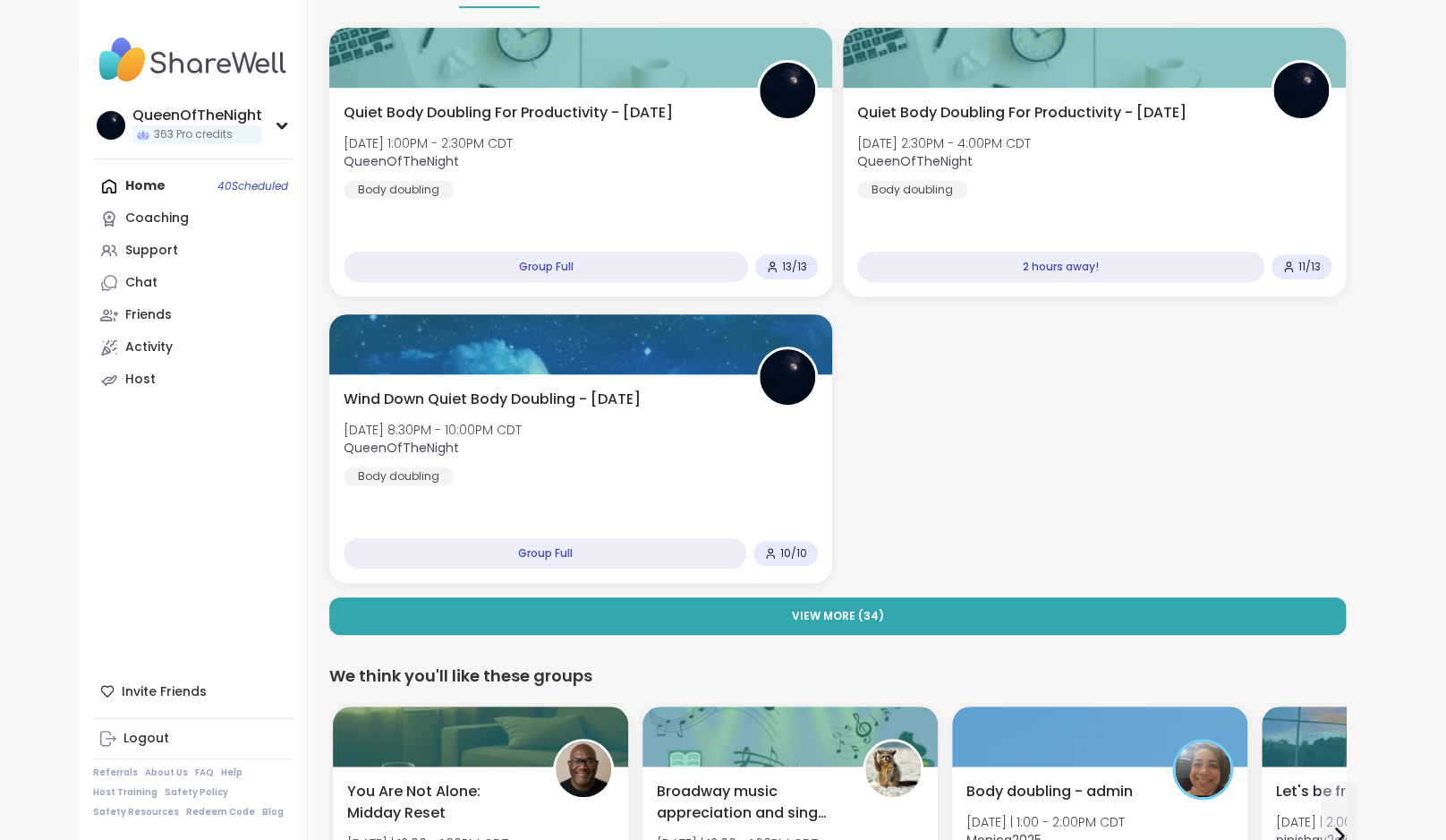
scroll to position [176, 0]
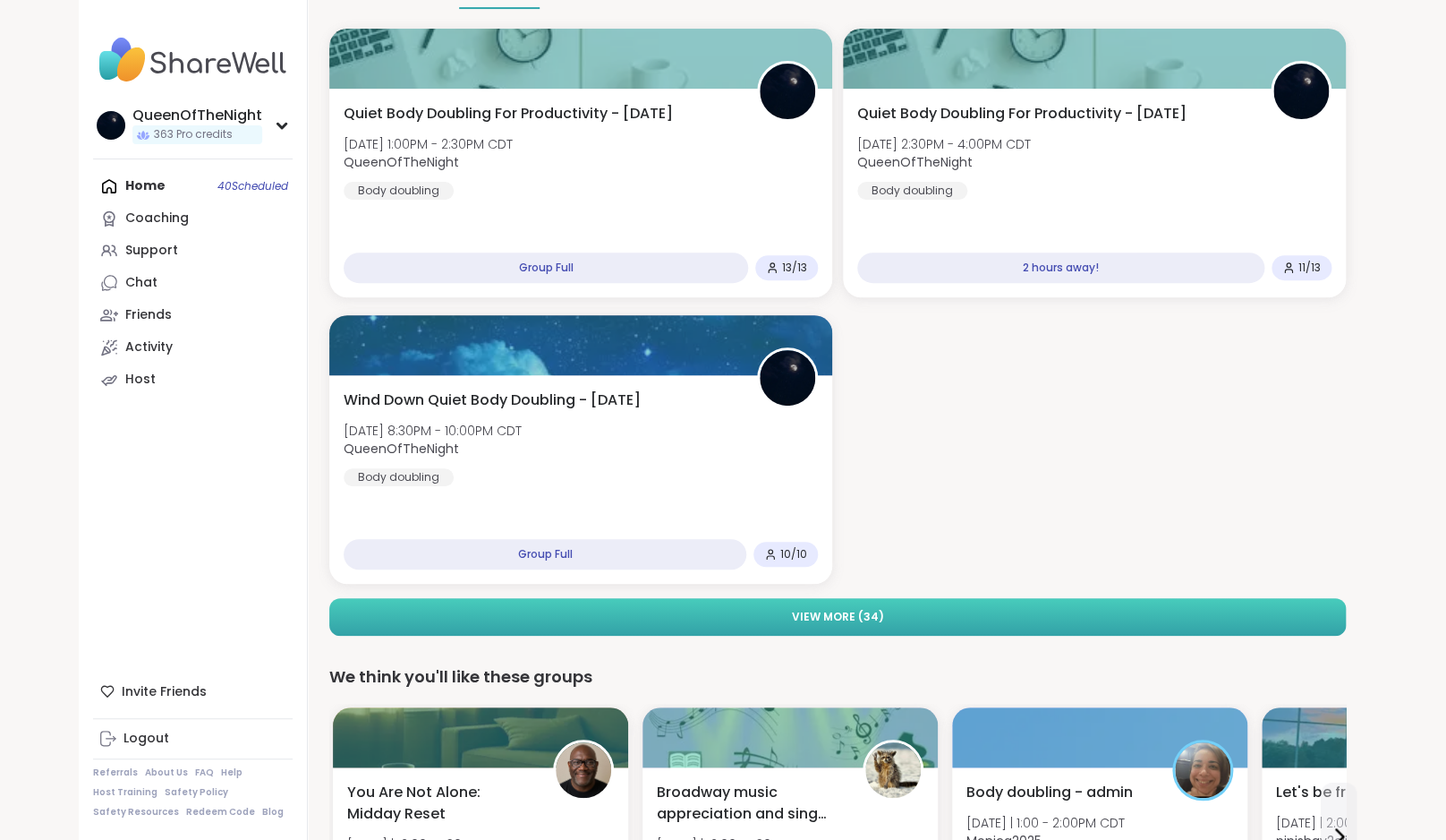
click at [896, 609] on button "View More ( 34 )" at bounding box center [838, 617] width 1017 height 38
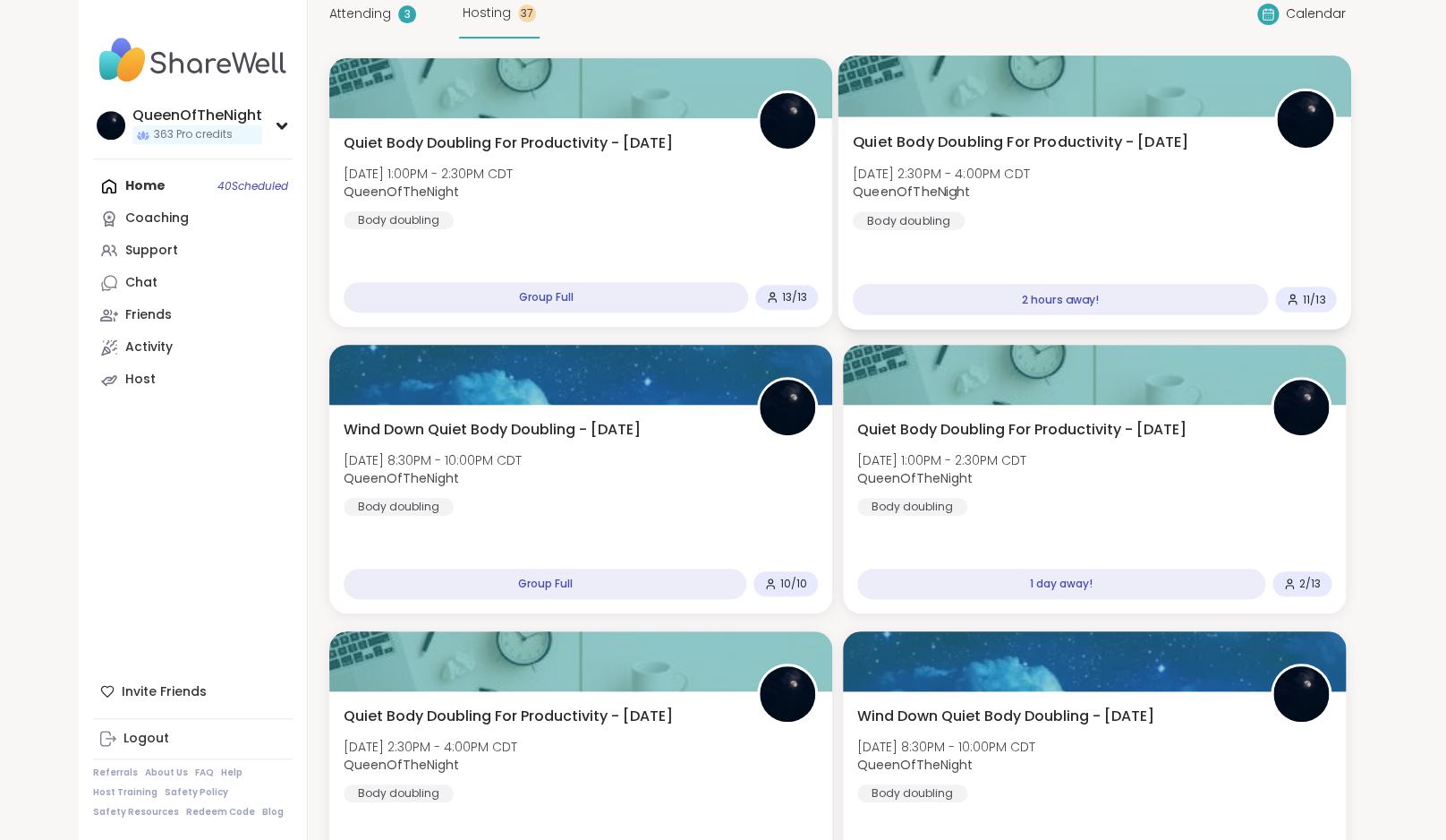
scroll to position [0, 0]
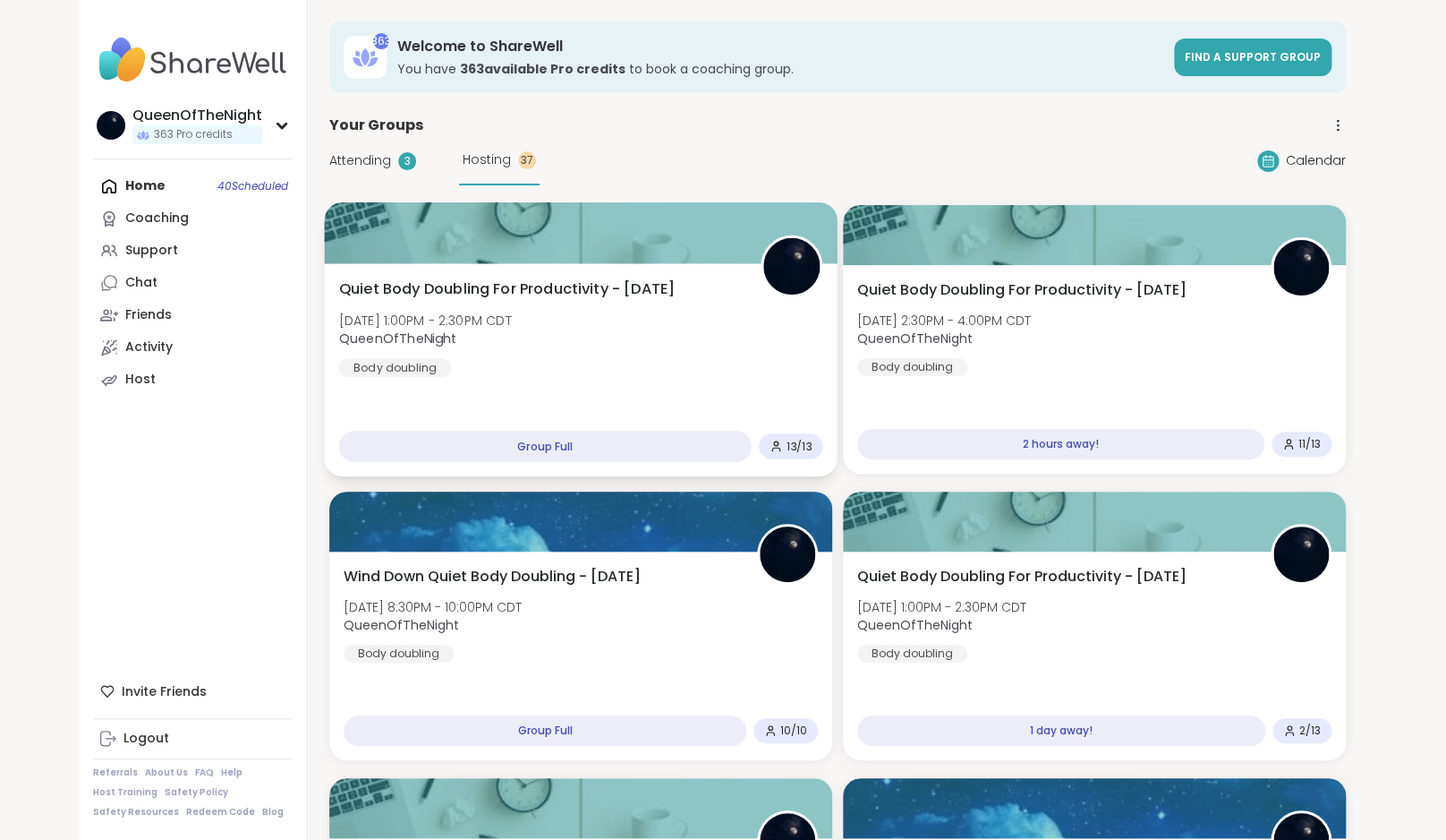
click at [590, 345] on div "Quiet Body Doubling For Productivity - Thursday Thu, Oct 09 | 1:00PM - 2:30PM C…" at bounding box center [581, 327] width 484 height 98
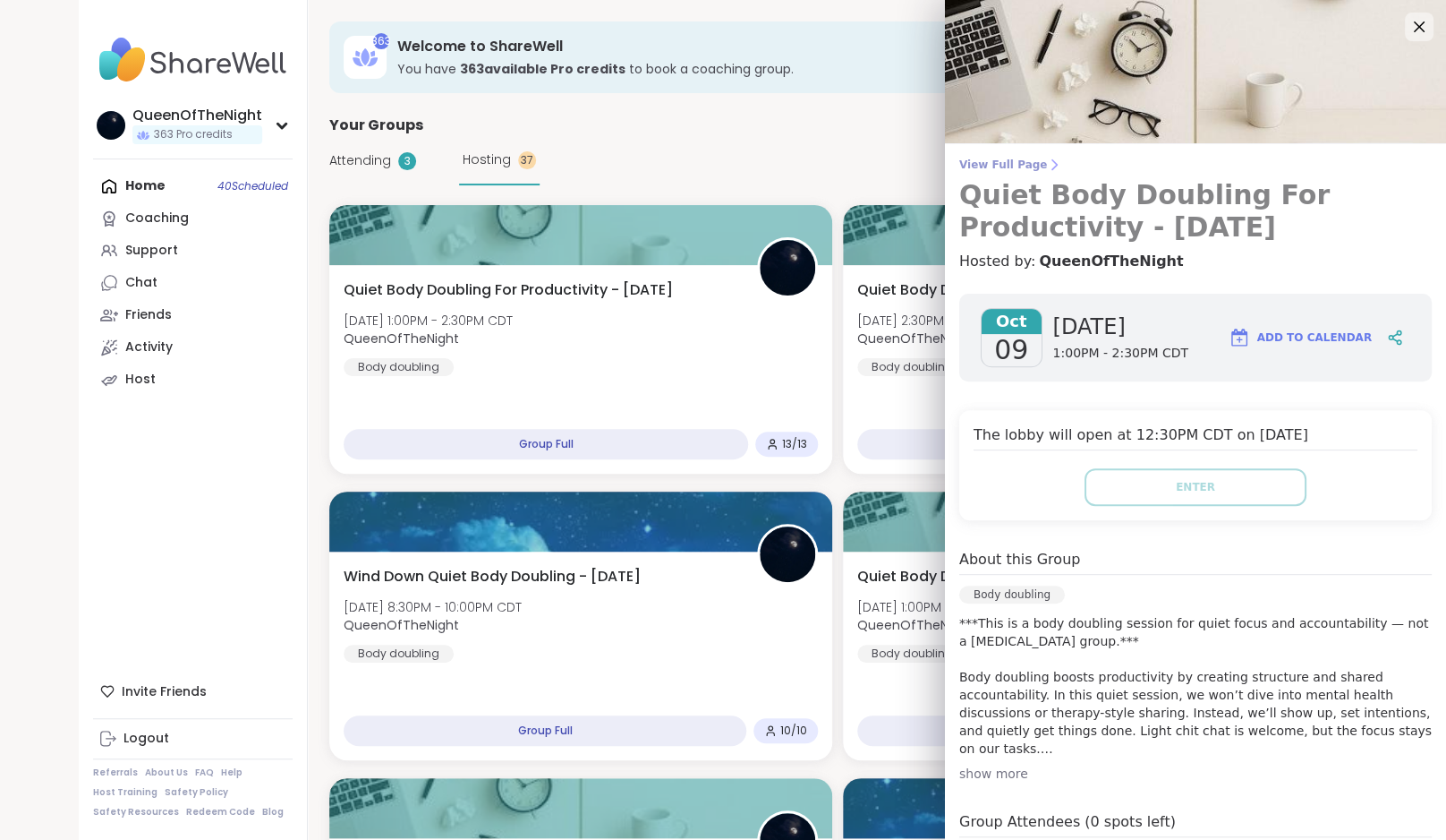
click at [1037, 165] on span "View Full Page" at bounding box center [1196, 165] width 473 height 15
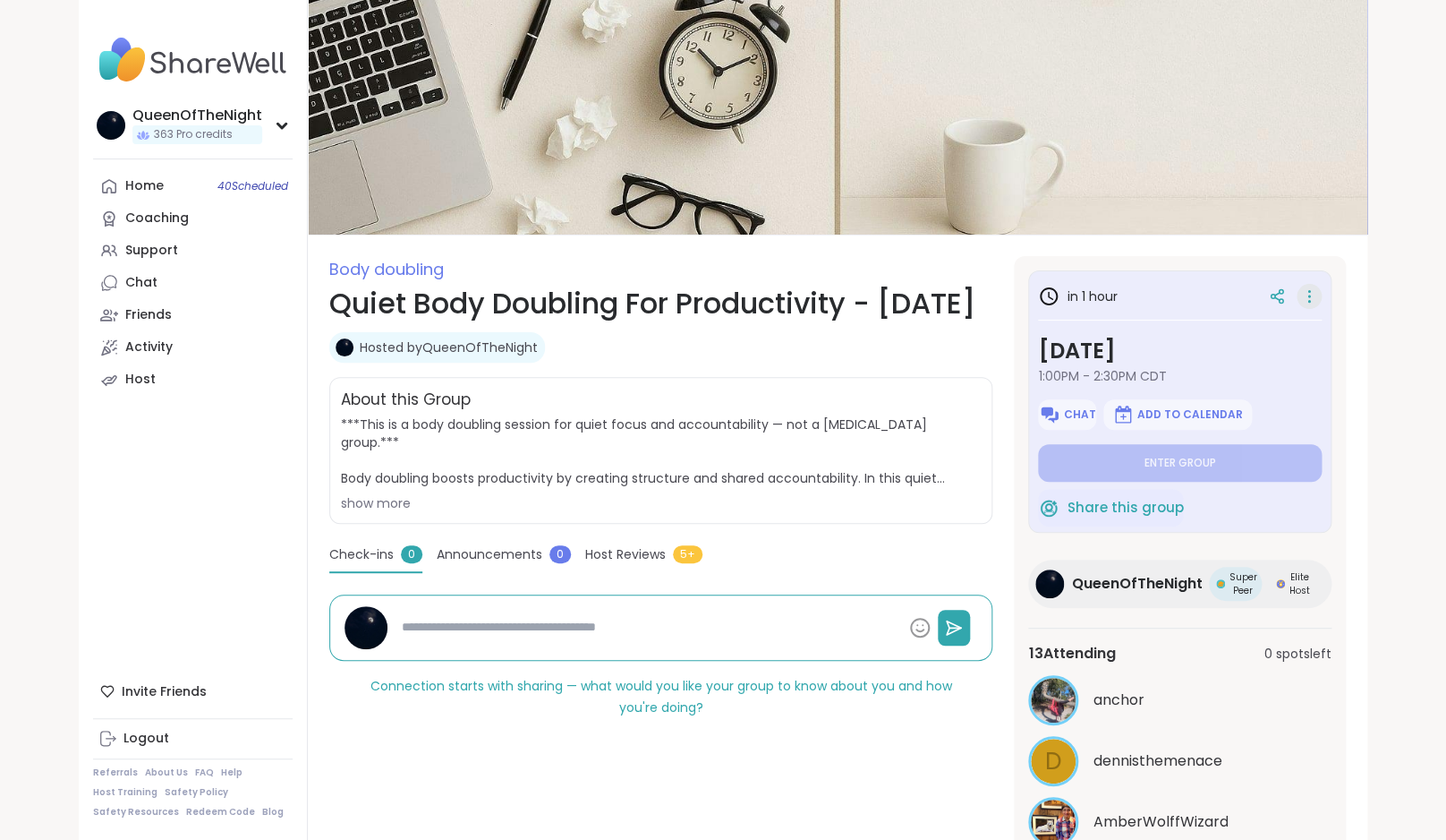
click at [1309, 302] on icon at bounding box center [1310, 302] width 2 height 2
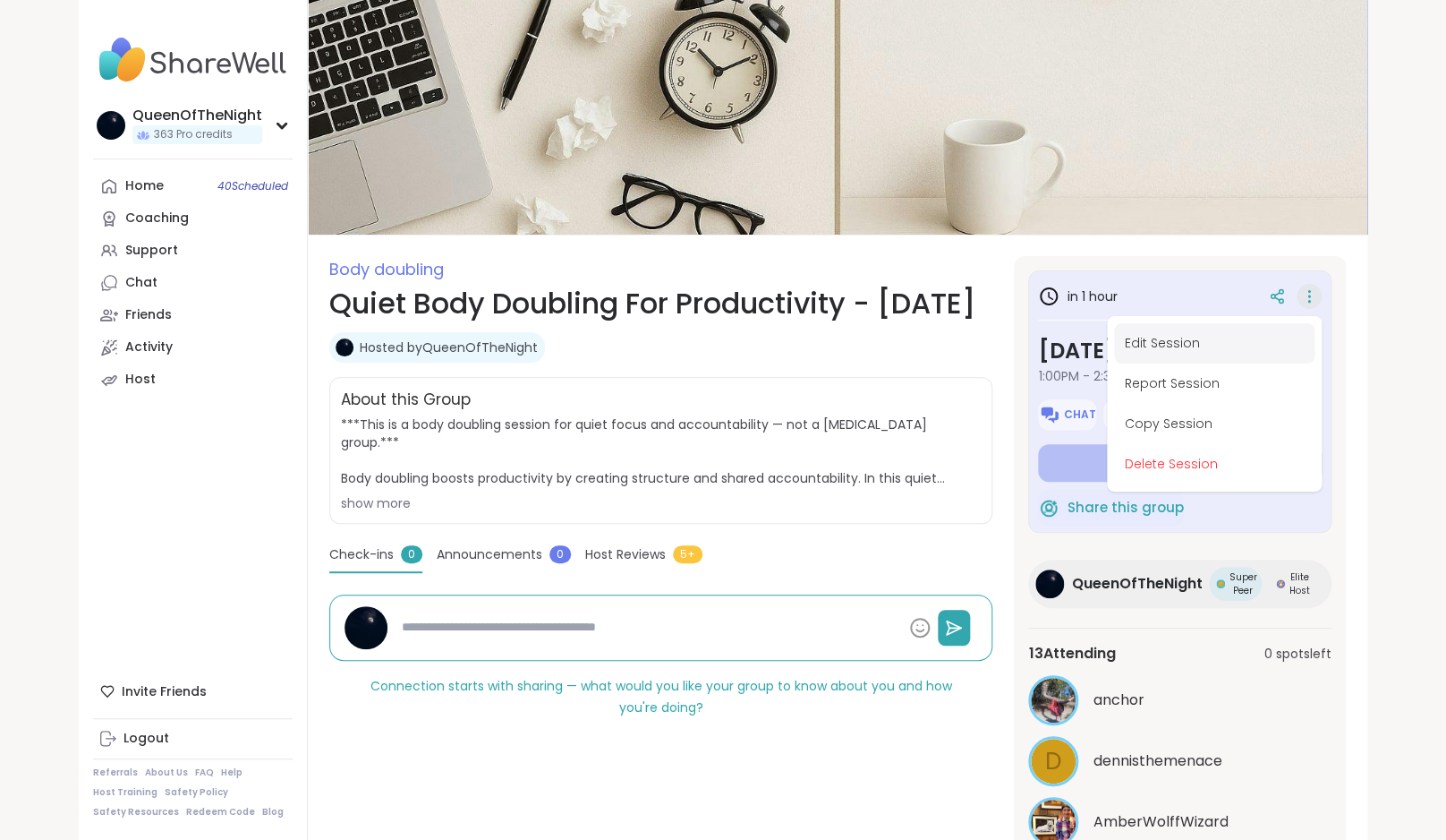
click at [1178, 340] on button "Edit Session" at bounding box center [1215, 343] width 201 height 40
type textarea "*"
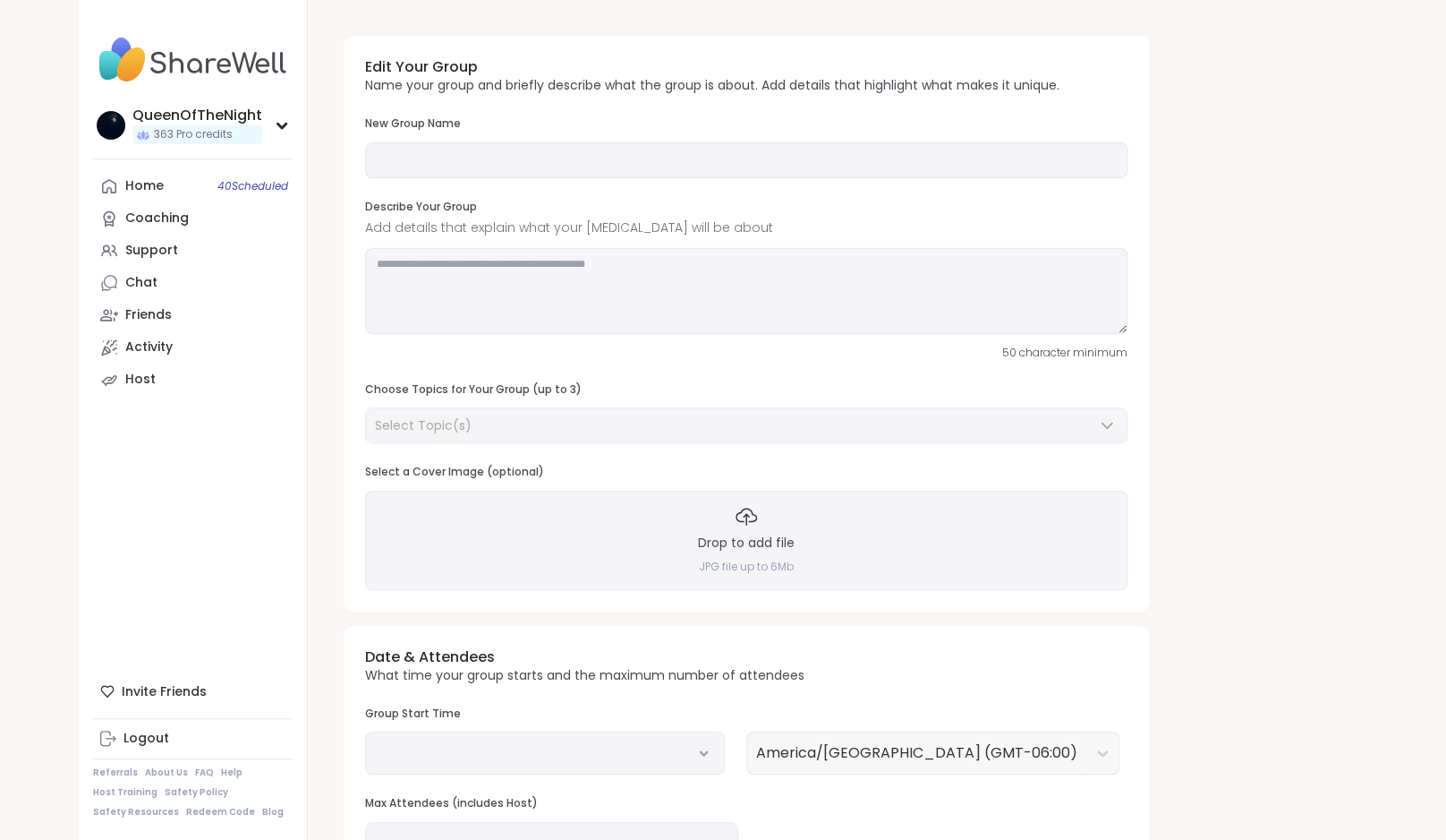
type input "**********"
type textarea "**********"
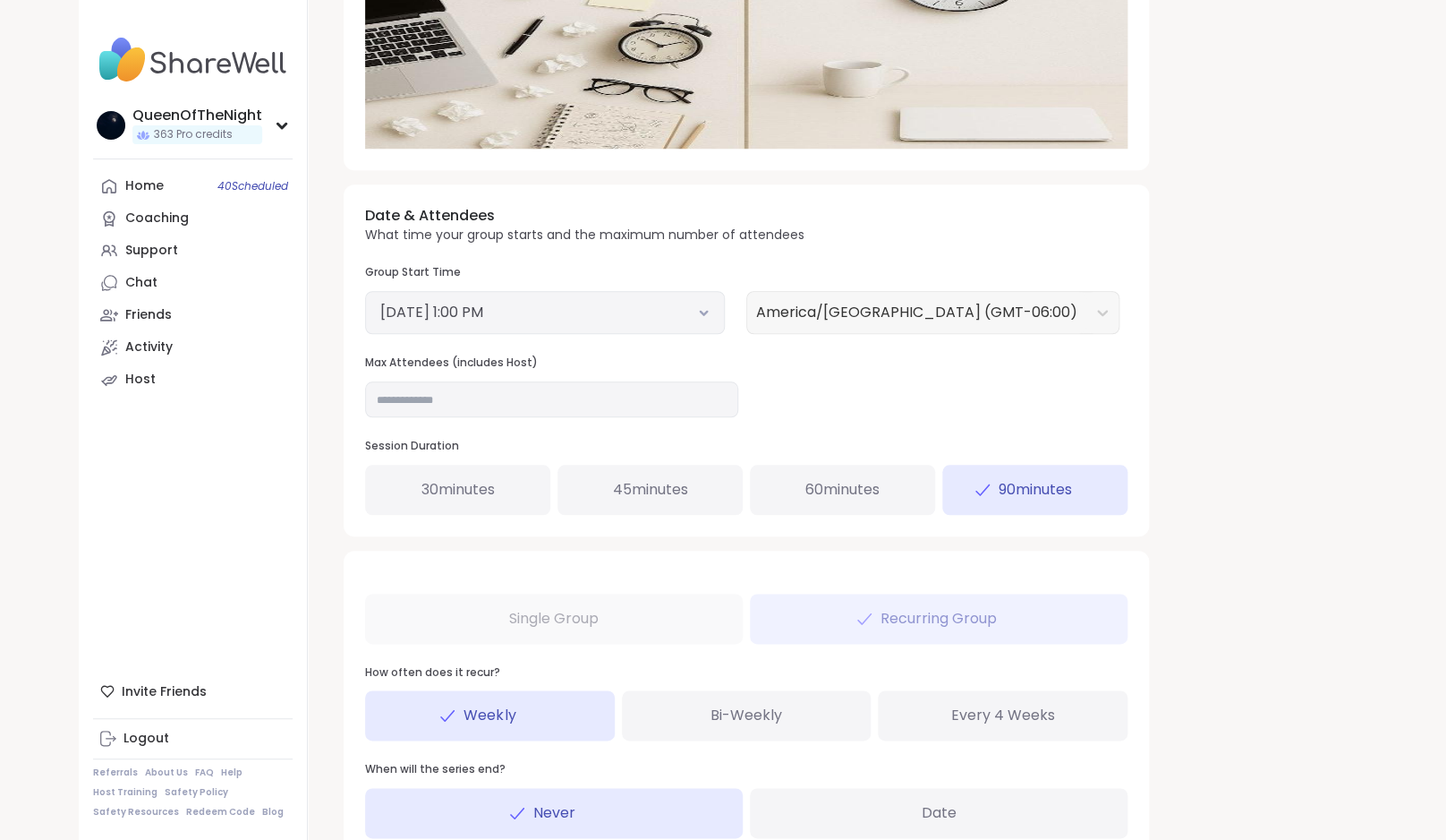
scroll to position [504, 0]
click at [449, 389] on input "**" at bounding box center [552, 398] width 373 height 36
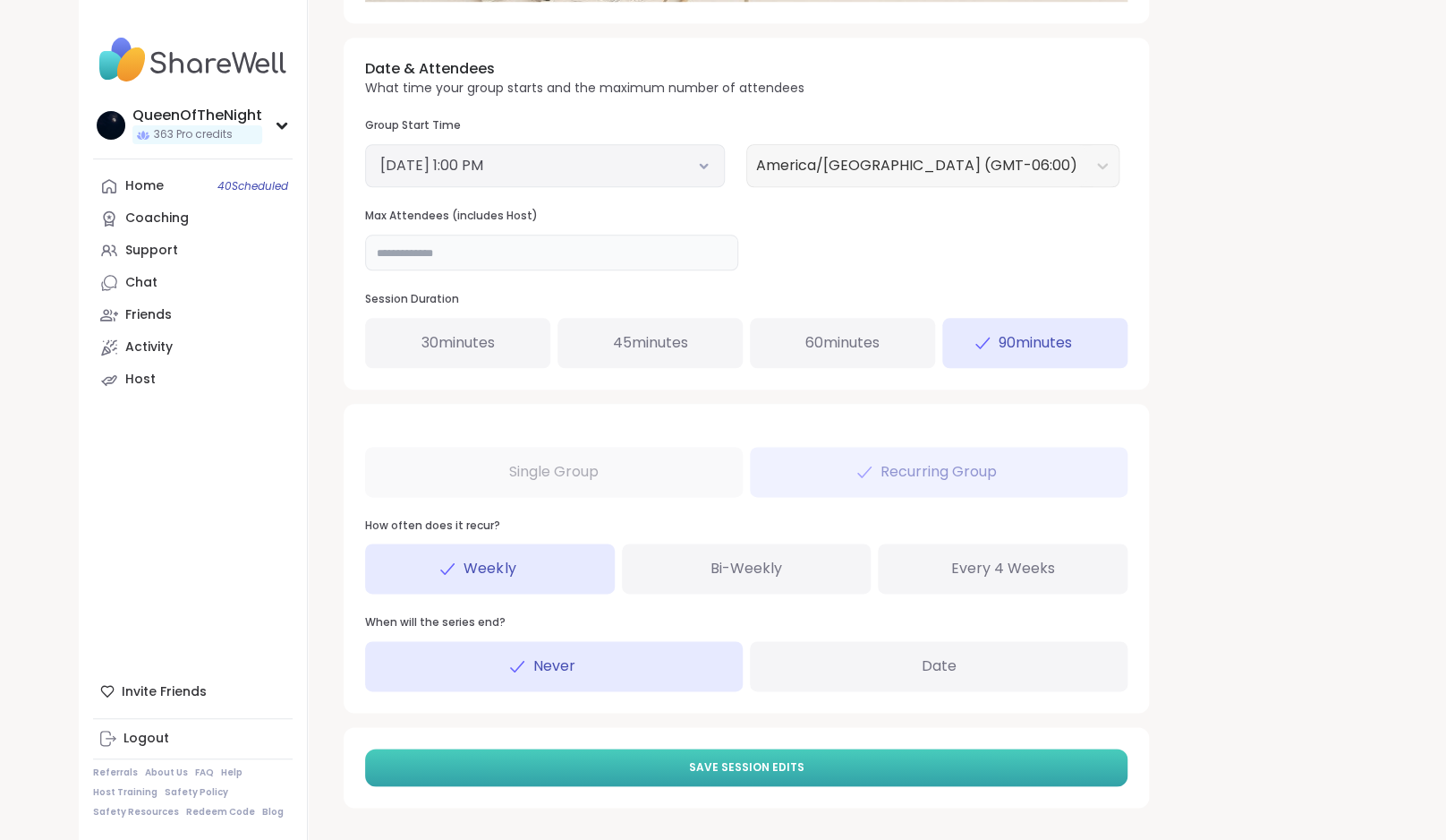
type input "**"
click at [764, 763] on span "Save Session Edits" at bounding box center [746, 767] width 115 height 17
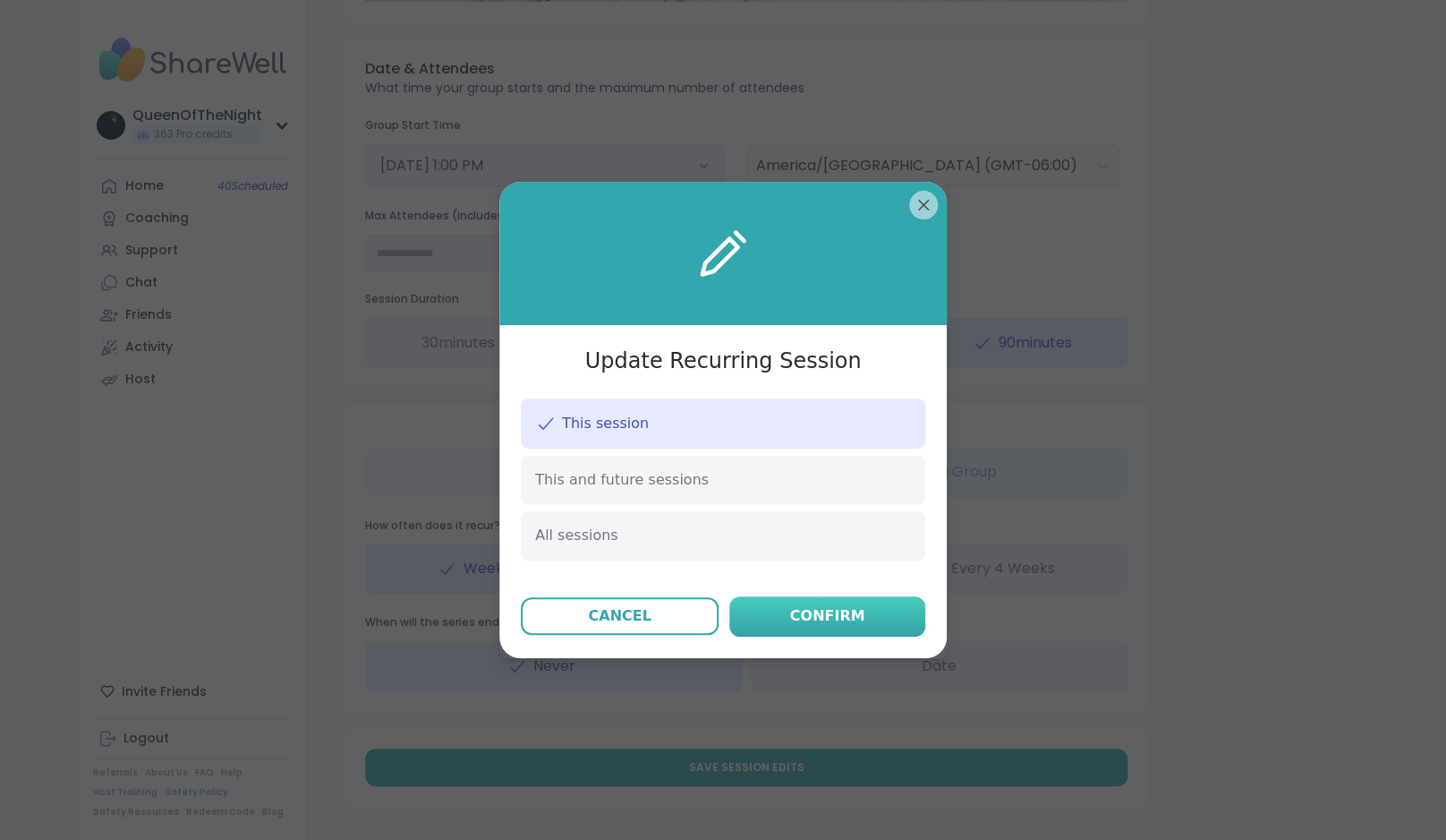
click at [834, 623] on div "Confirm" at bounding box center [827, 616] width 75 height 21
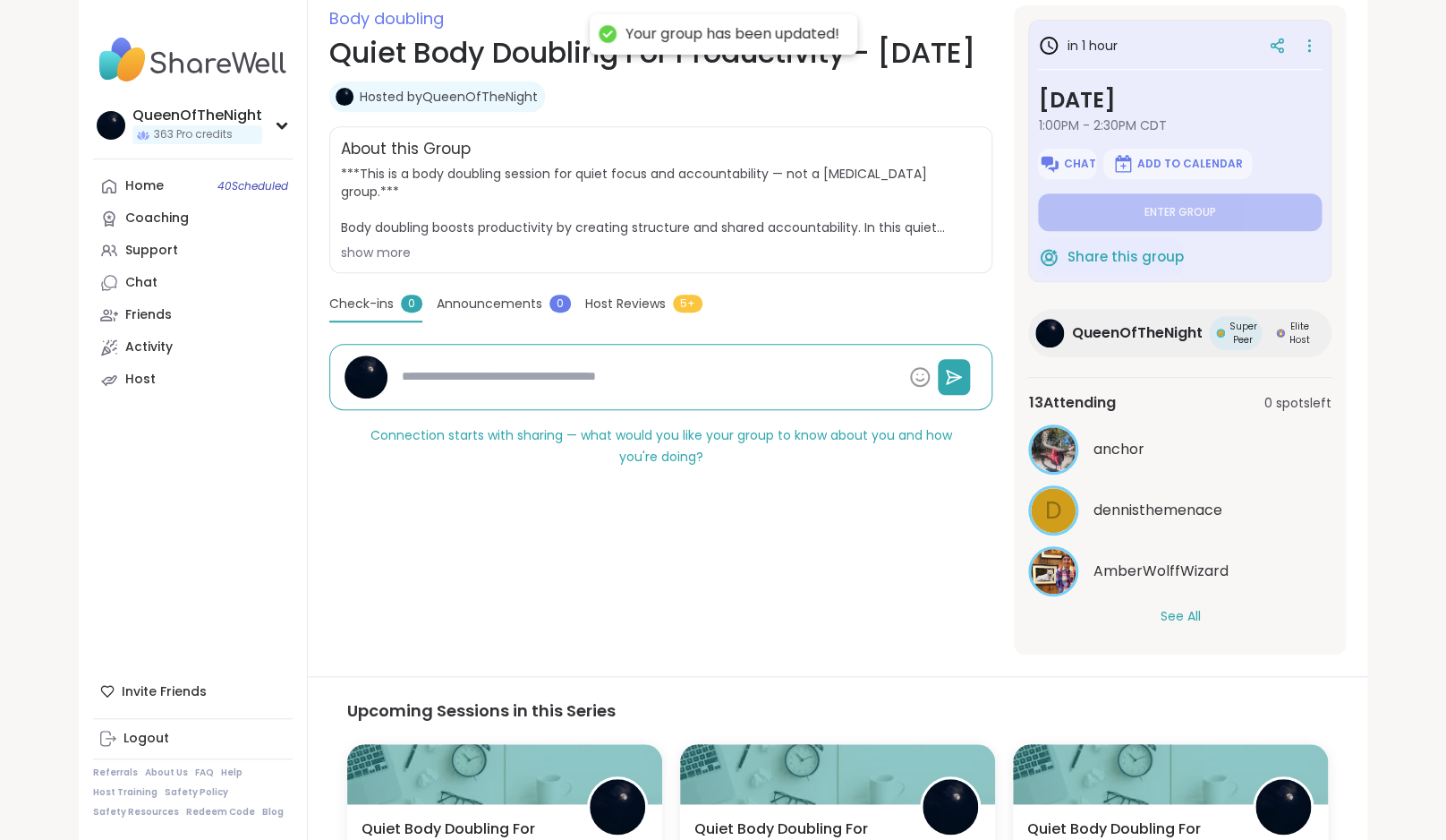
scroll to position [284, 0]
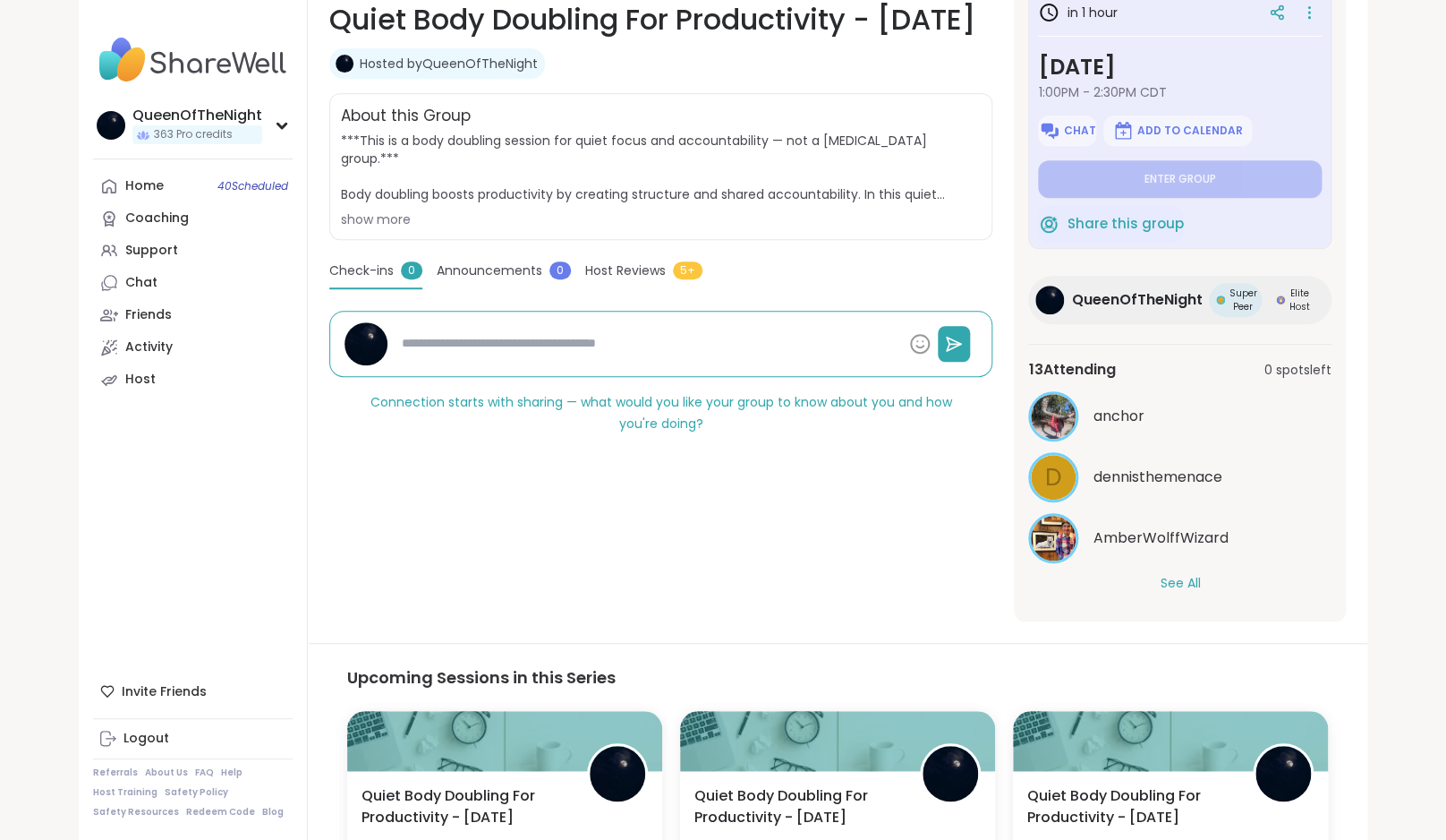
click at [1184, 574] on button "See All" at bounding box center [1180, 583] width 40 height 19
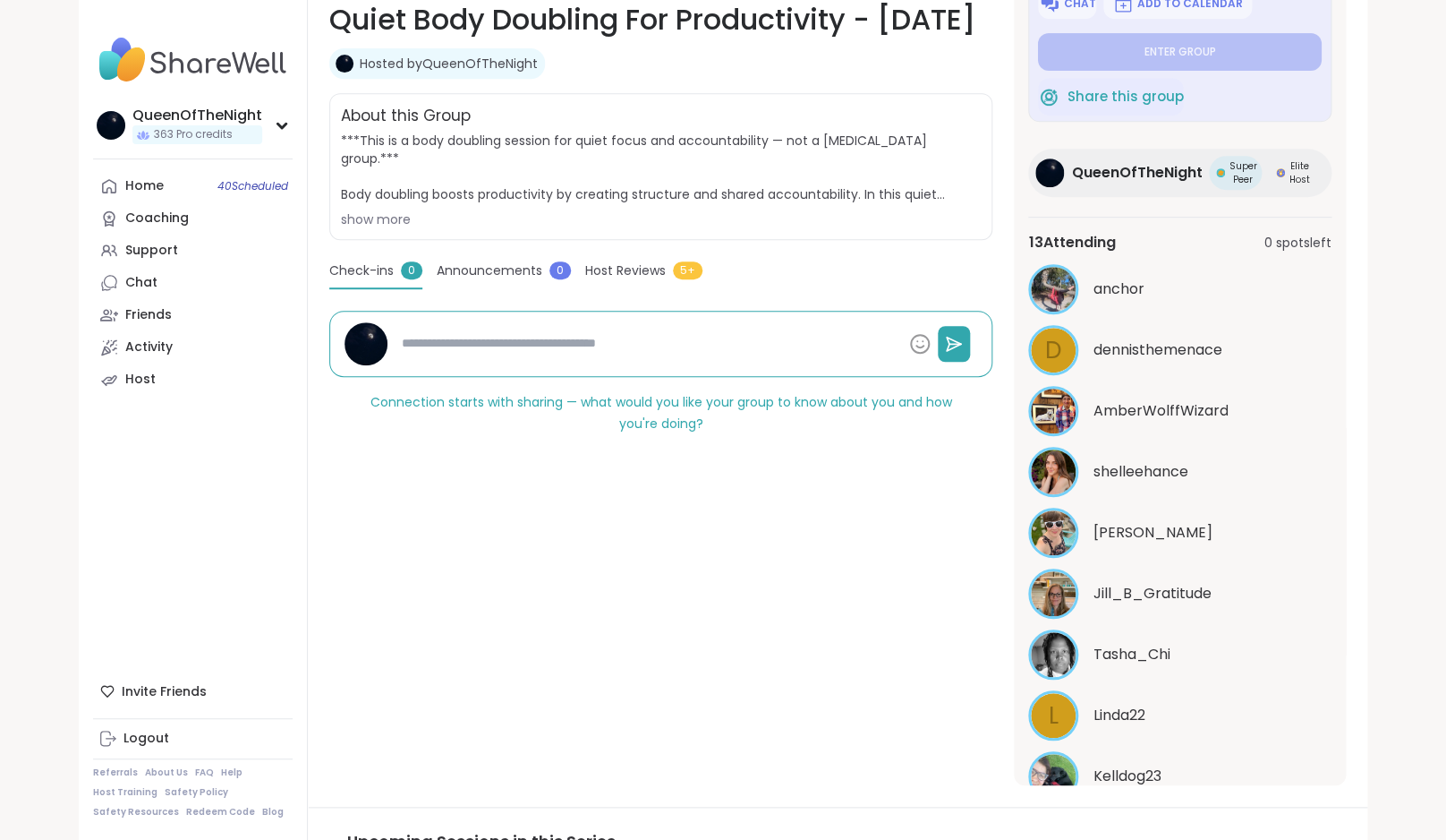
scroll to position [0, 0]
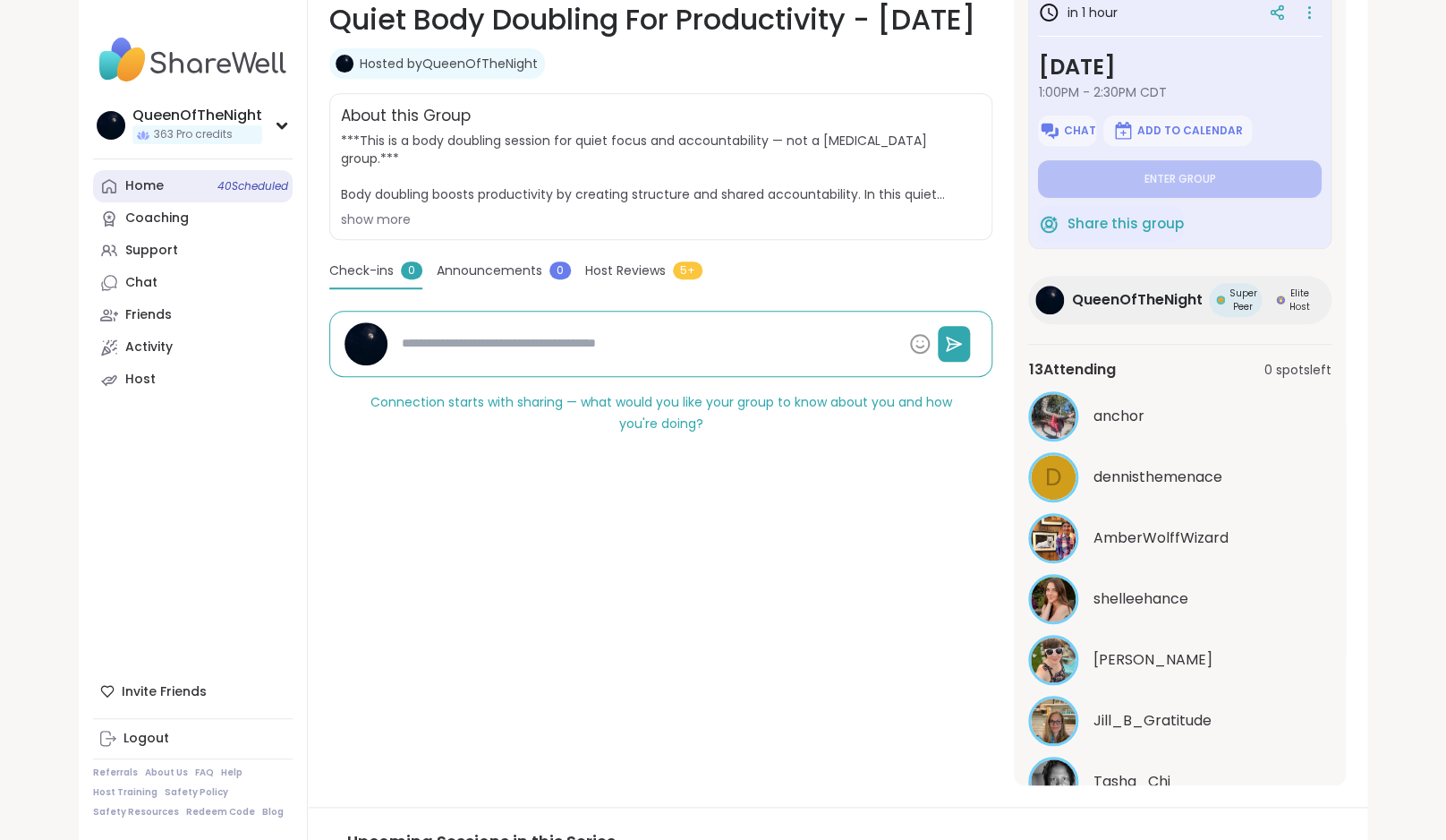
click at [182, 173] on link "Home 40 Scheduled" at bounding box center [193, 186] width 200 height 32
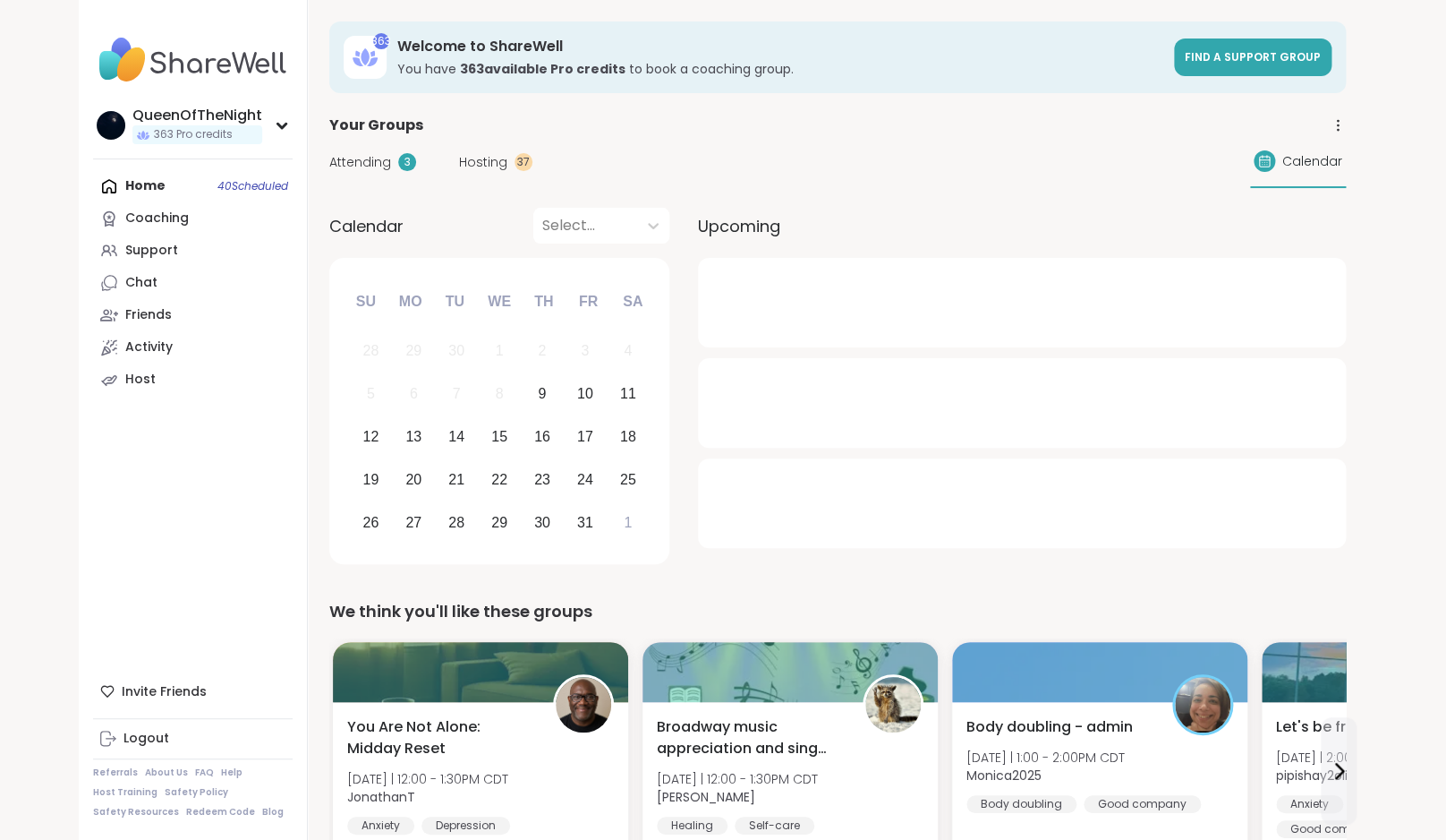
click at [482, 172] on div "Attending 3 Hosting 37 Calendar" at bounding box center [838, 162] width 1017 height 52
click at [481, 155] on span "Hosting" at bounding box center [483, 162] width 49 height 19
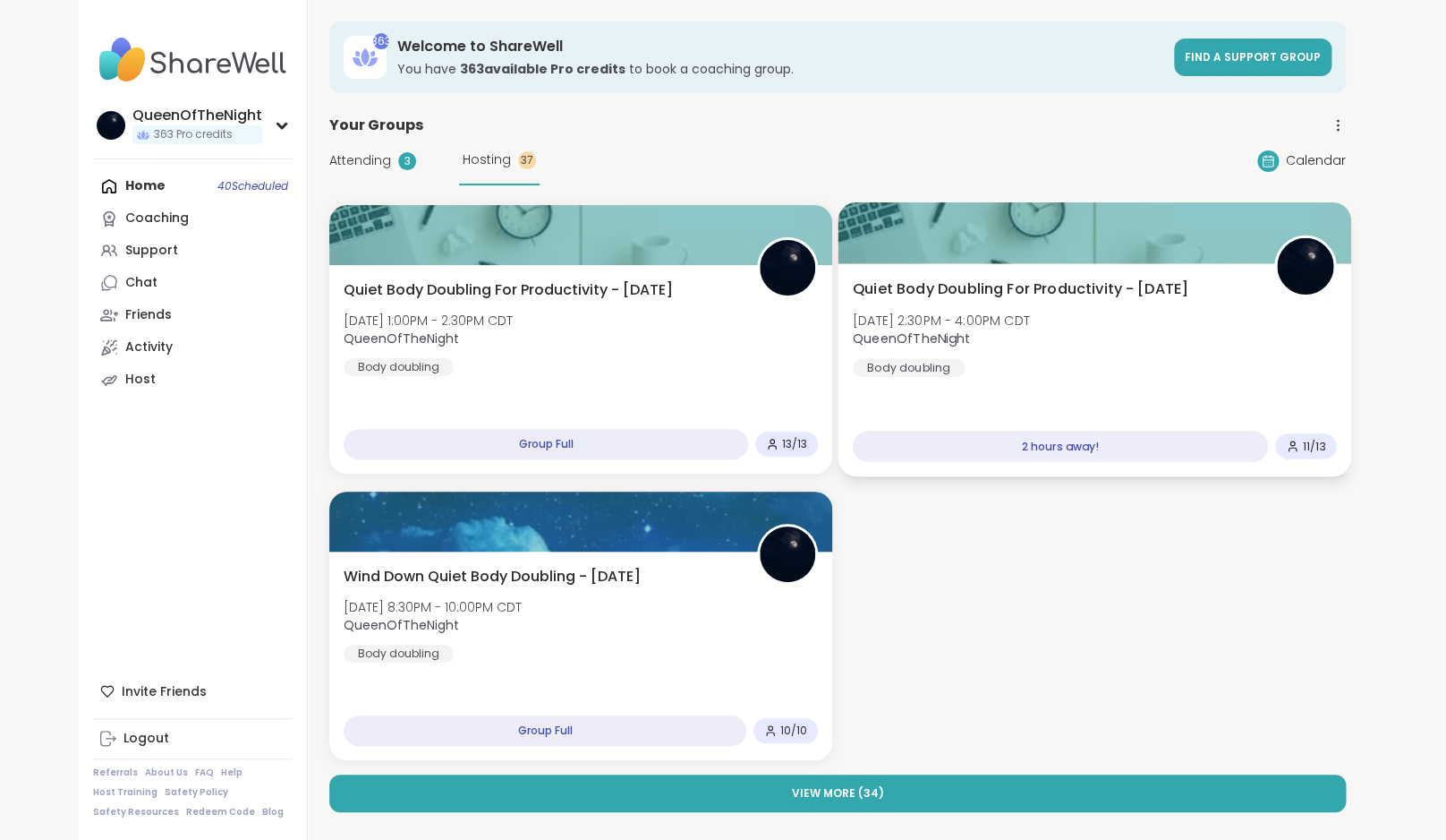
click at [1147, 359] on div "Quiet Body Doubling For Productivity - Thursday Thu, Oct 09 | 2:30PM - 4:00PM C…" at bounding box center [1094, 327] width 484 height 98
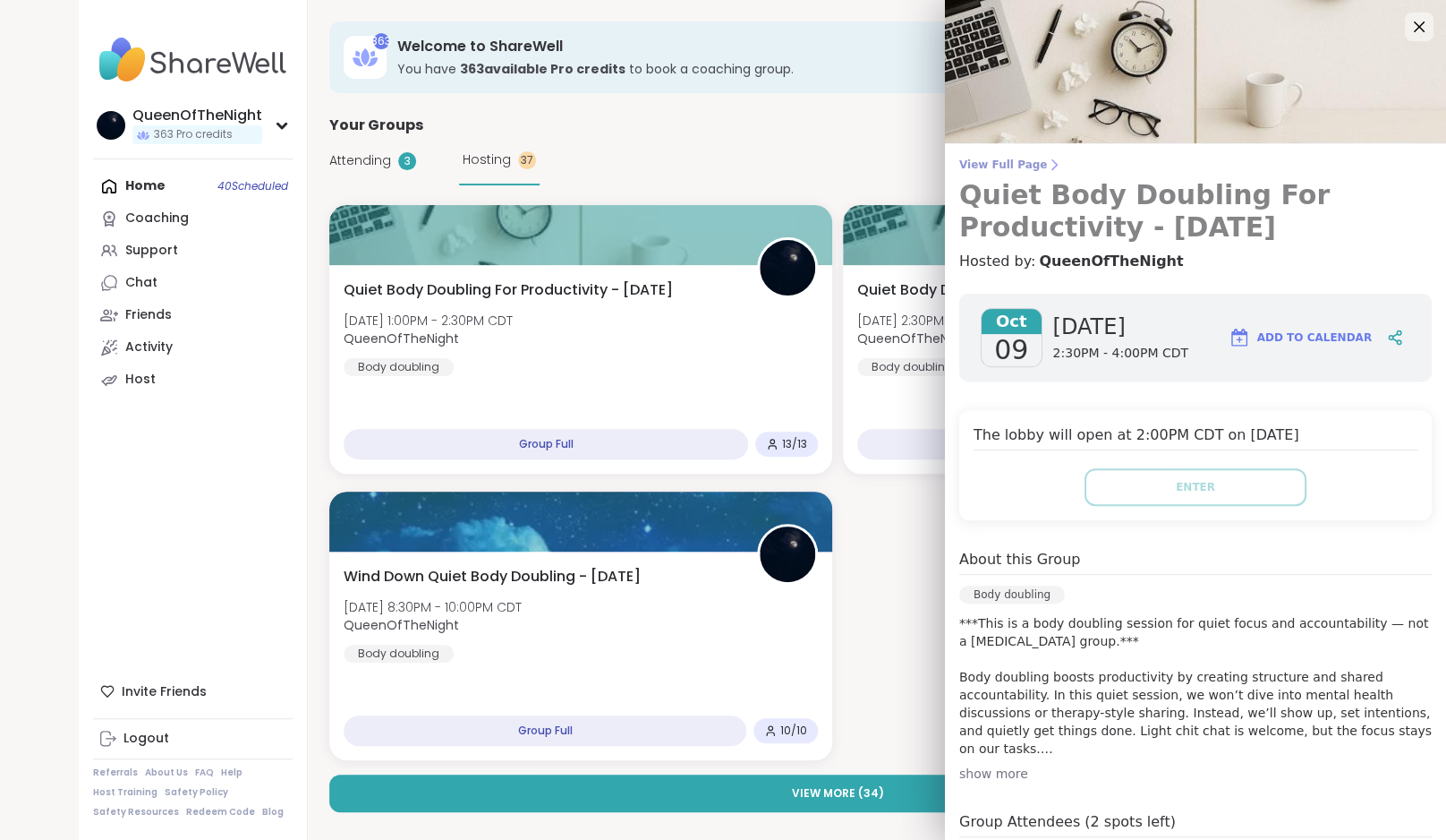
click at [1010, 160] on span "View Full Page" at bounding box center [1196, 165] width 473 height 15
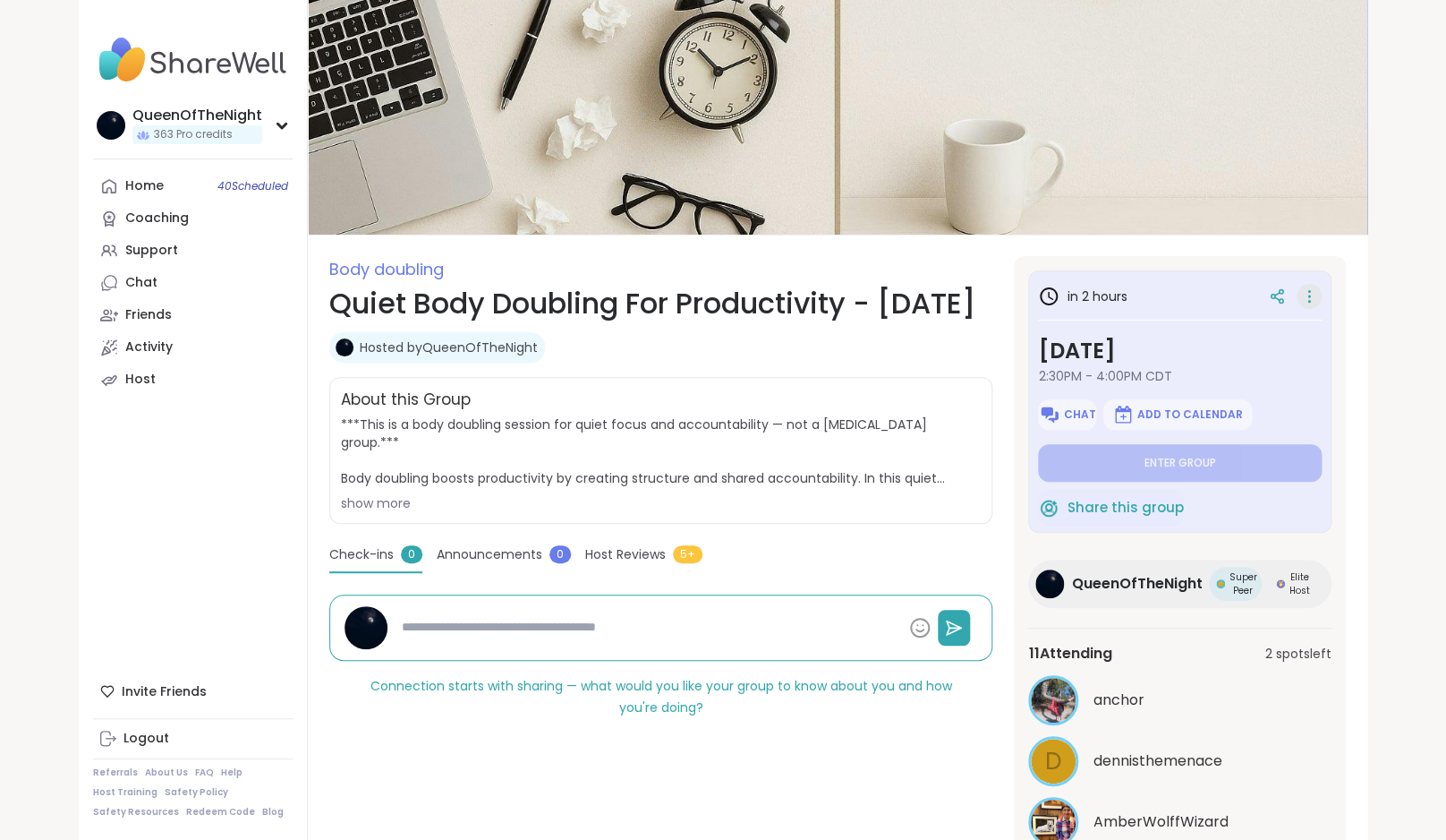
click at [1309, 302] on icon at bounding box center [1310, 302] width 2 height 2
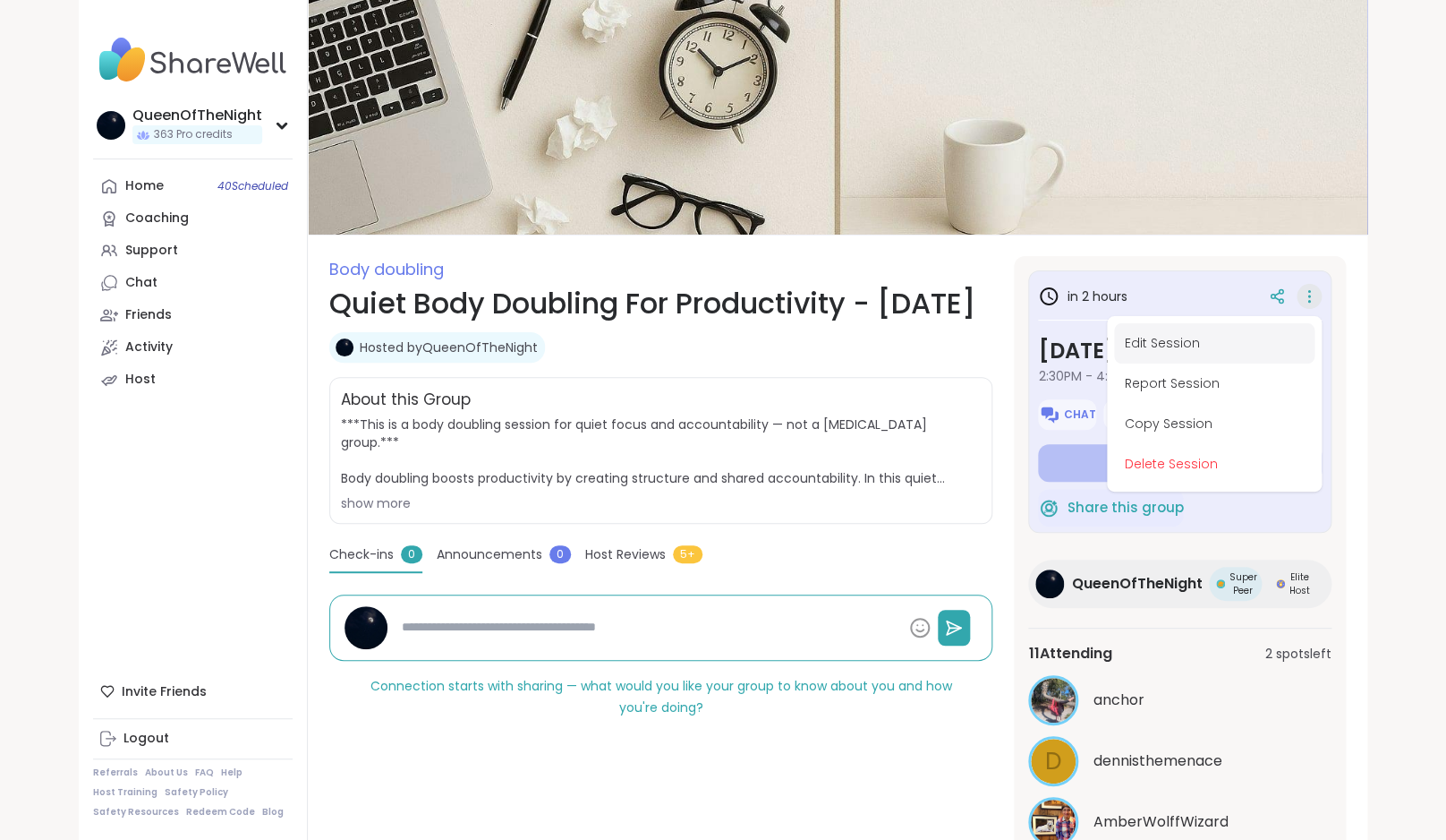
click at [1199, 335] on button "Edit Session" at bounding box center [1215, 343] width 201 height 40
type textarea "*"
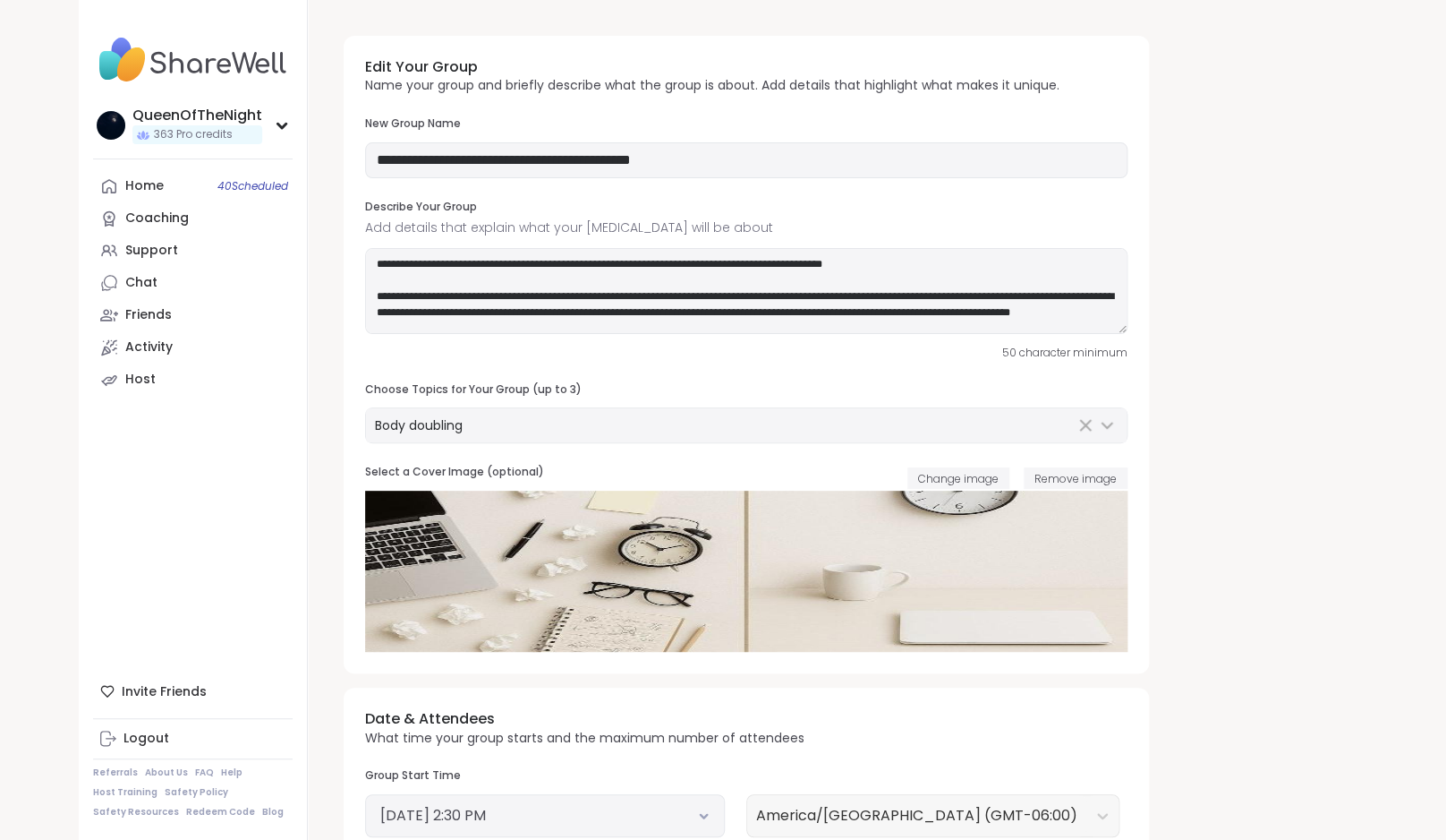
type input "**********"
type textarea "**********"
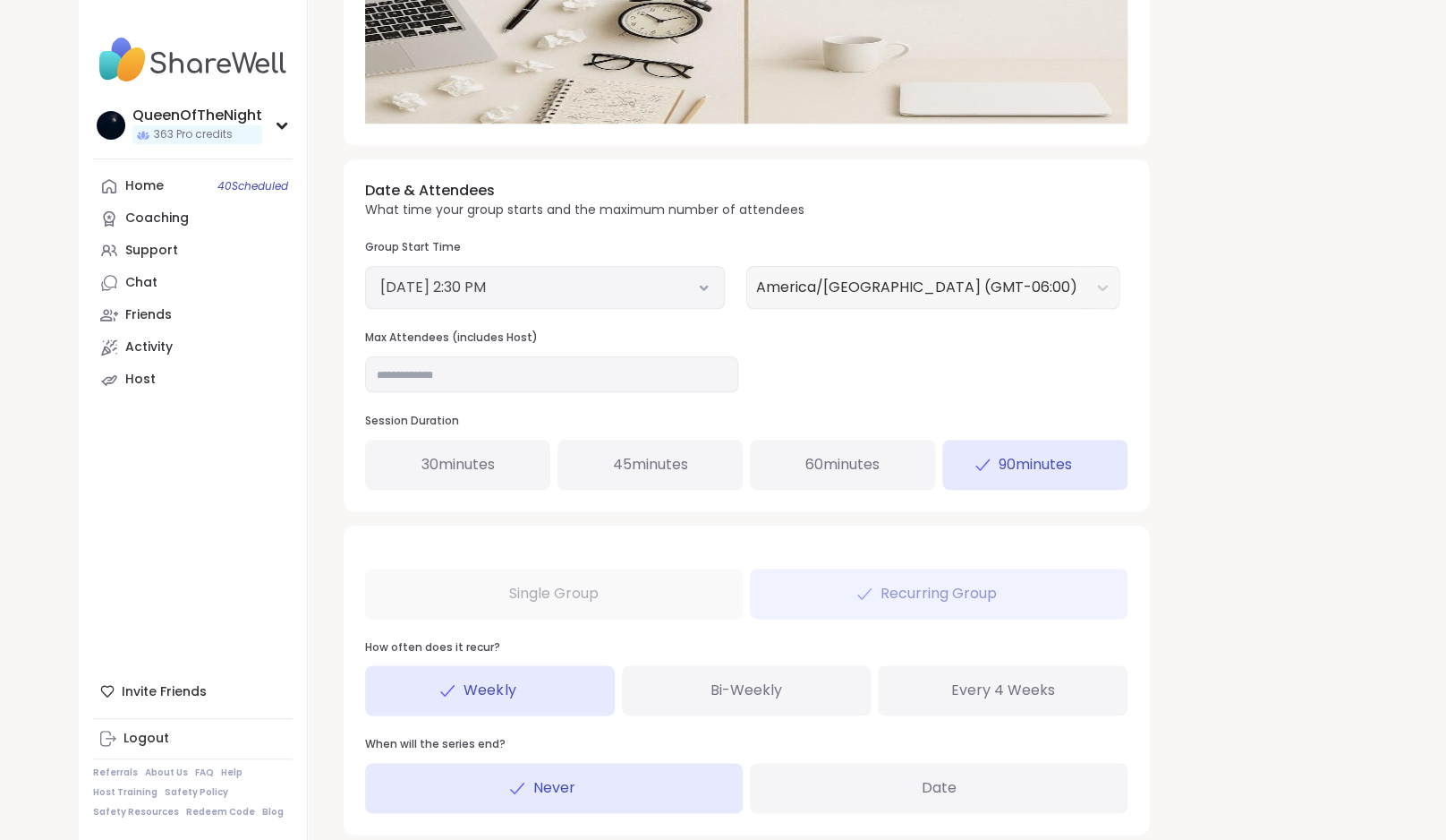
scroll to position [539, 0]
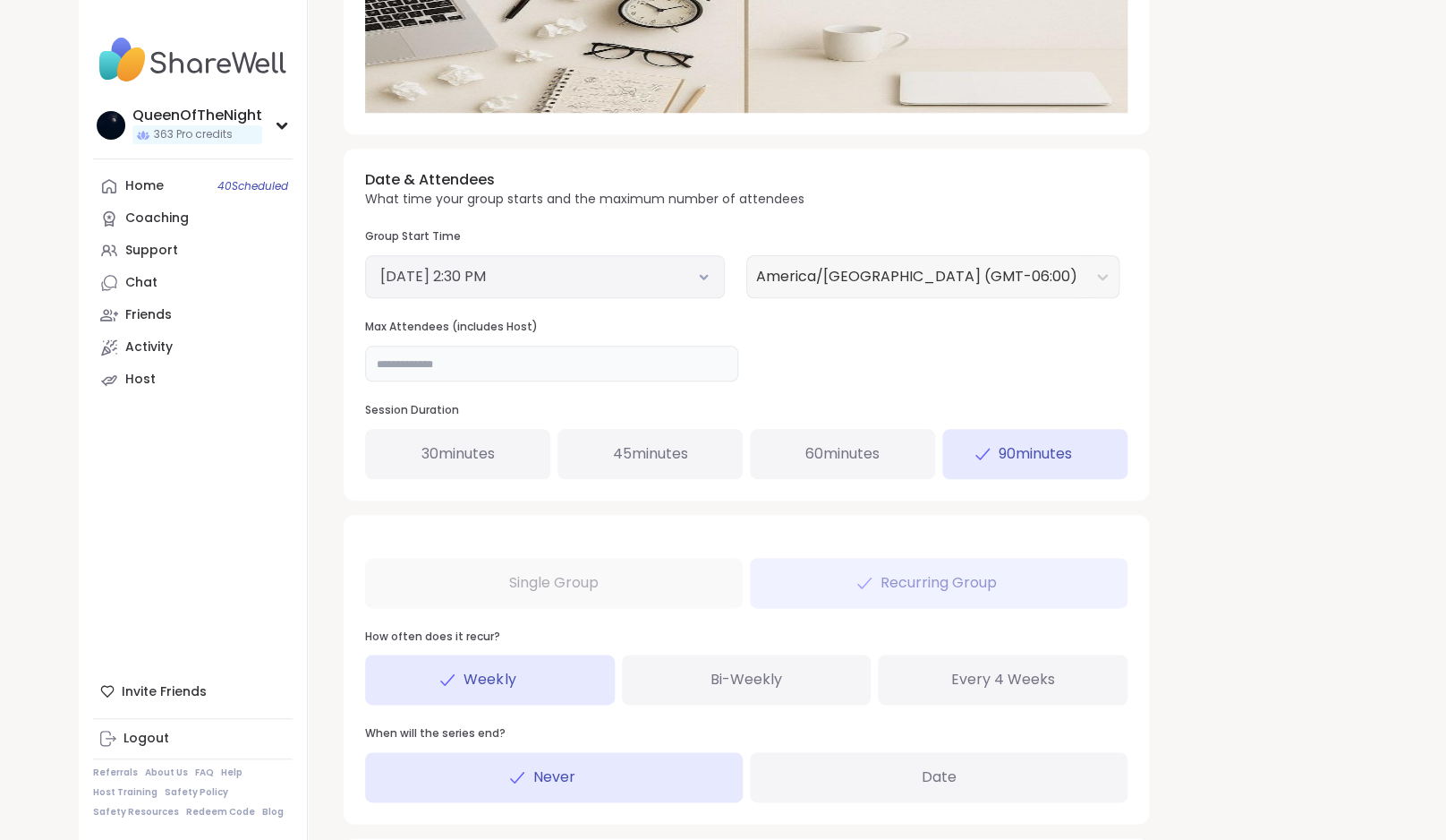
click at [458, 363] on input "**" at bounding box center [552, 363] width 373 height 36
type input "**"
click at [1324, 565] on div "**********" at bounding box center [838, 208] width 1017 height 1450
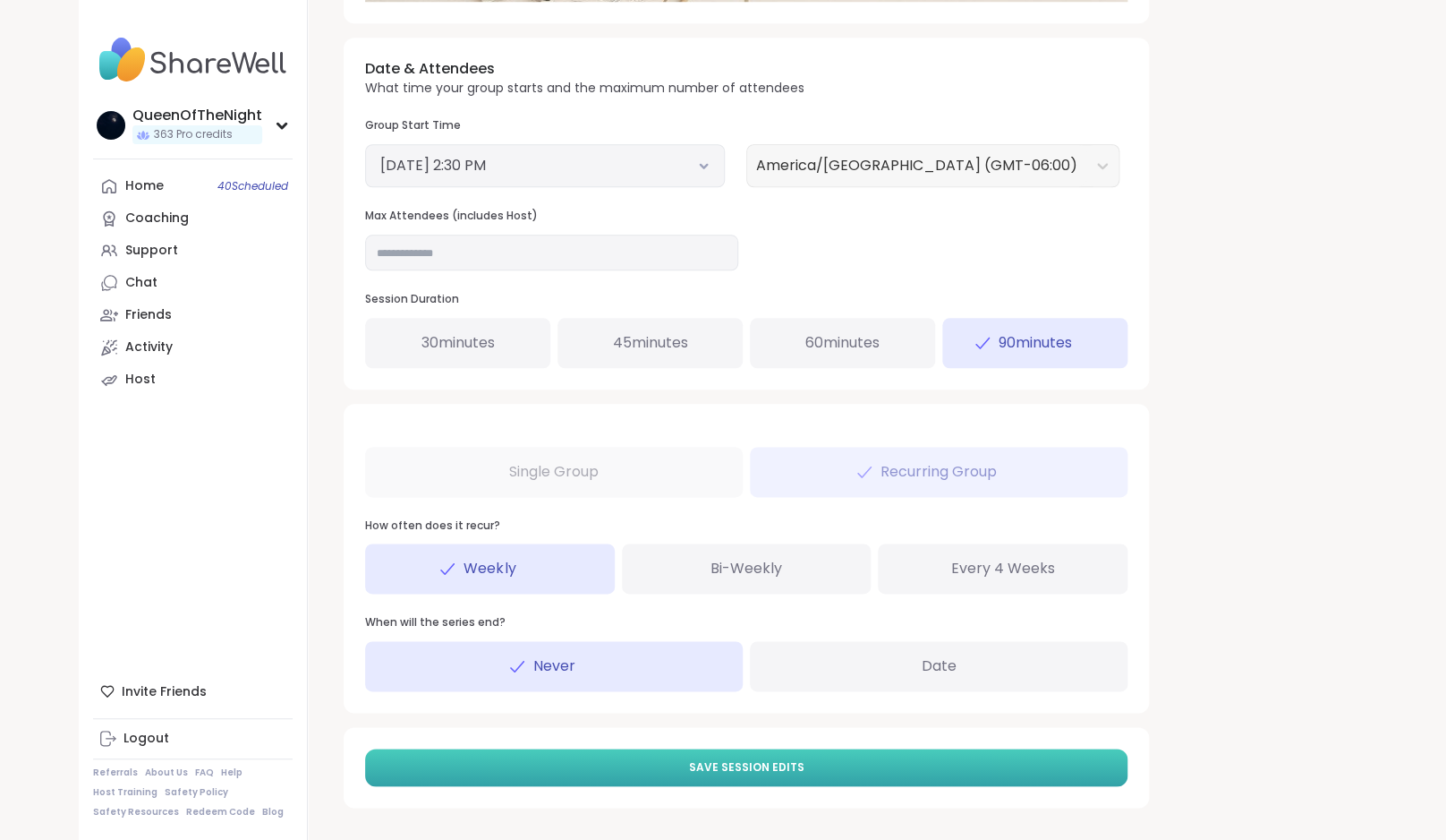
click at [828, 765] on button "Save Session Edits" at bounding box center [746, 767] width 763 height 38
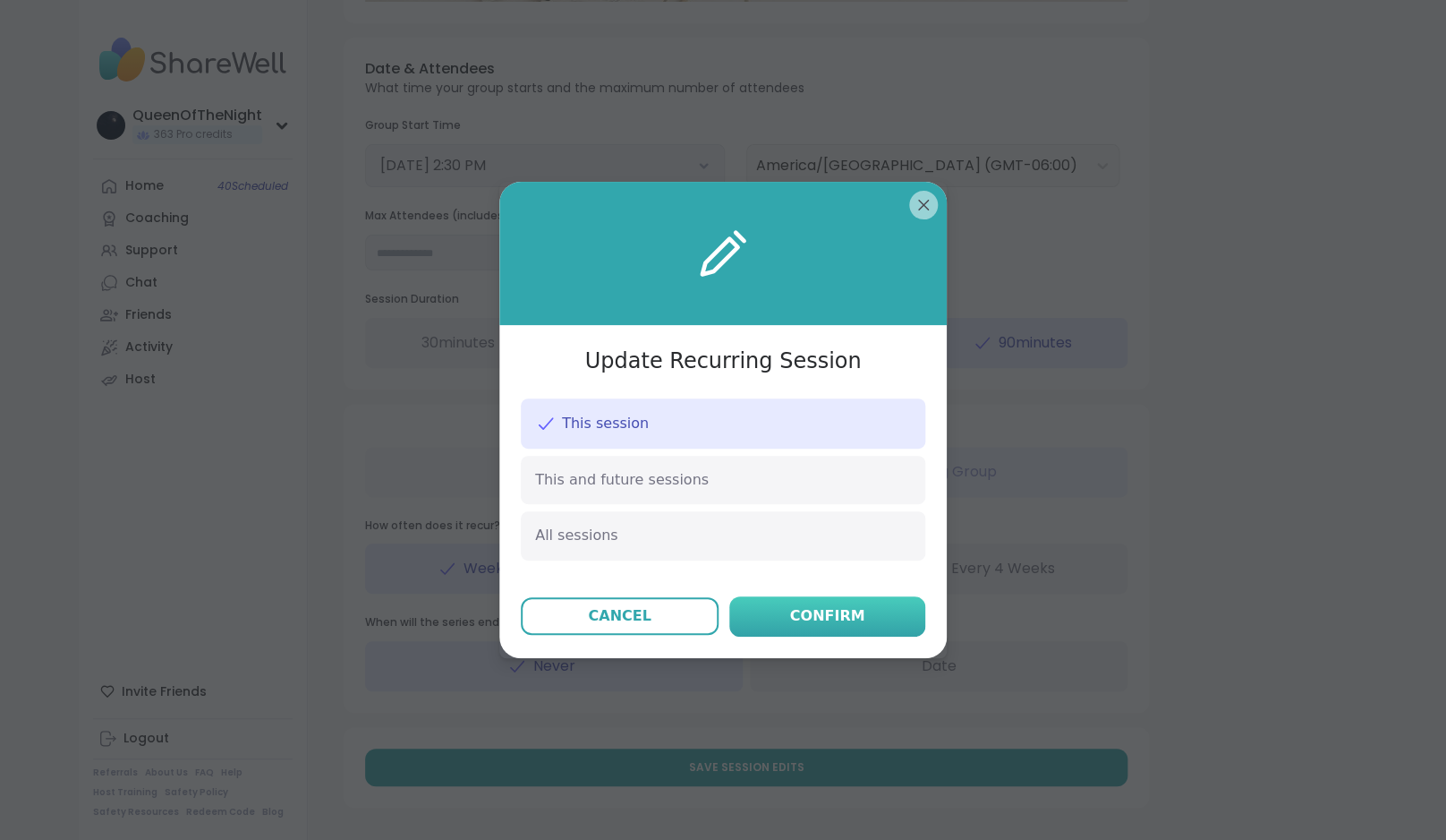
click at [848, 617] on div "Confirm" at bounding box center [827, 616] width 75 height 21
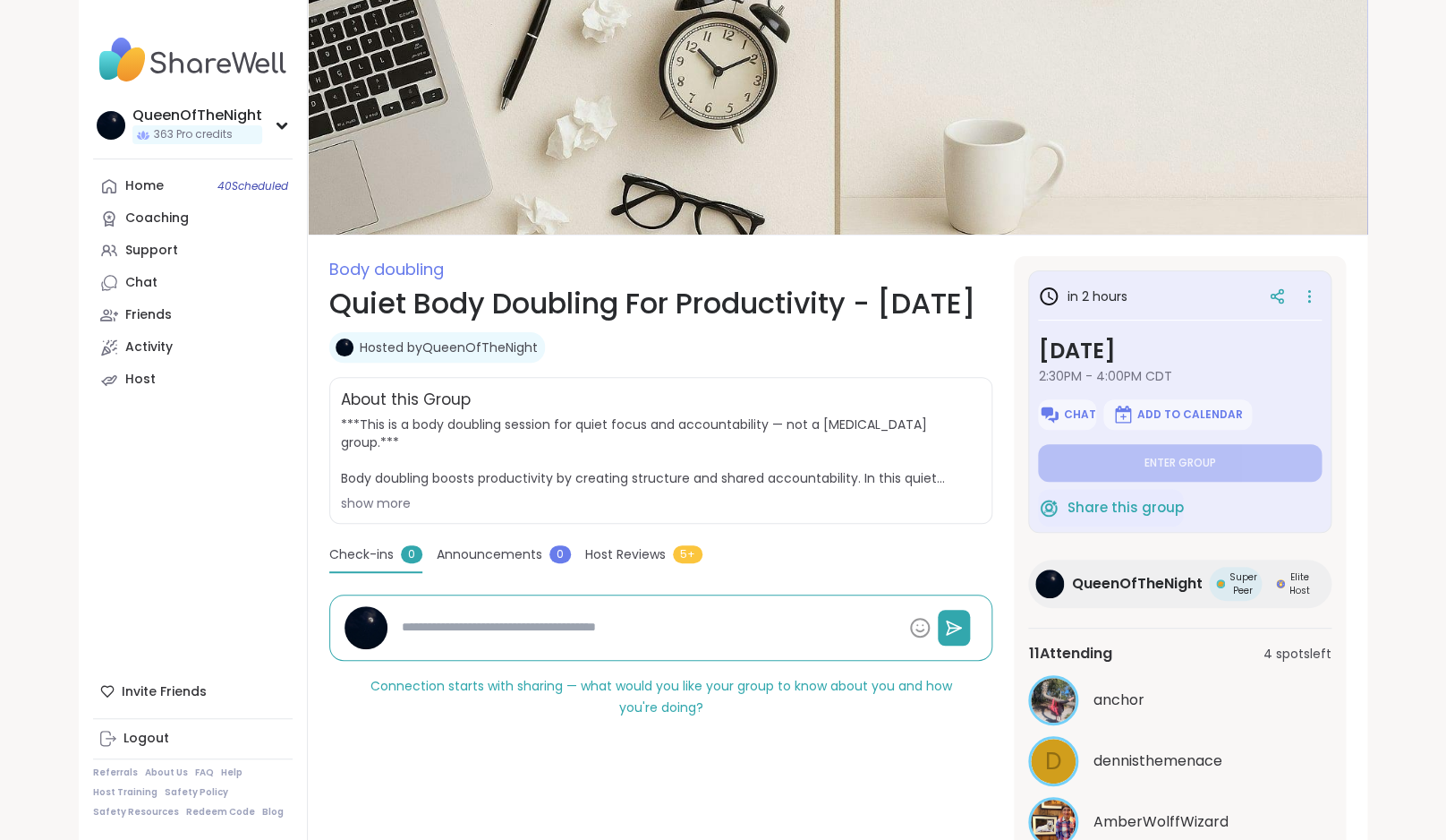
click at [150, 171] on nav "QueenOfTheNight 363 Pro credits Profile Membership Settings Help Home 40 Schedu…" at bounding box center [193, 420] width 229 height 840
click at [148, 191] on div "Home 40 Scheduled" at bounding box center [144, 186] width 38 height 18
type textarea "*"
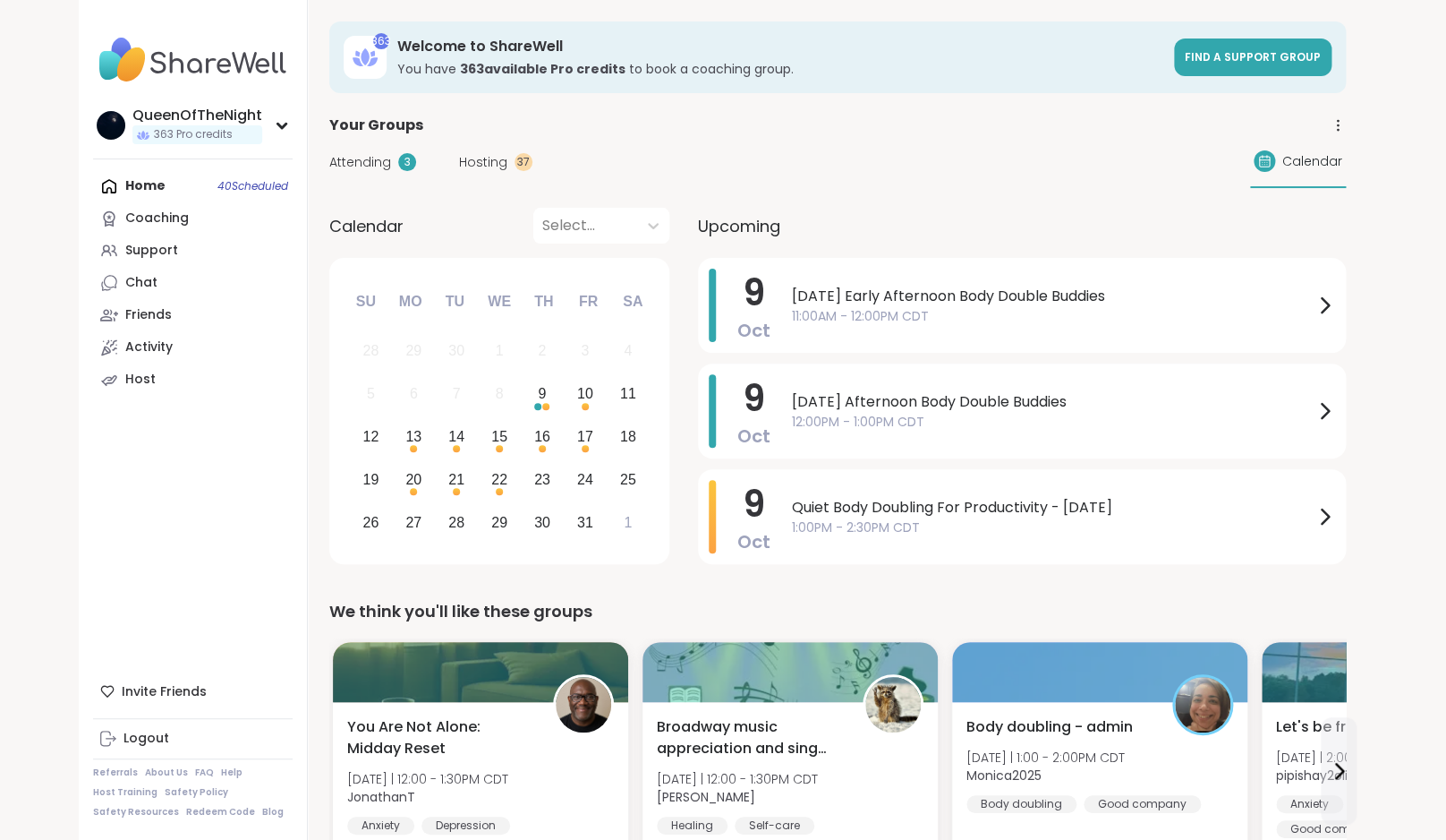
click at [477, 172] on div "Attending 3 Hosting 37 Calendar" at bounding box center [838, 162] width 1017 height 52
click at [479, 170] on span "Hosting" at bounding box center [483, 162] width 49 height 19
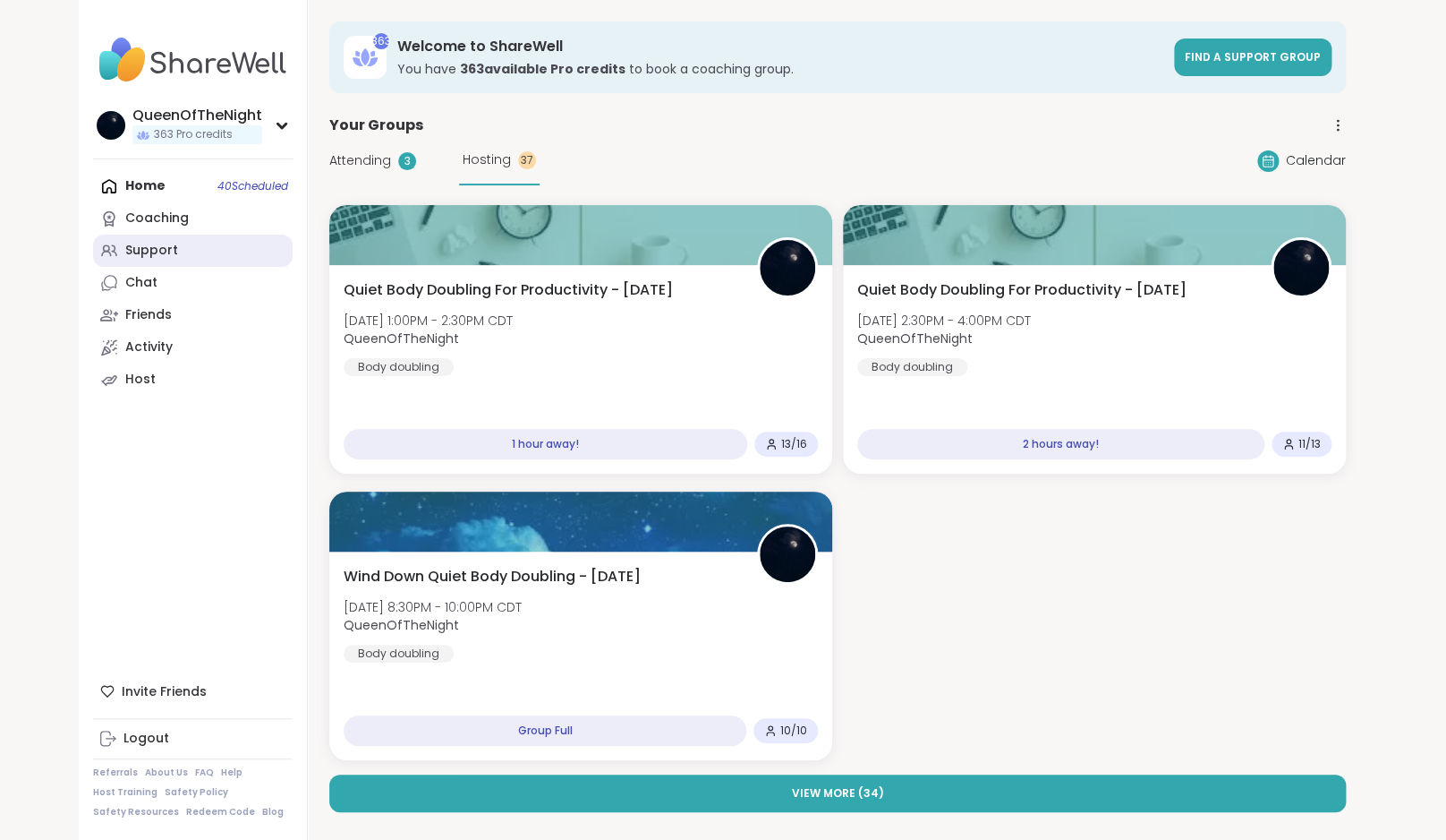
click at [188, 248] on link "Support" at bounding box center [193, 250] width 200 height 32
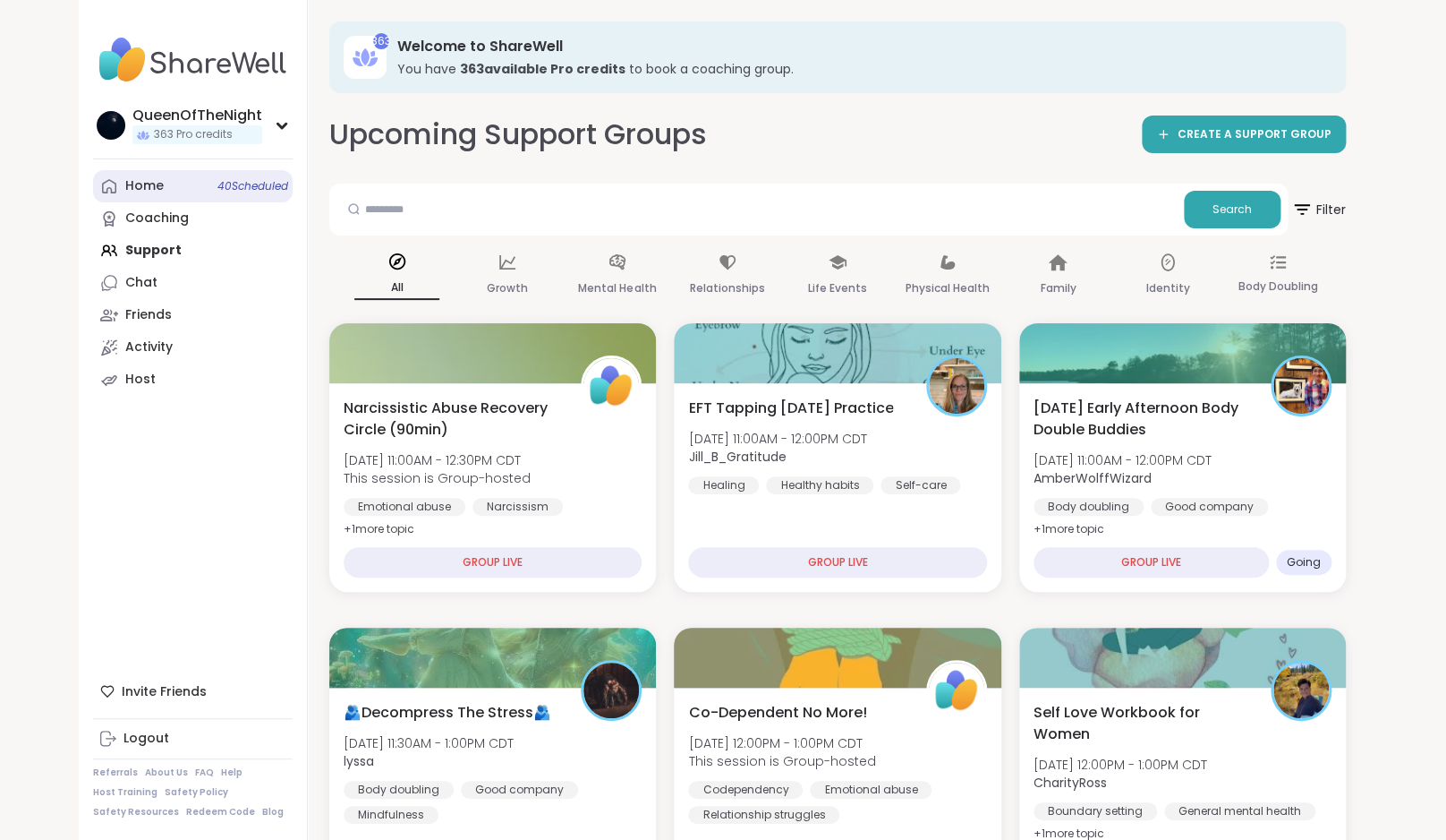
click at [167, 191] on link "Home 40 Scheduled" at bounding box center [193, 186] width 200 height 32
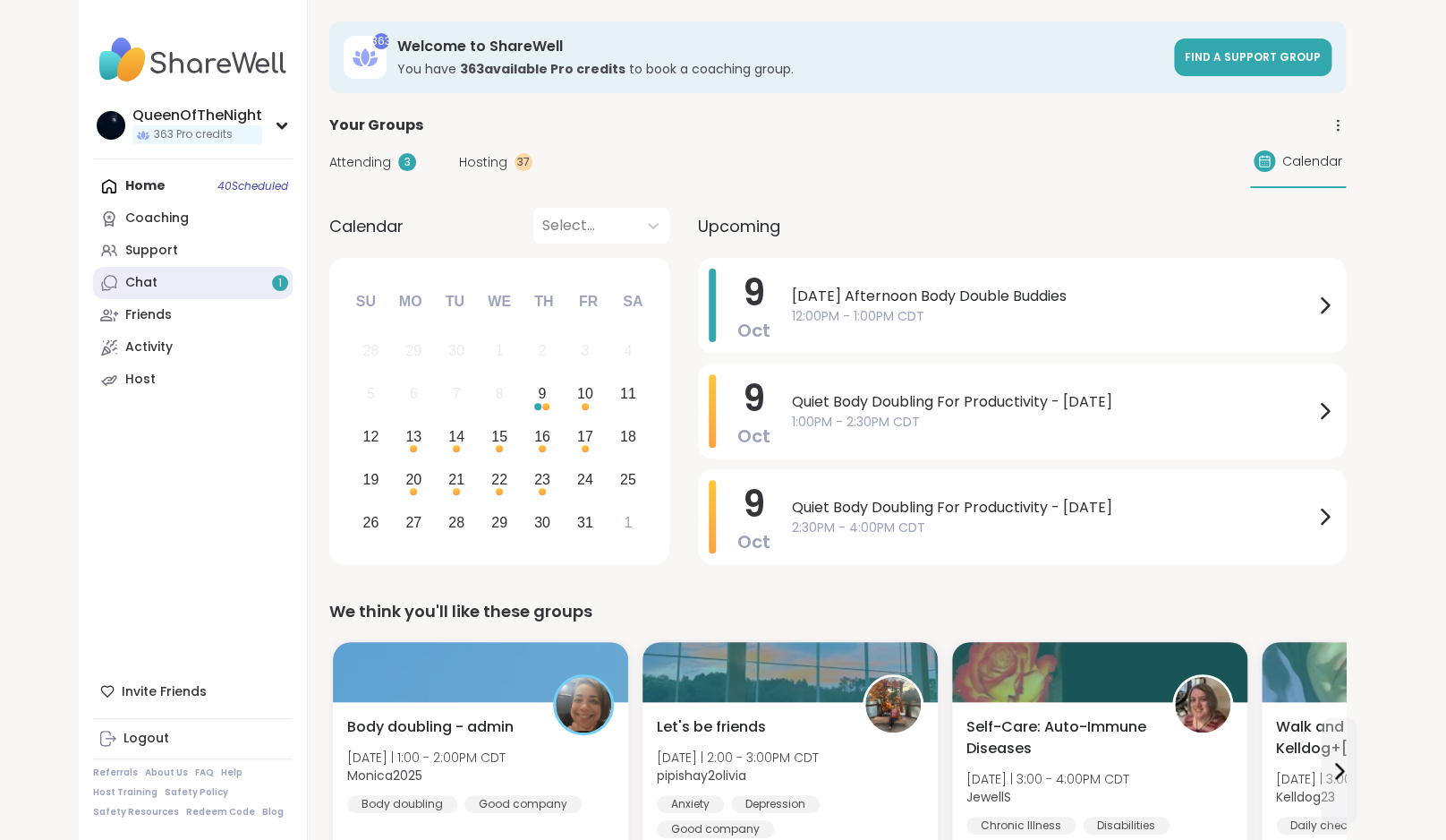
click at [209, 282] on link "Chat 1" at bounding box center [193, 283] width 200 height 32
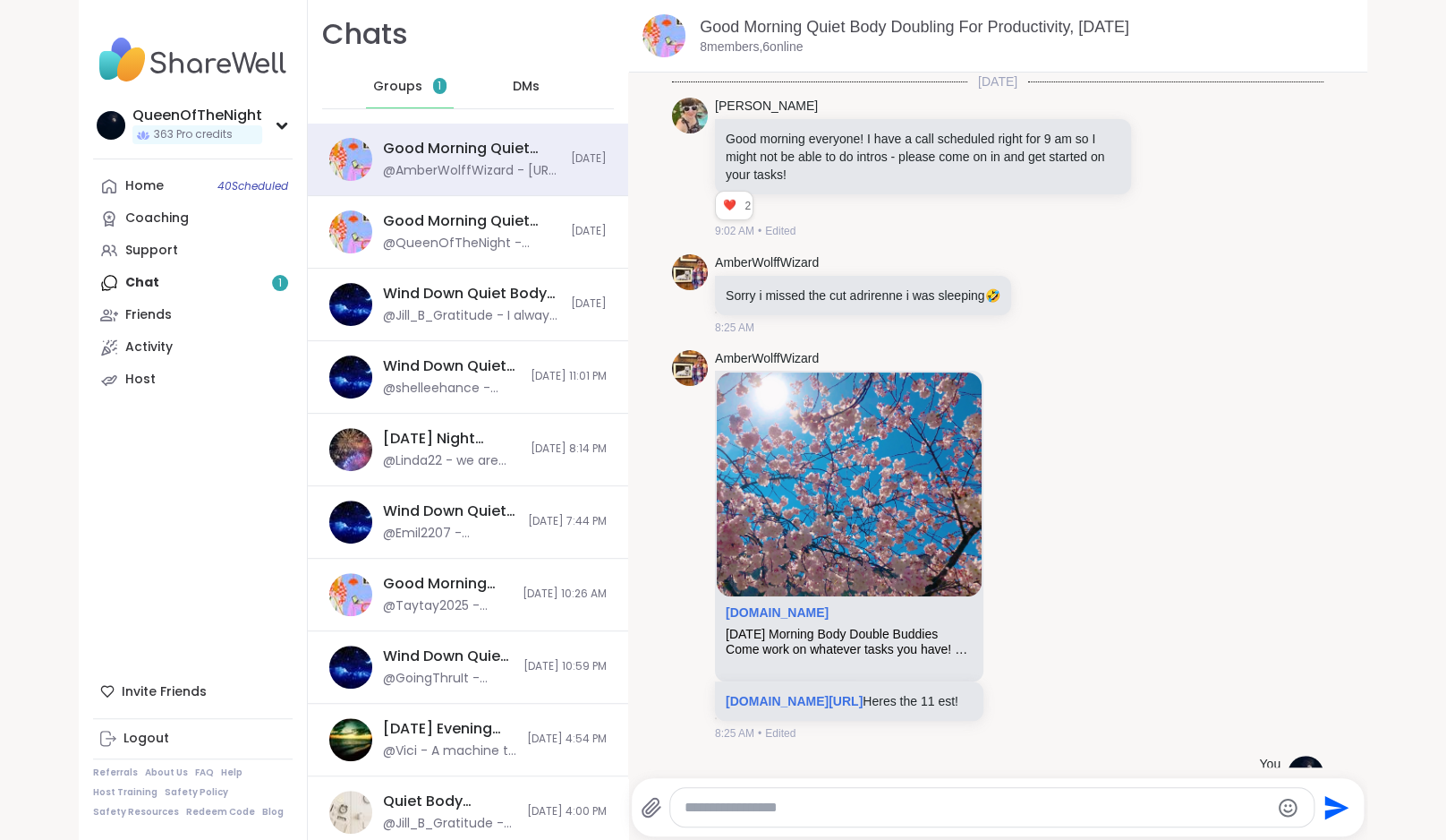
scroll to position [2270, 0]
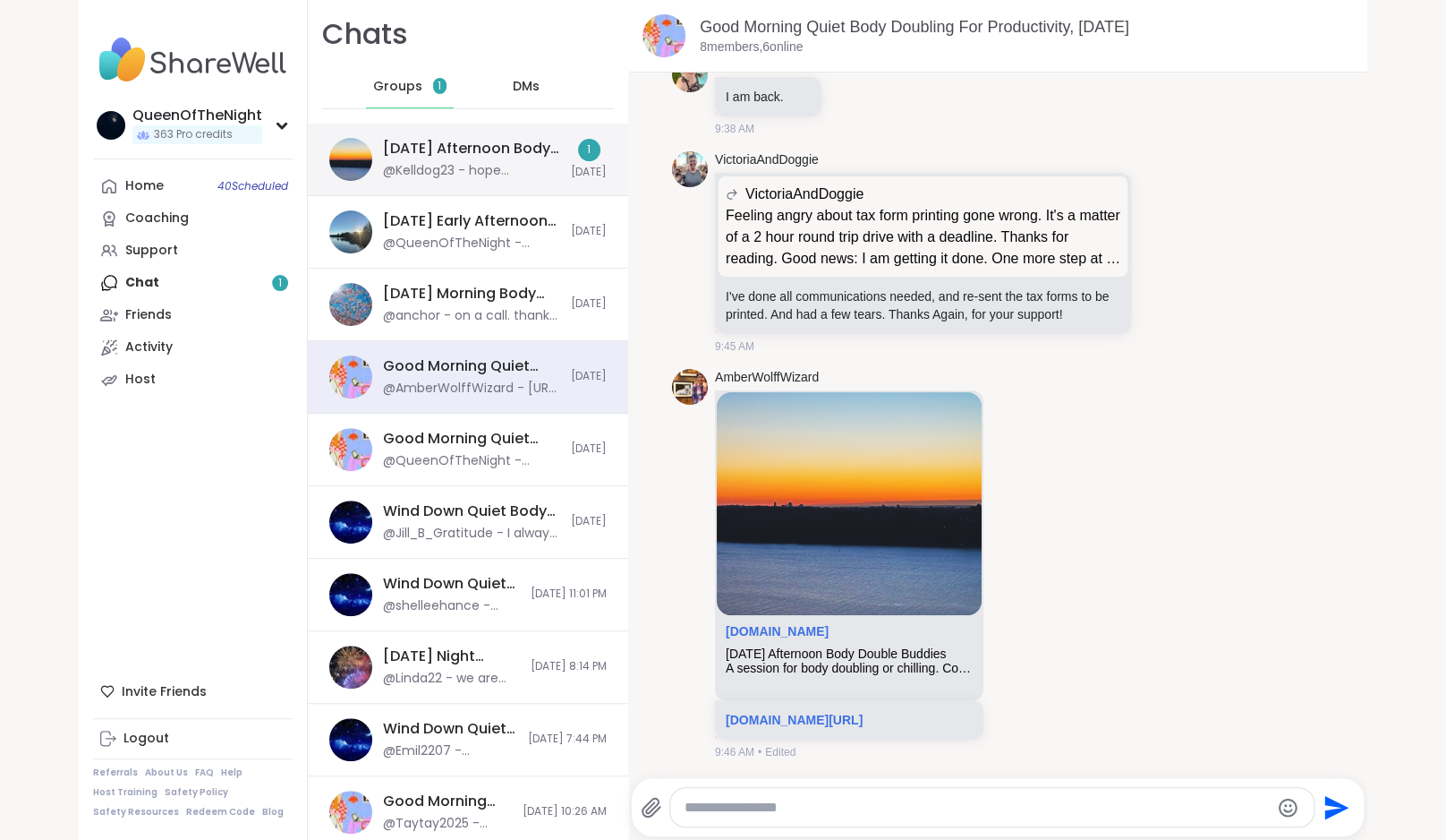
click at [456, 165] on div "@Kelldog23 - hope everyone doing gpood" at bounding box center [472, 171] width 177 height 18
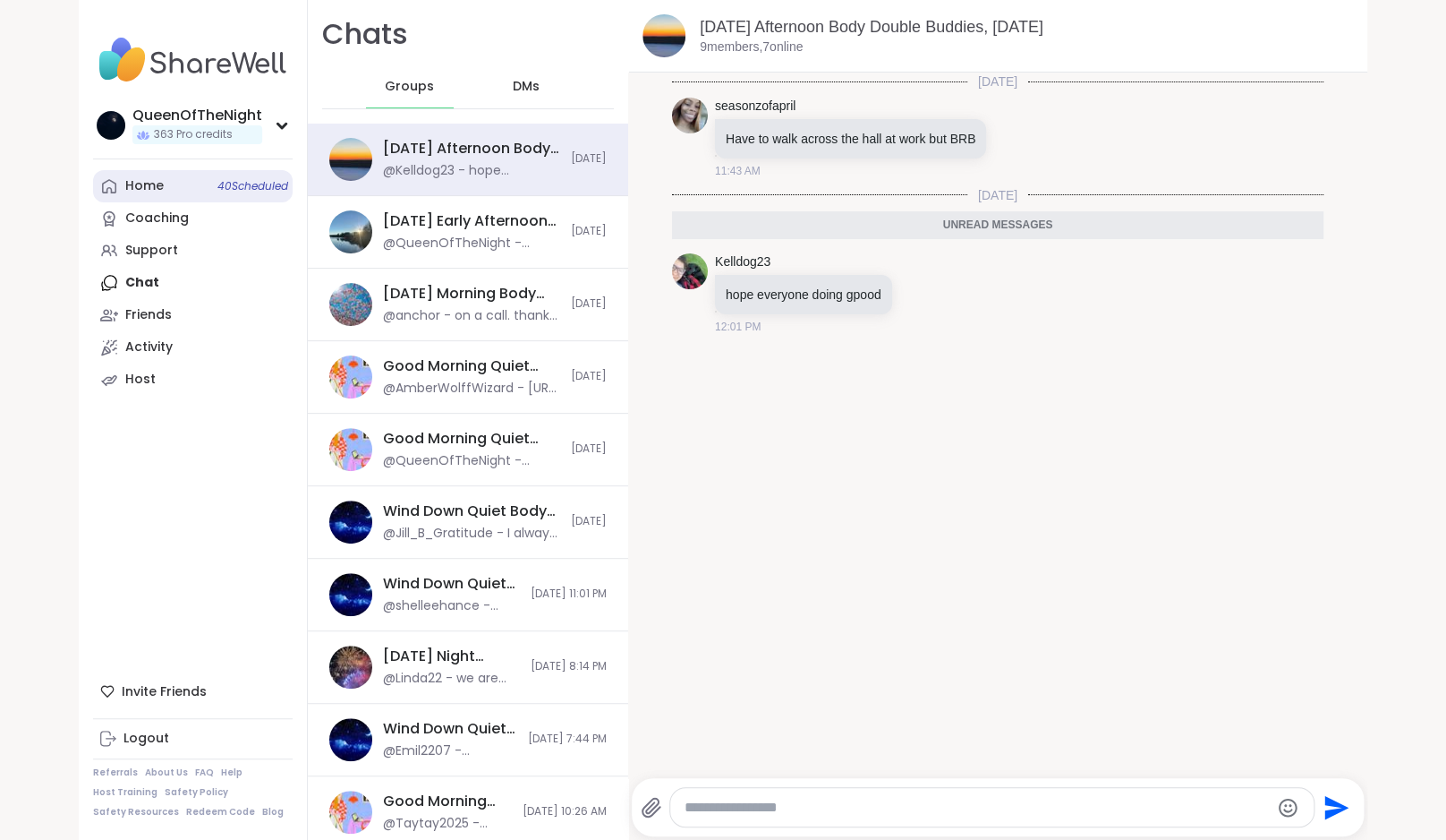
click at [159, 186] on div "Home 40 Scheduled" at bounding box center [144, 186] width 38 height 18
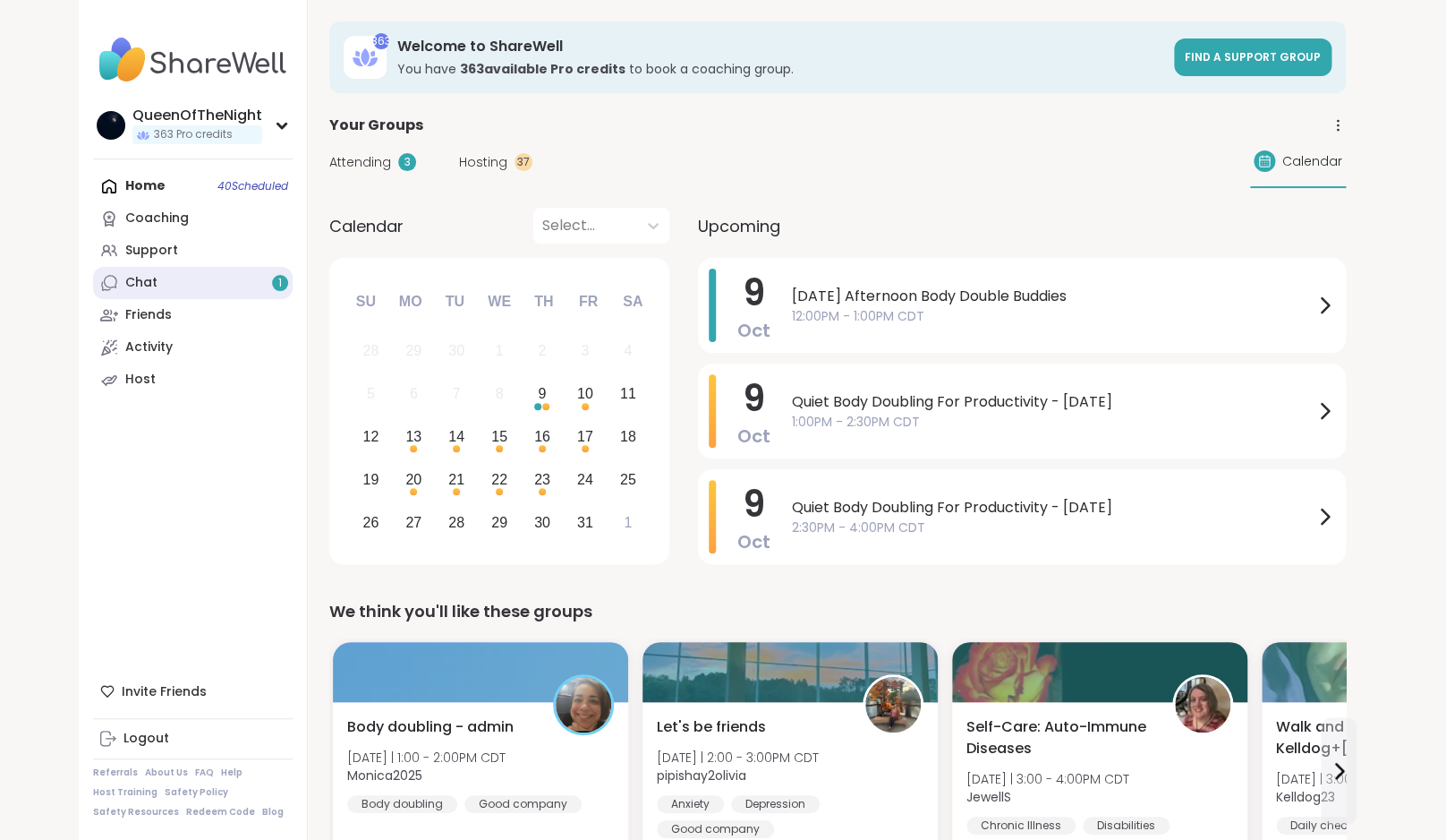
click at [174, 292] on link "Chat 1" at bounding box center [193, 283] width 200 height 32
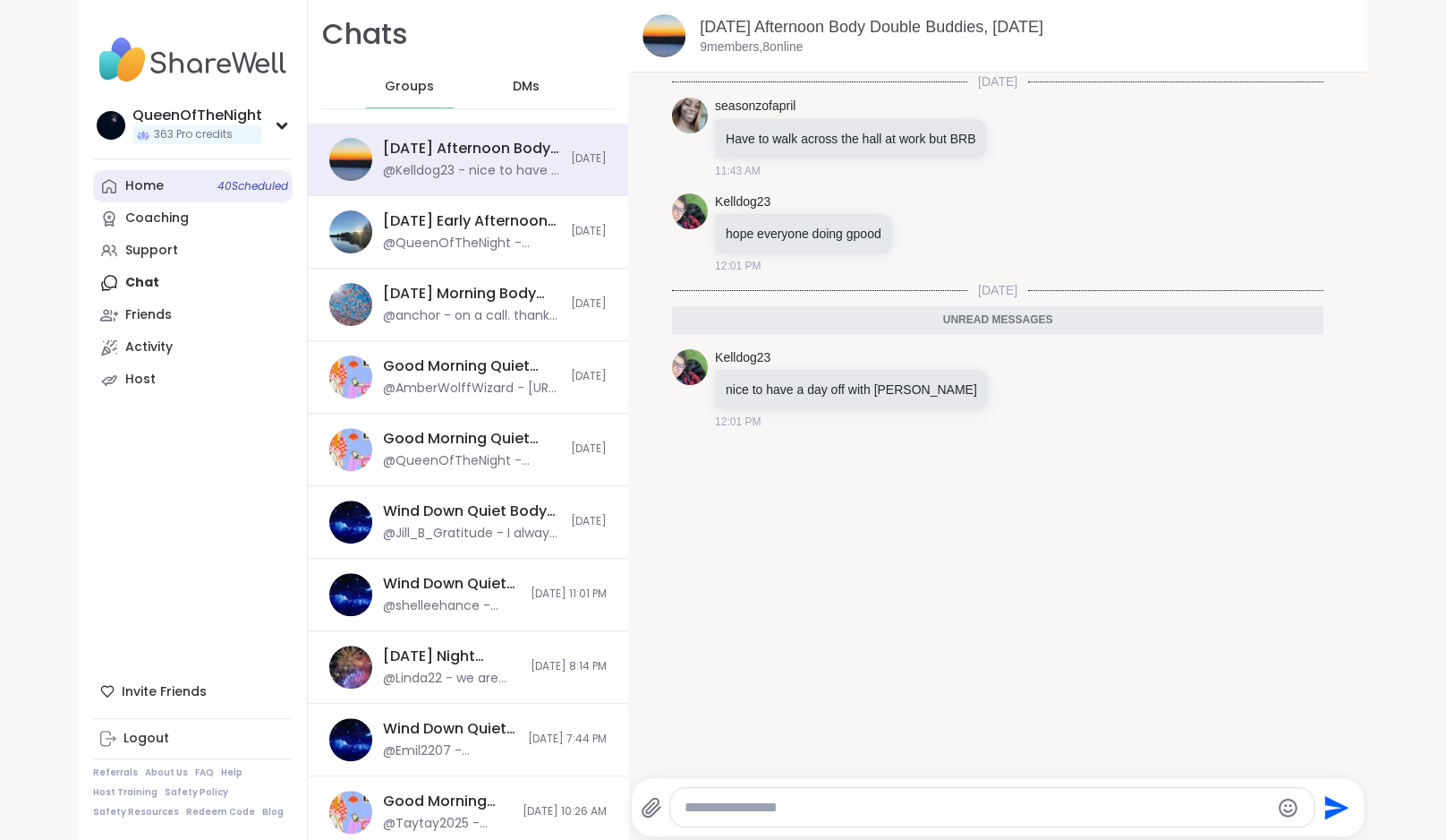
click at [181, 182] on link "Home 40 Scheduled" at bounding box center [193, 186] width 200 height 32
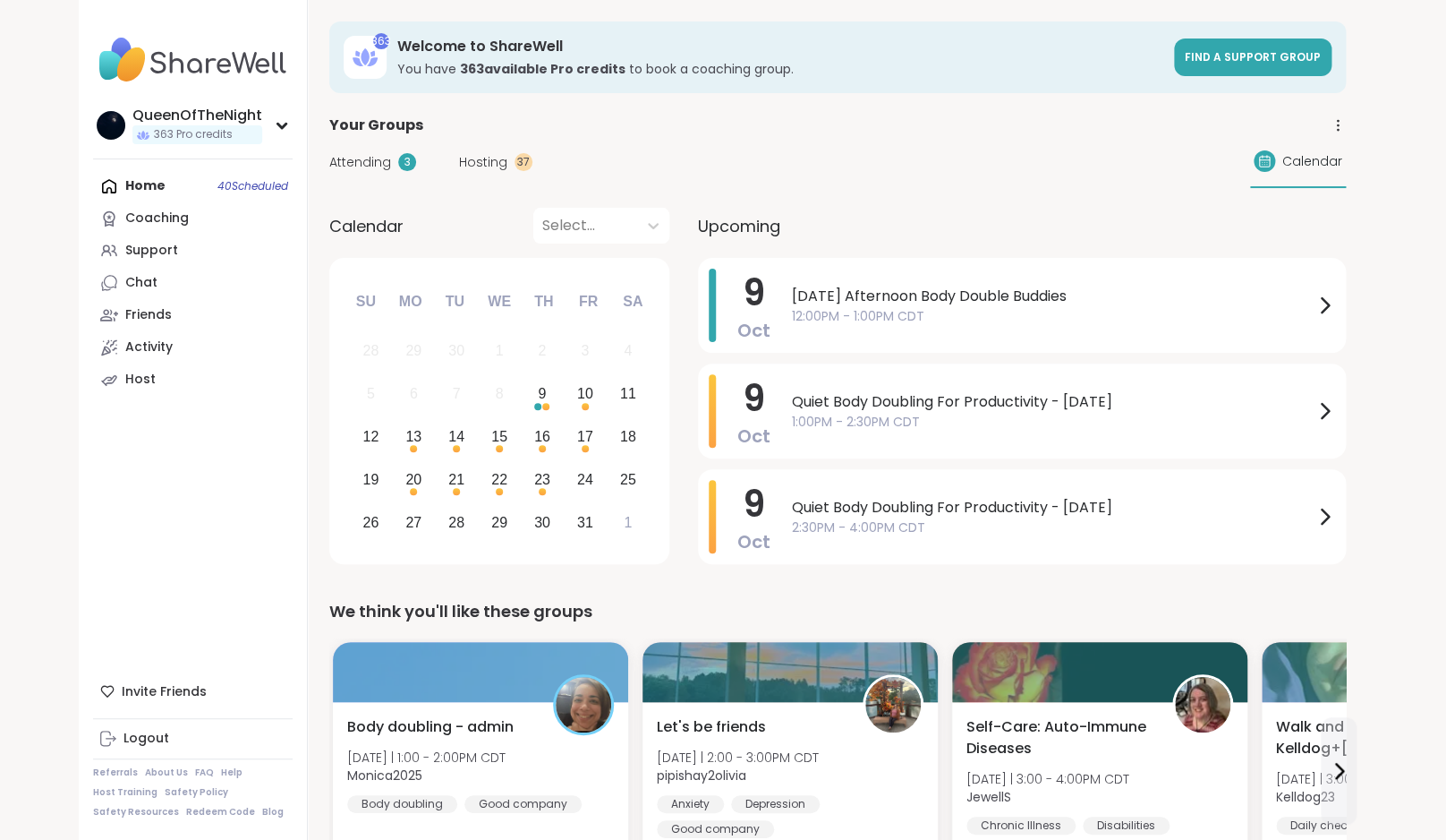
click at [494, 141] on div "Attending 3 Hosting 37 Calendar" at bounding box center [838, 162] width 1017 height 52
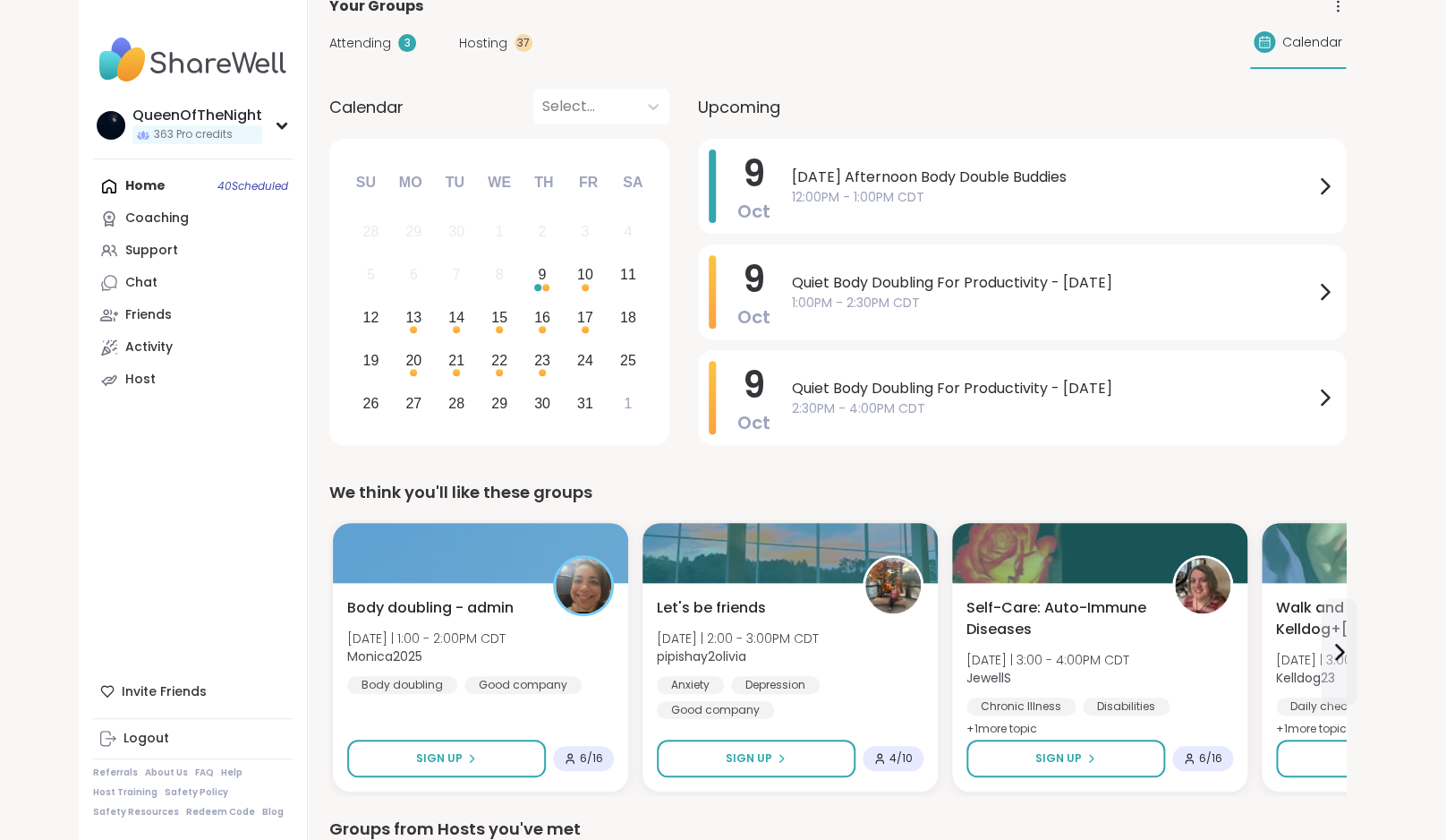
scroll to position [129, 0]
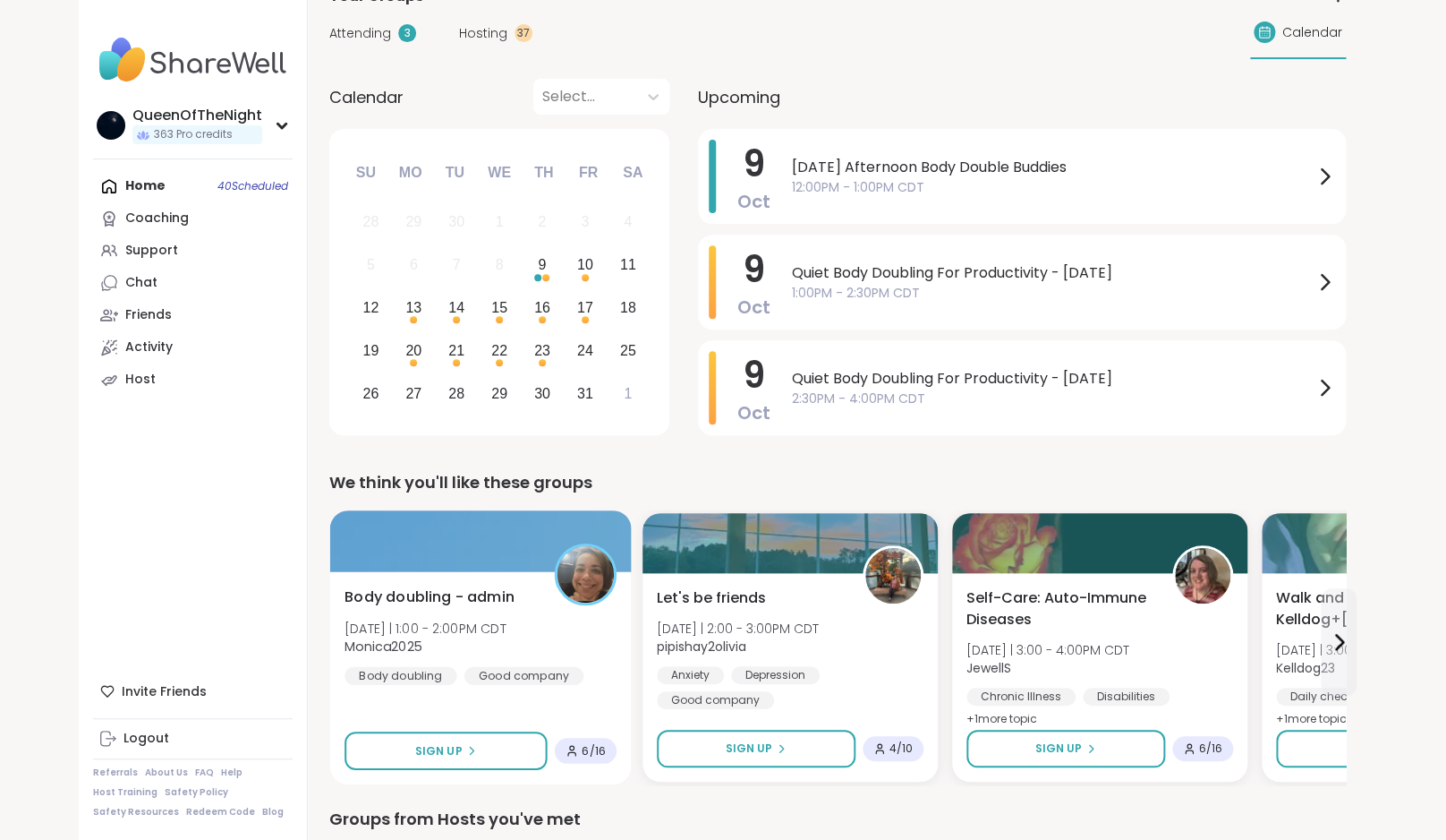
click at [416, 533] on div at bounding box center [481, 541] width 302 height 60
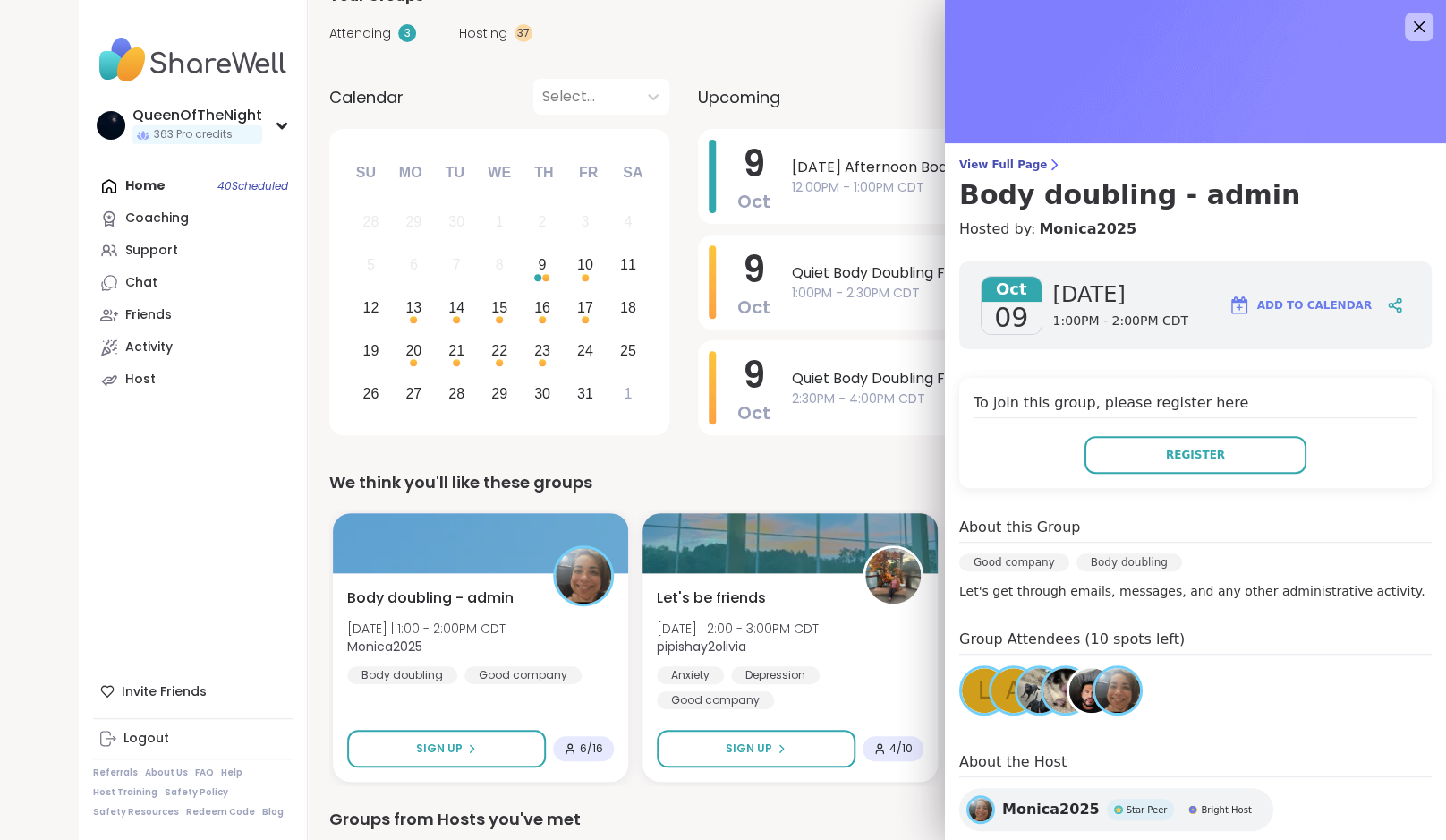
click at [1003, 699] on div "A" at bounding box center [1014, 690] width 45 height 45
click at [177, 250] on link "Support" at bounding box center [193, 250] width 200 height 32
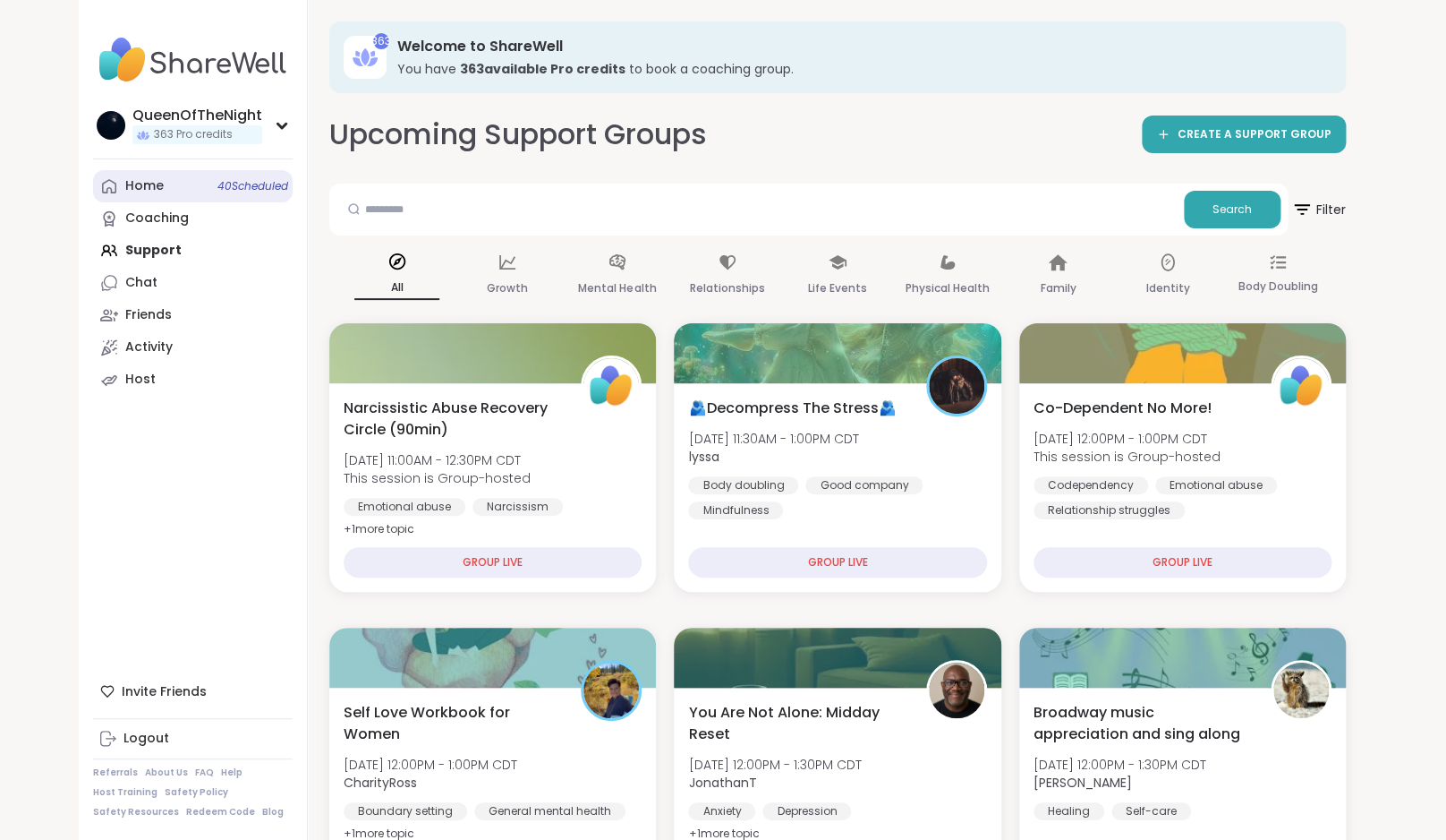
click at [139, 189] on div "Home 40 Scheduled" at bounding box center [144, 186] width 38 height 18
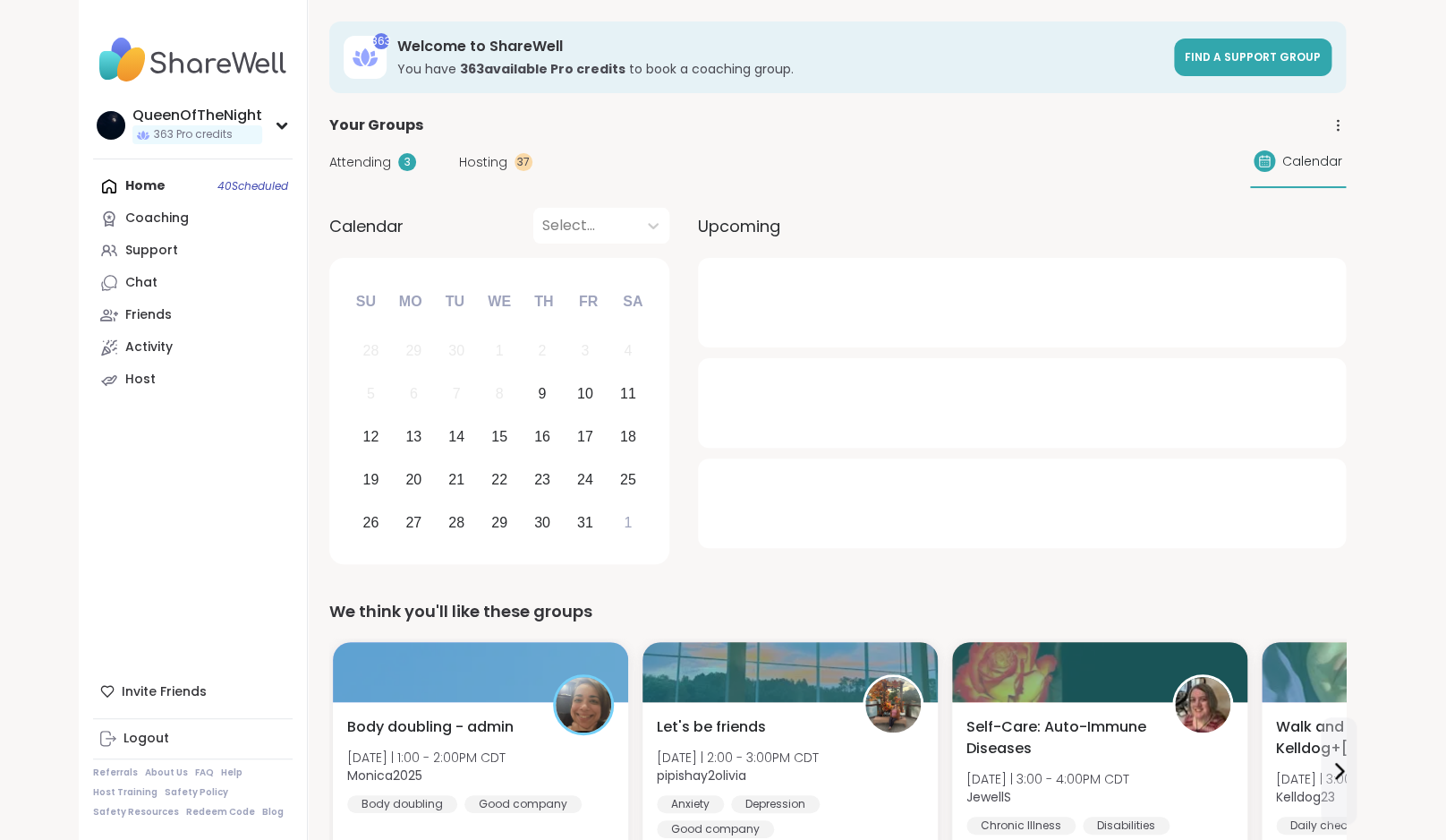
click at [499, 172] on div "Attending 3 Hosting 37 Calendar" at bounding box center [838, 162] width 1017 height 52
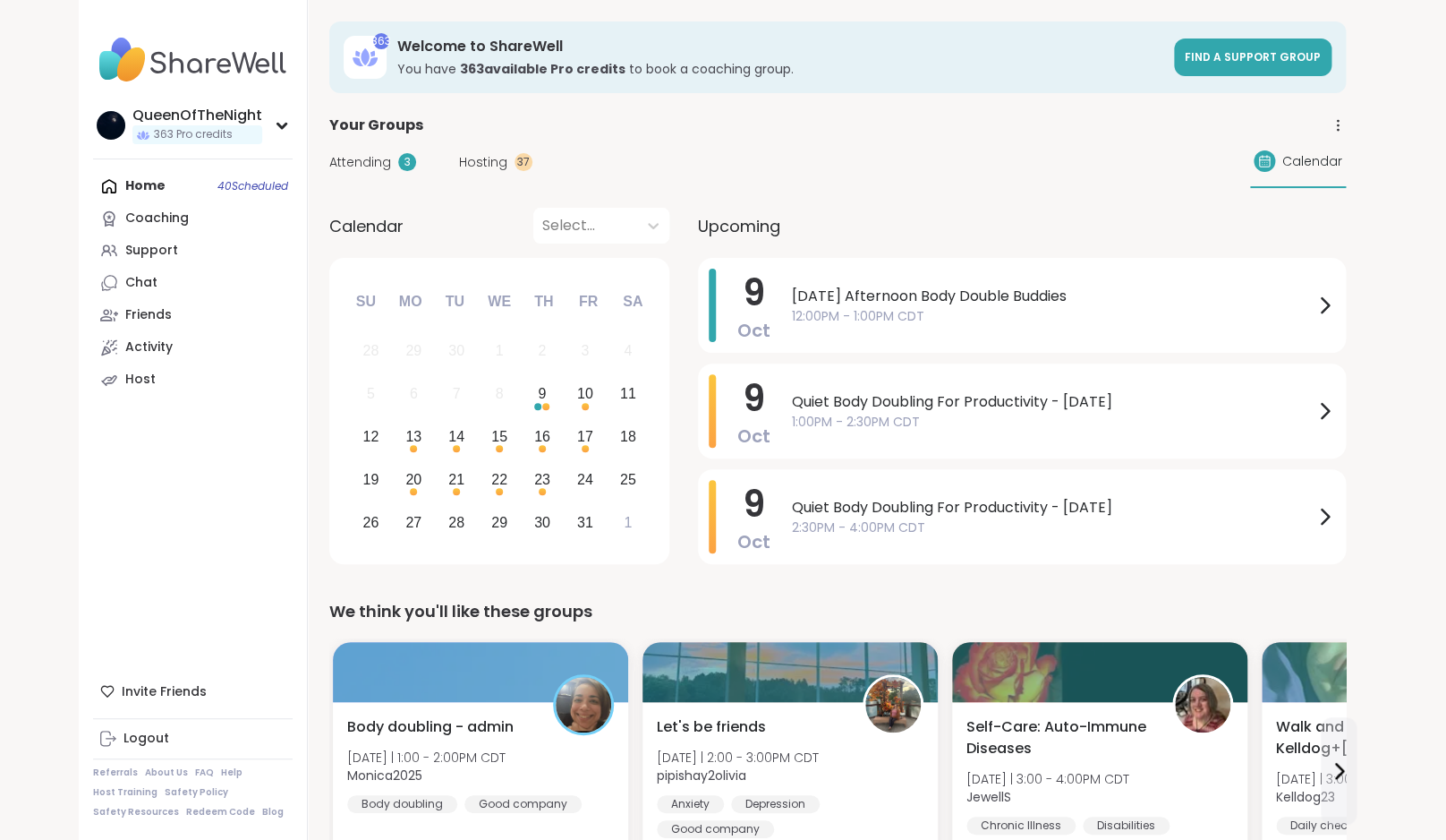
click at [492, 155] on span "Hosting" at bounding box center [483, 162] width 49 height 19
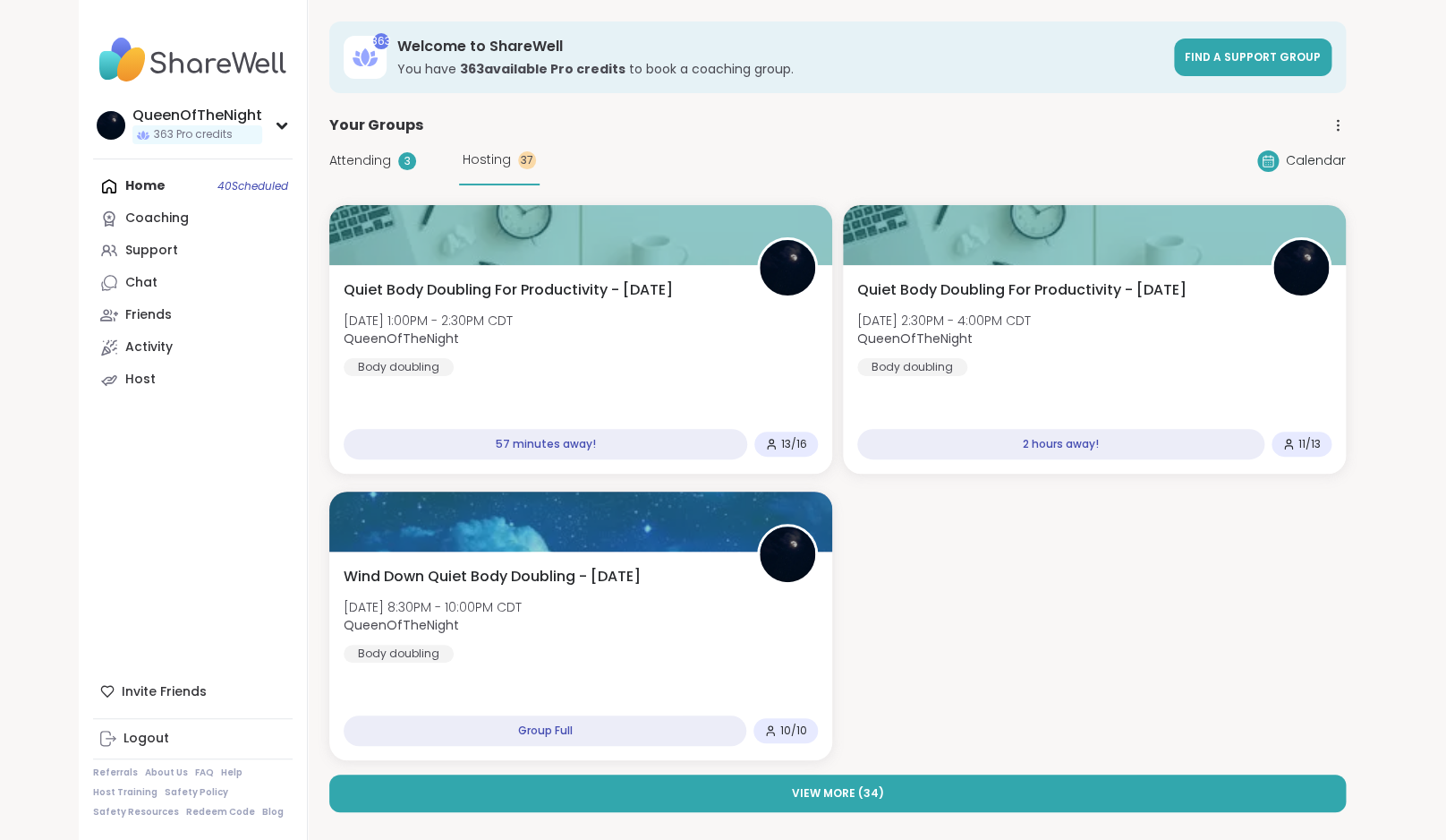
click at [371, 165] on span "Attending" at bounding box center [360, 160] width 61 height 19
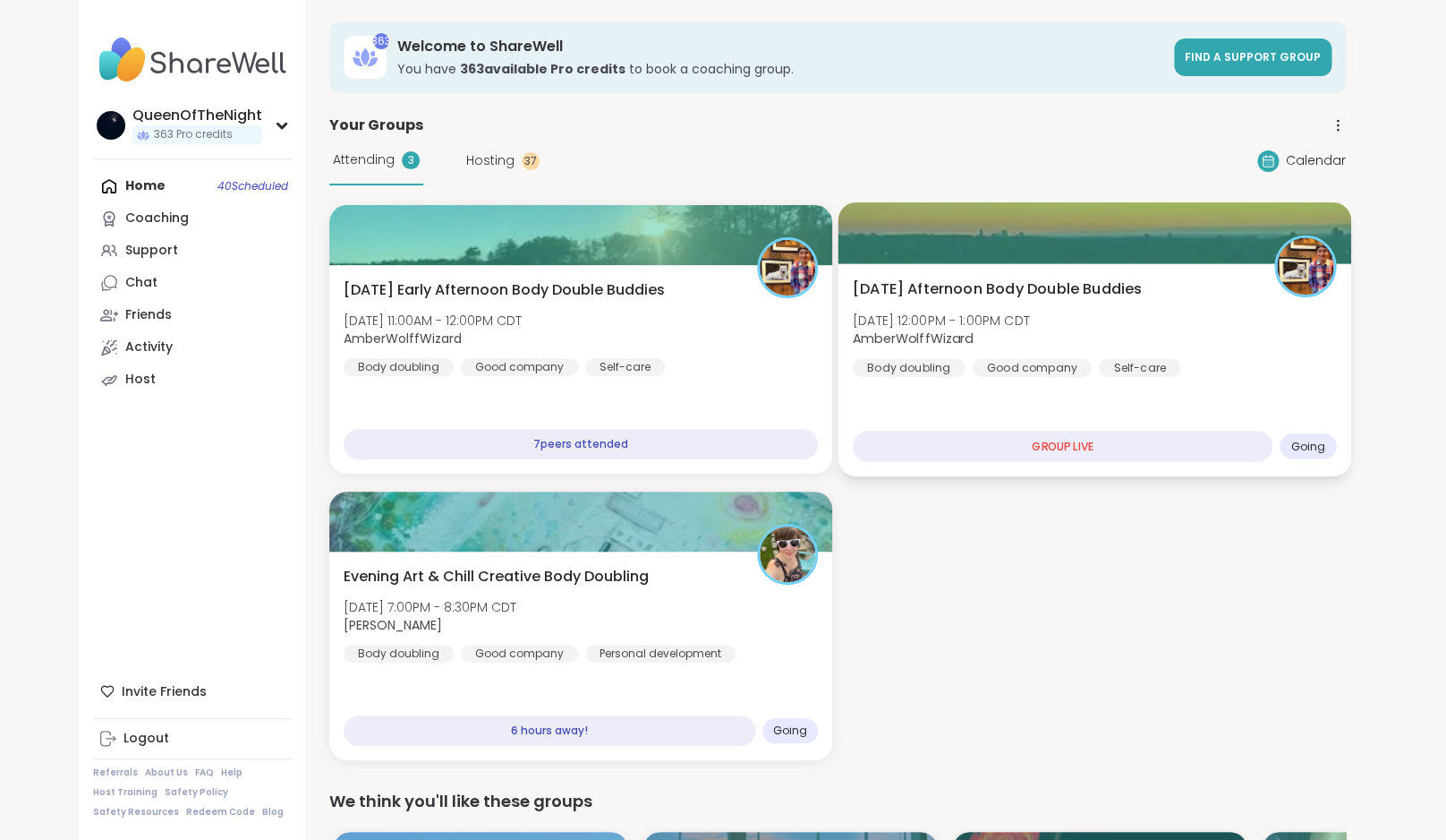
click at [1248, 378] on div "Thursday Afternoon Body Double Buddies Thu, Oct 09 | 12:00PM - 1:00PM CDT Amber…" at bounding box center [1094, 369] width 513 height 213
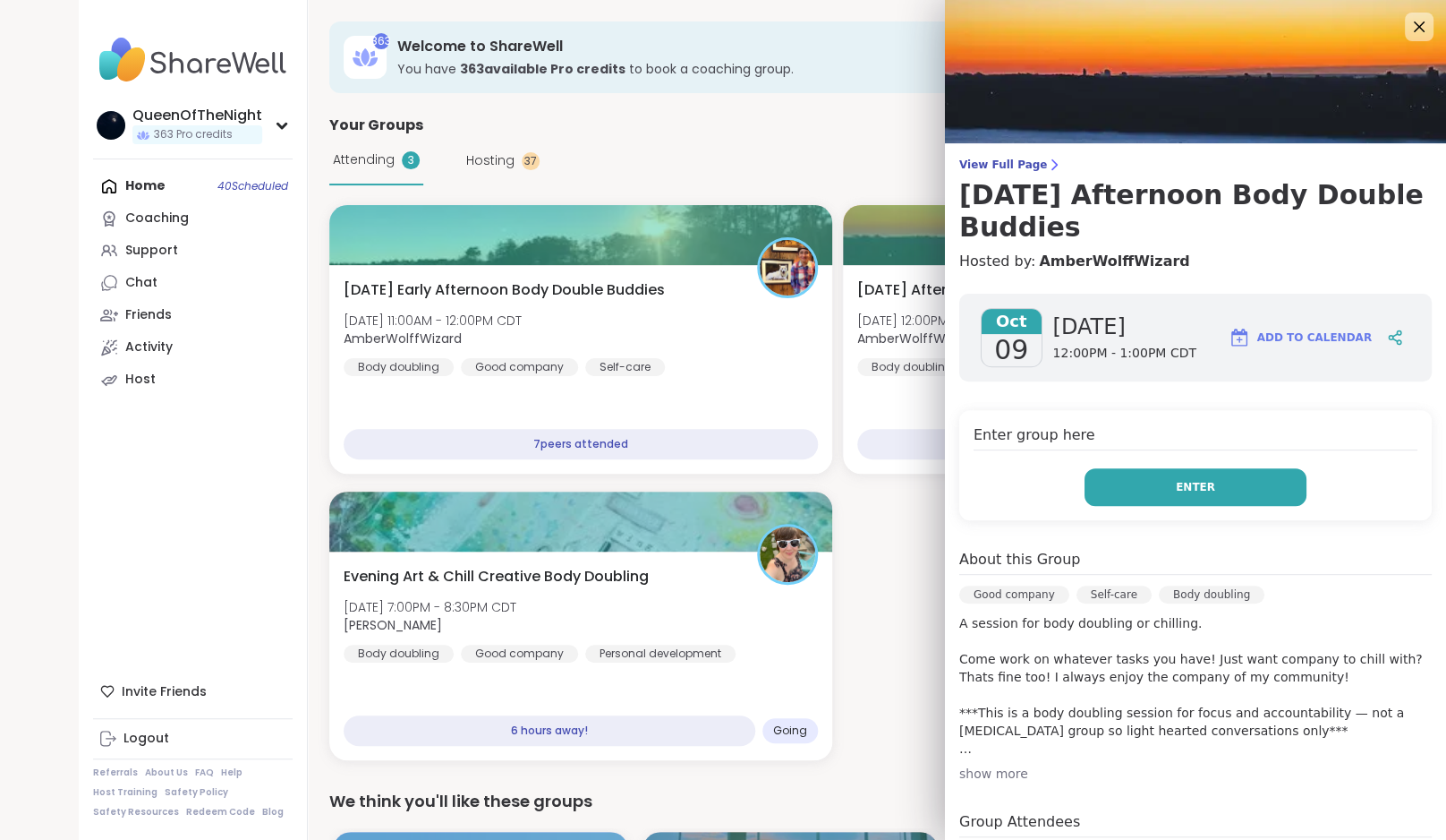
click at [1173, 496] on button "Enter" at bounding box center [1196, 486] width 222 height 38
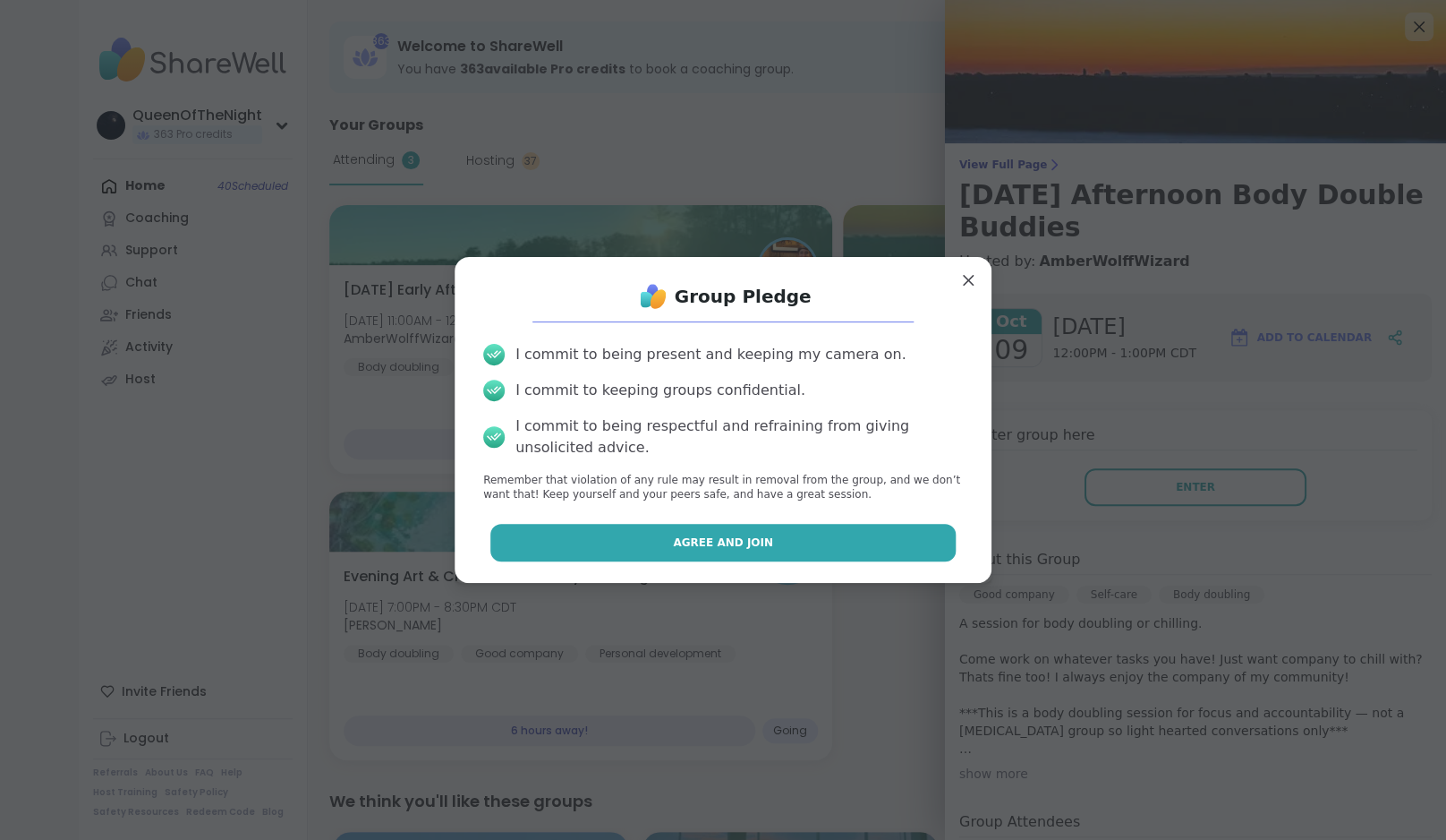
click at [641, 527] on button "Agree and Join" at bounding box center [723, 542] width 467 height 38
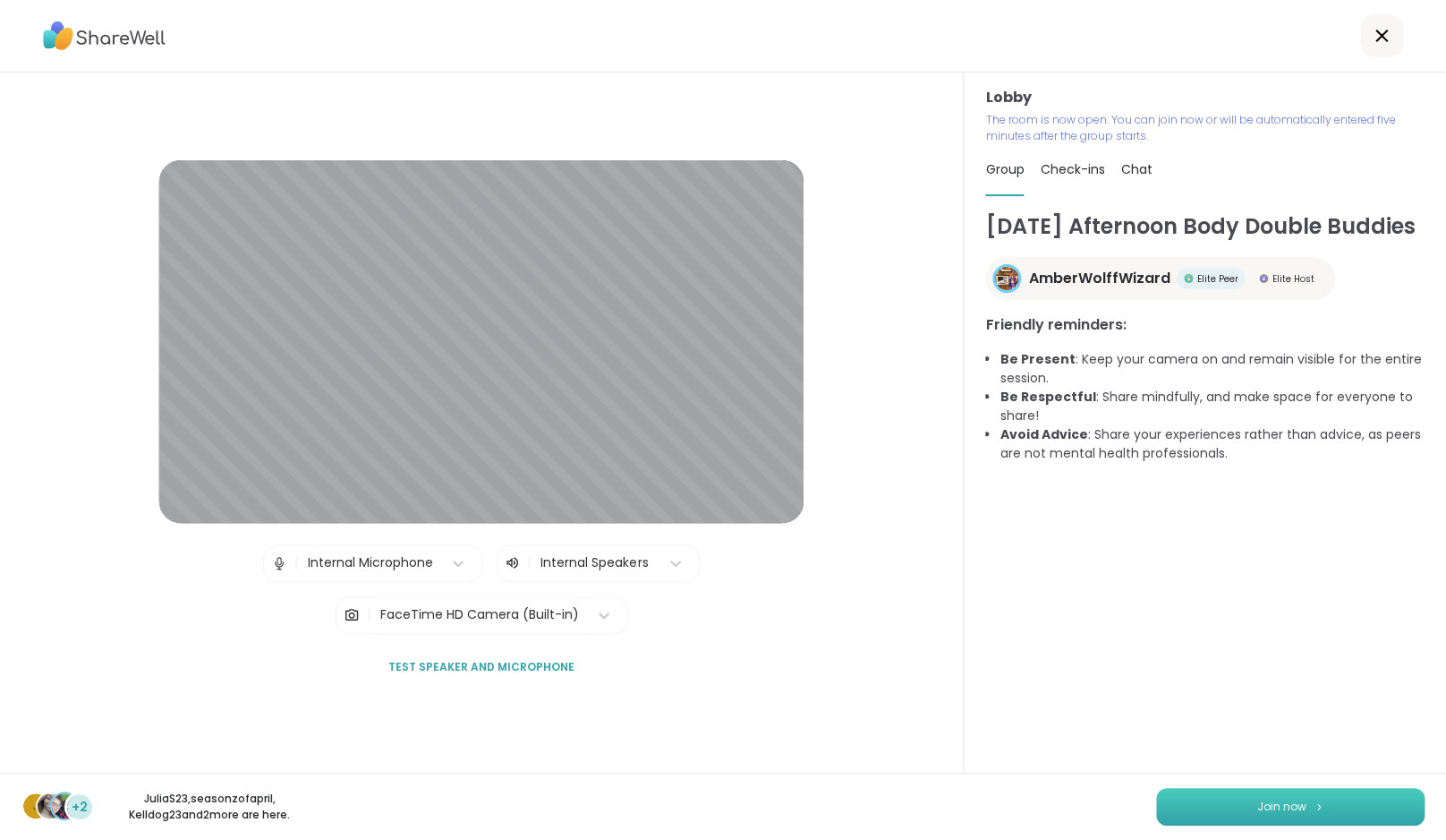
click at [1360, 800] on button "Join now" at bounding box center [1291, 806] width 269 height 38
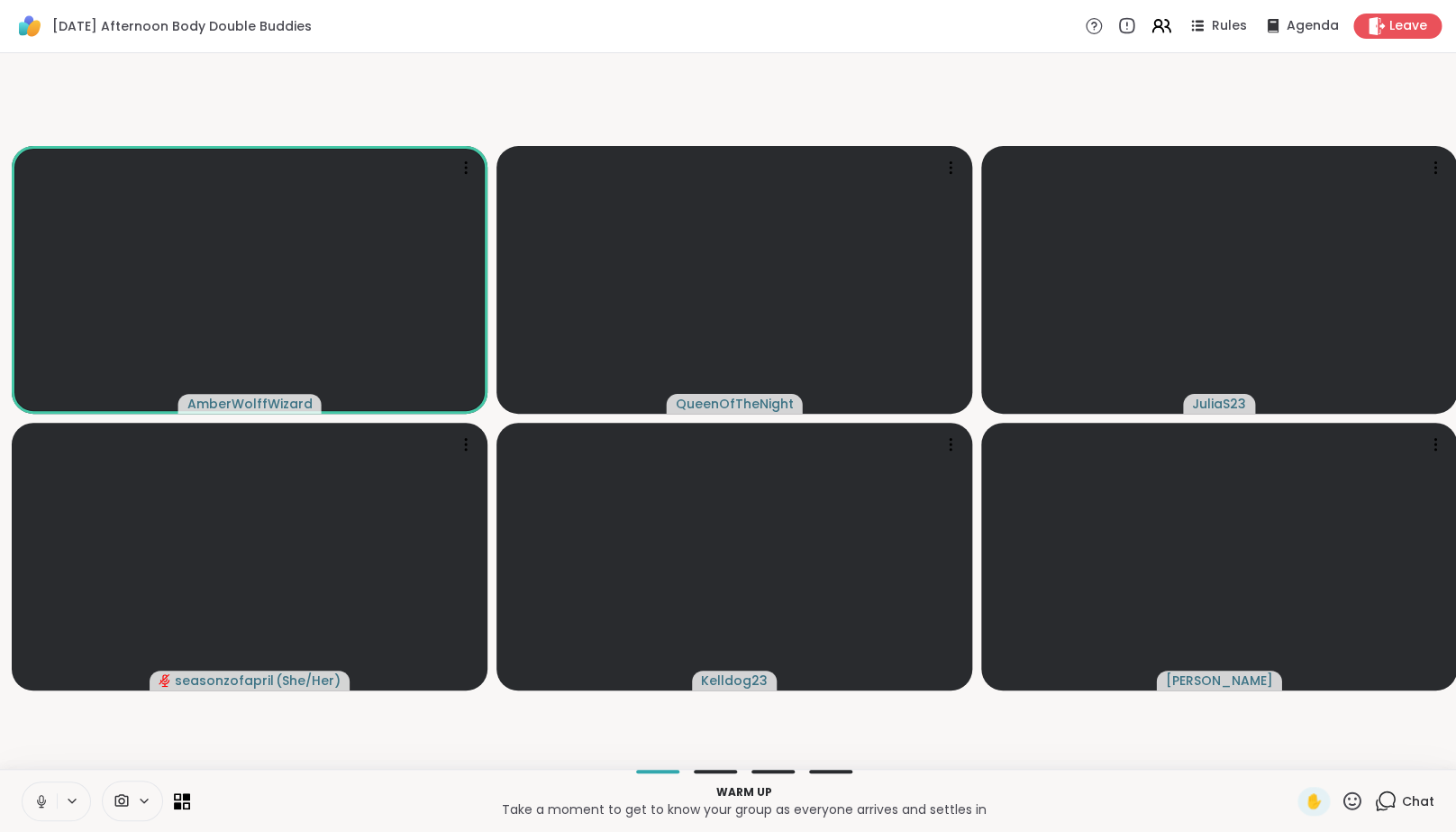
click at [50, 807] on button at bounding box center [39, 801] width 34 height 38
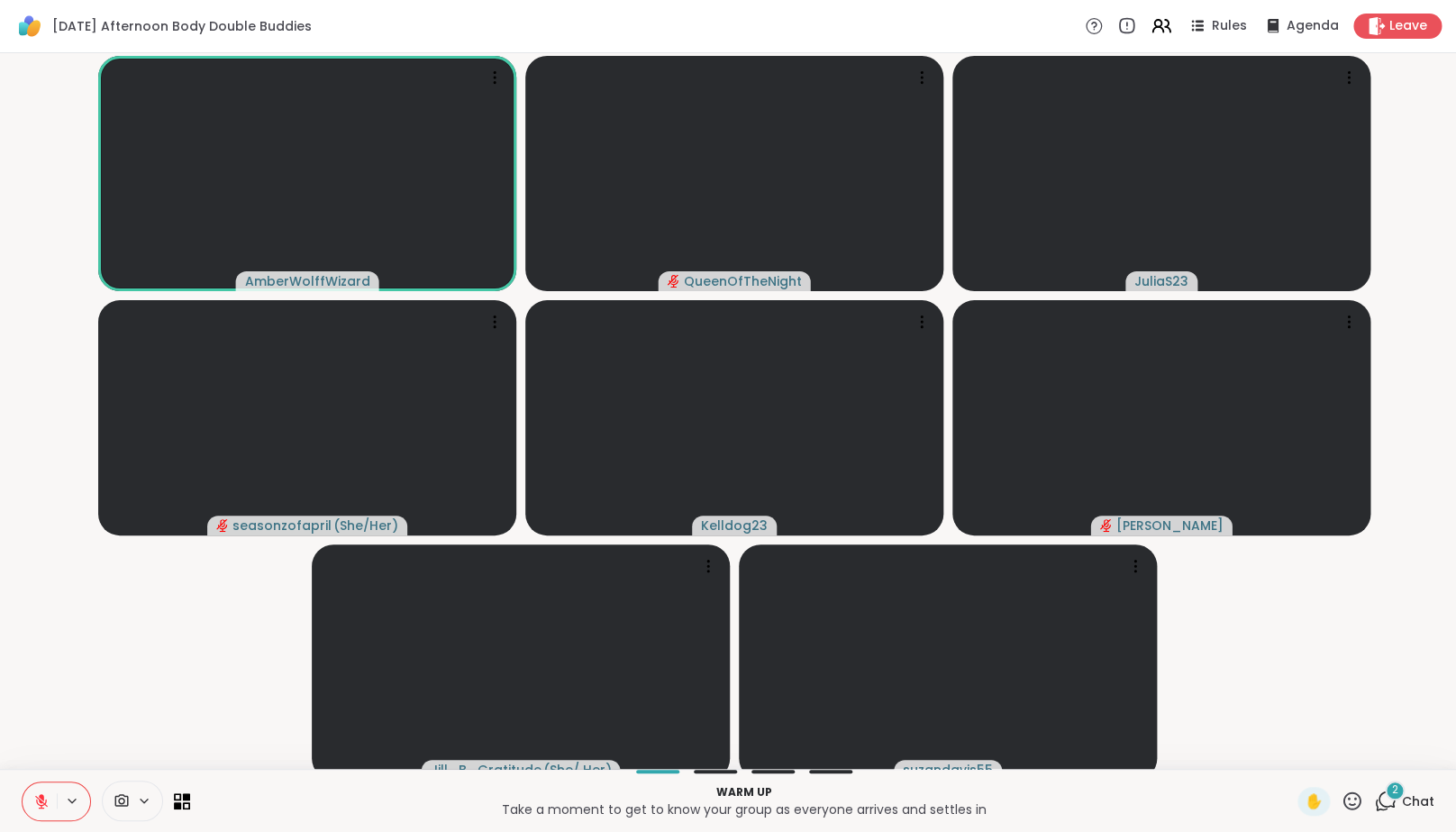
click at [1391, 801] on div "2" at bounding box center [1395, 791] width 20 height 20
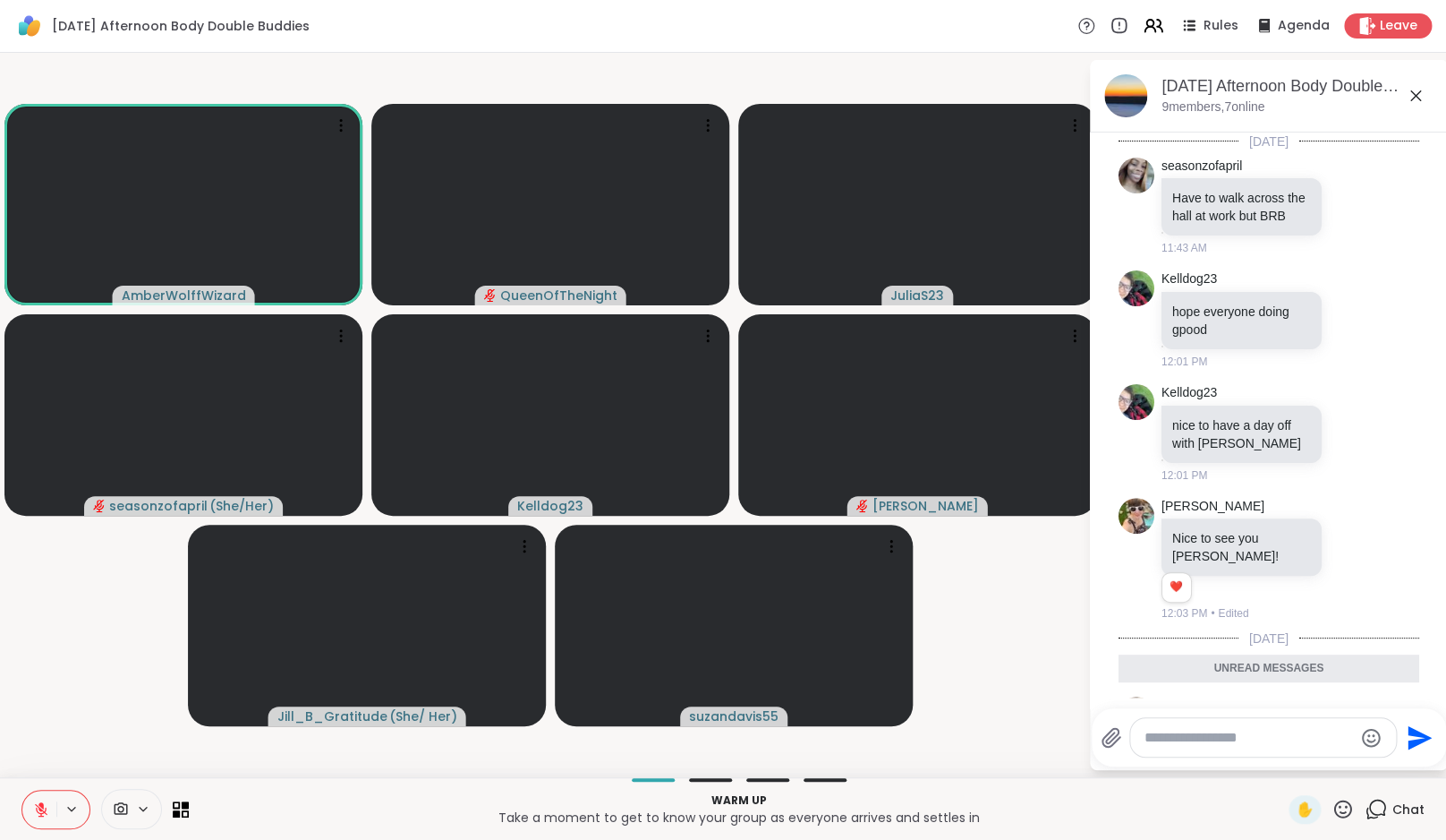
scroll to position [281, 0]
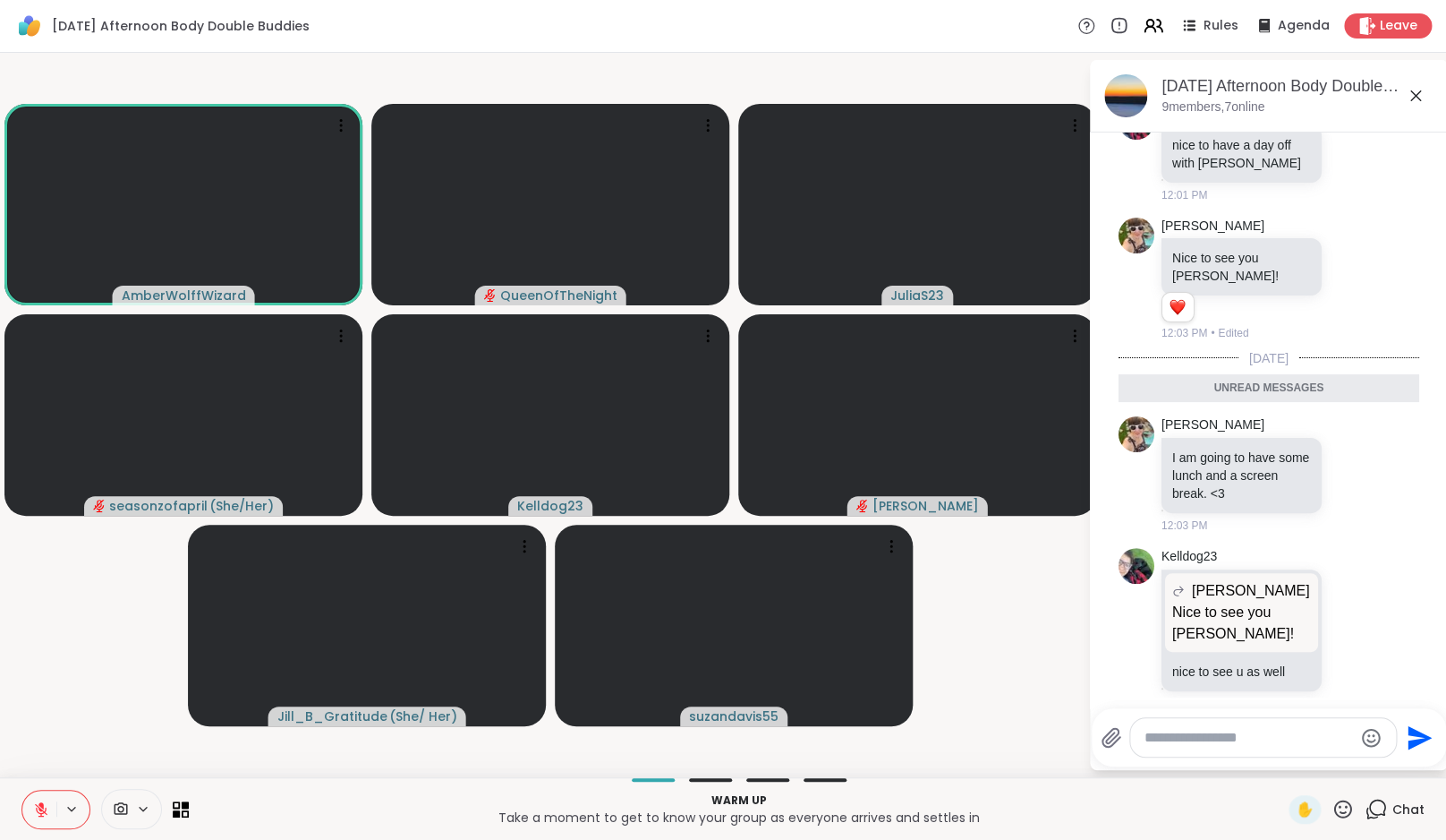
click at [1382, 807] on icon at bounding box center [1376, 808] width 22 height 22
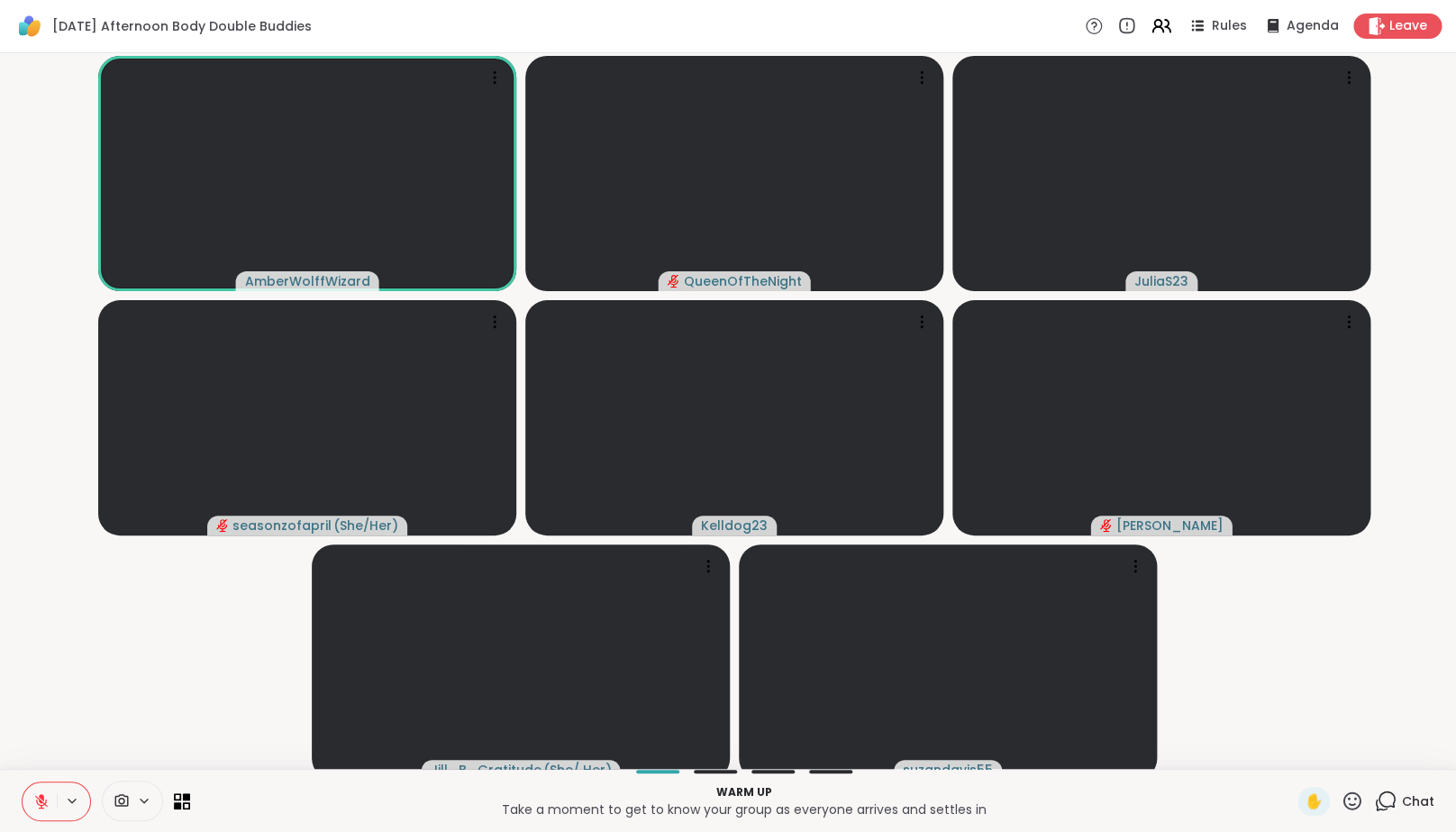
click at [1391, 812] on icon at bounding box center [1385, 801] width 23 height 23
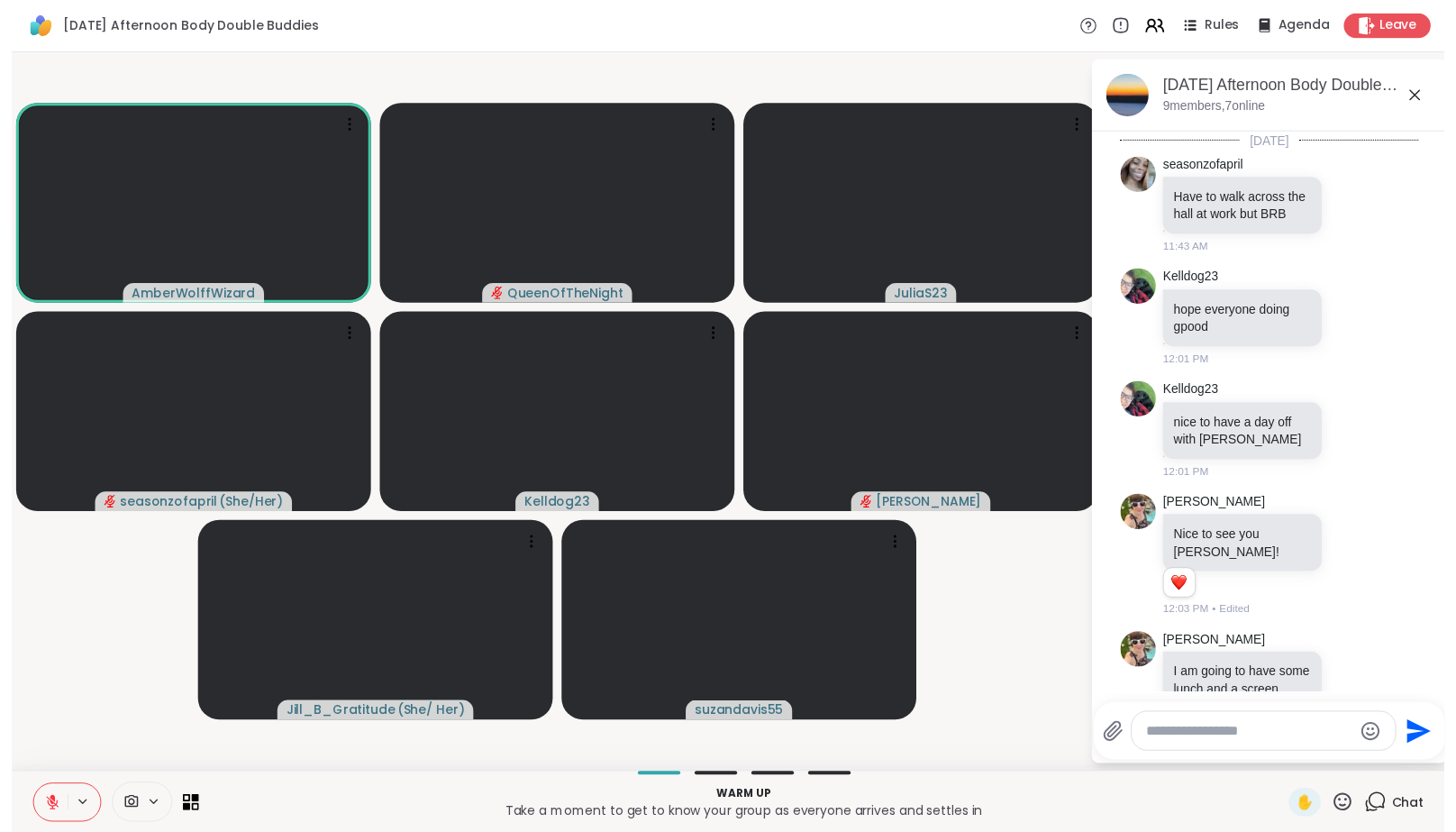
scroll to position [221, 0]
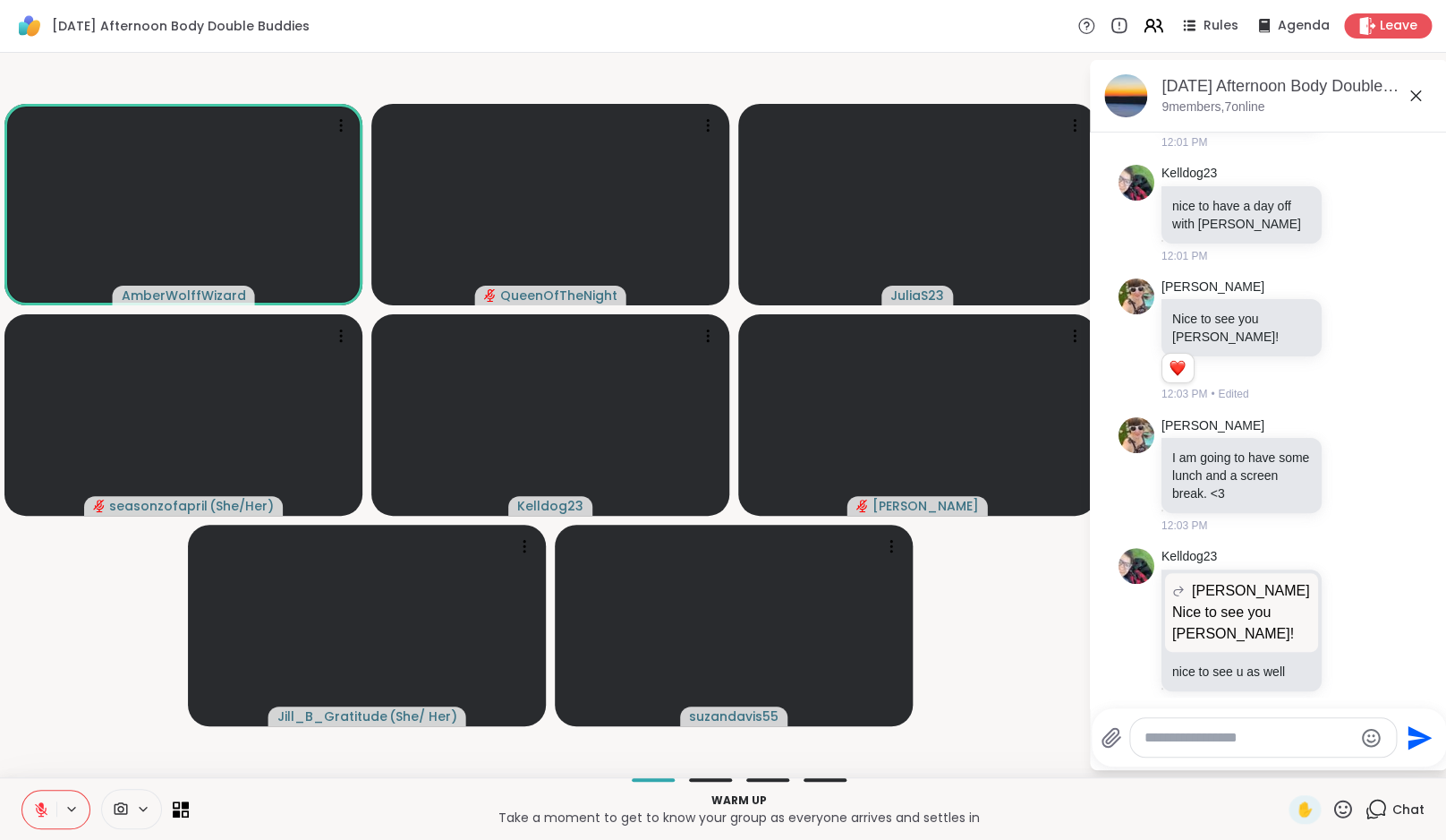
click at [1382, 826] on div "Warm up Take a moment to get to know your group as everyone arrives and settles…" at bounding box center [723, 808] width 1446 height 62
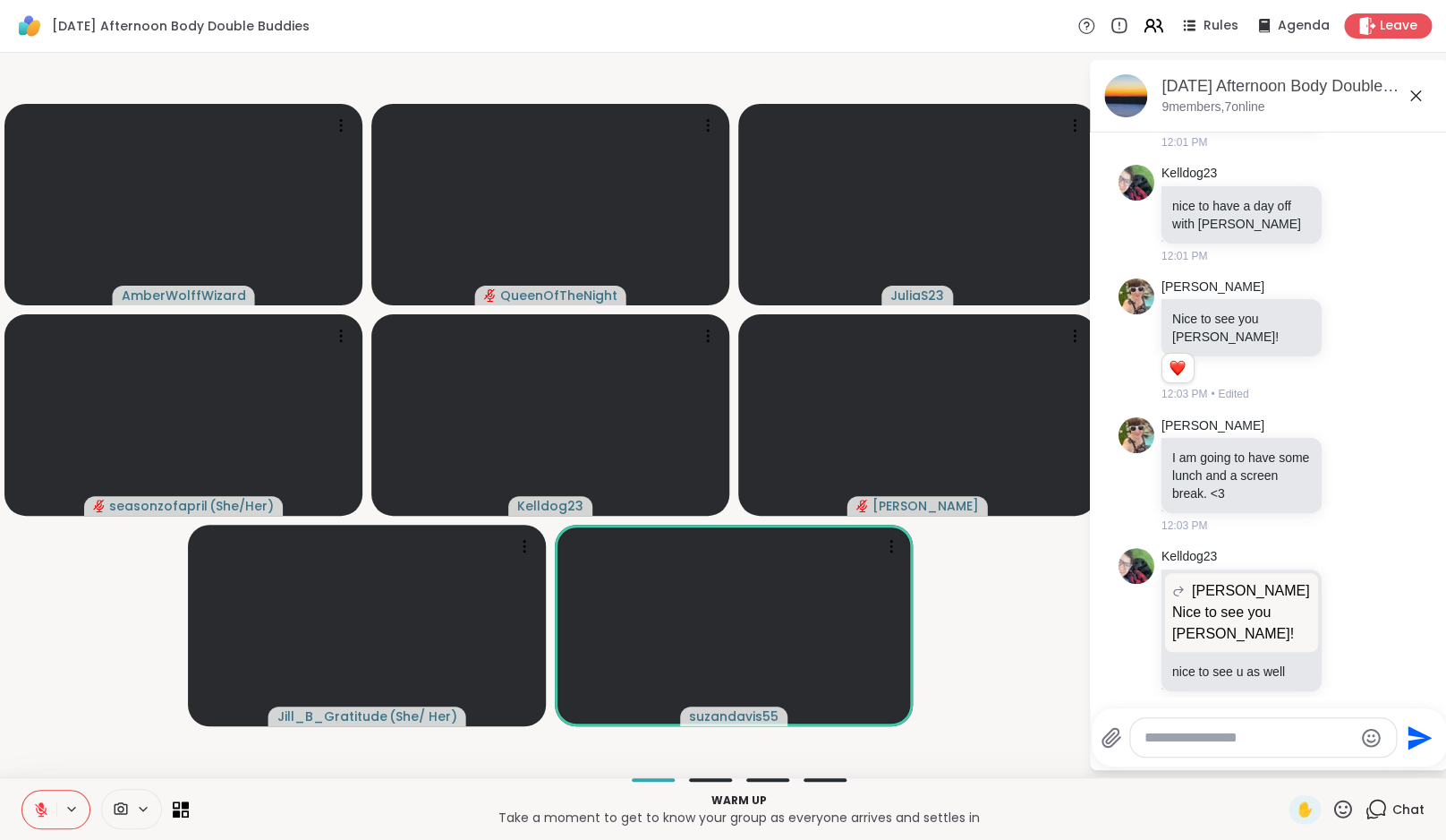
click at [1378, 814] on icon at bounding box center [1377, 807] width 17 height 17
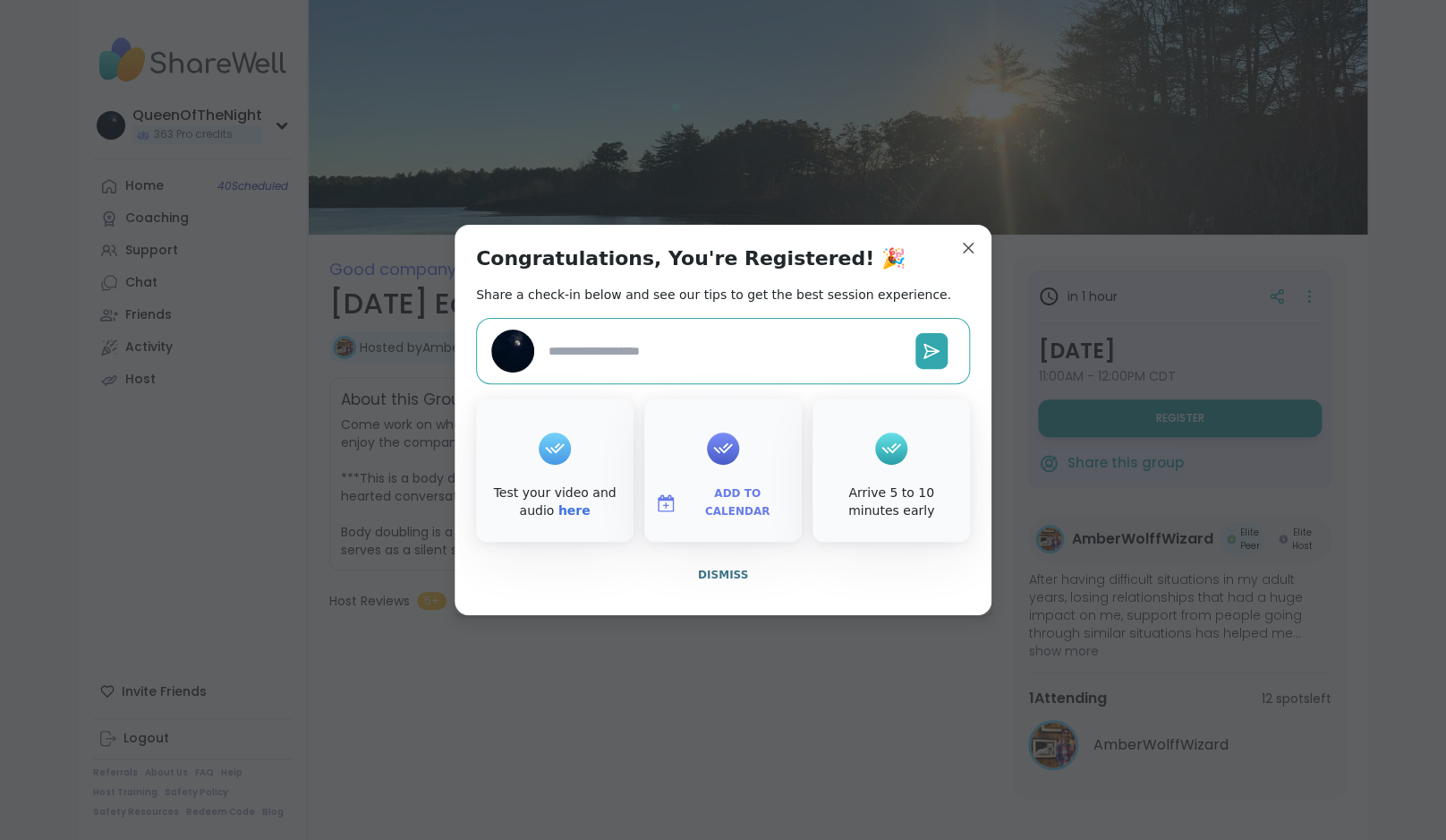
type textarea "*"
